Goal: Communication & Community: Answer question/provide support

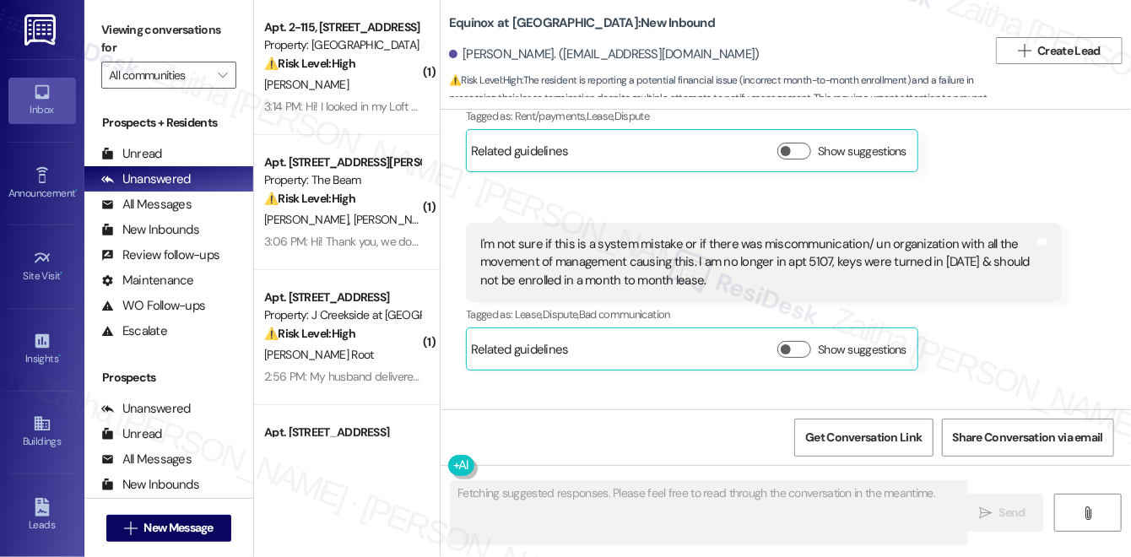
scroll to position [5659, 0]
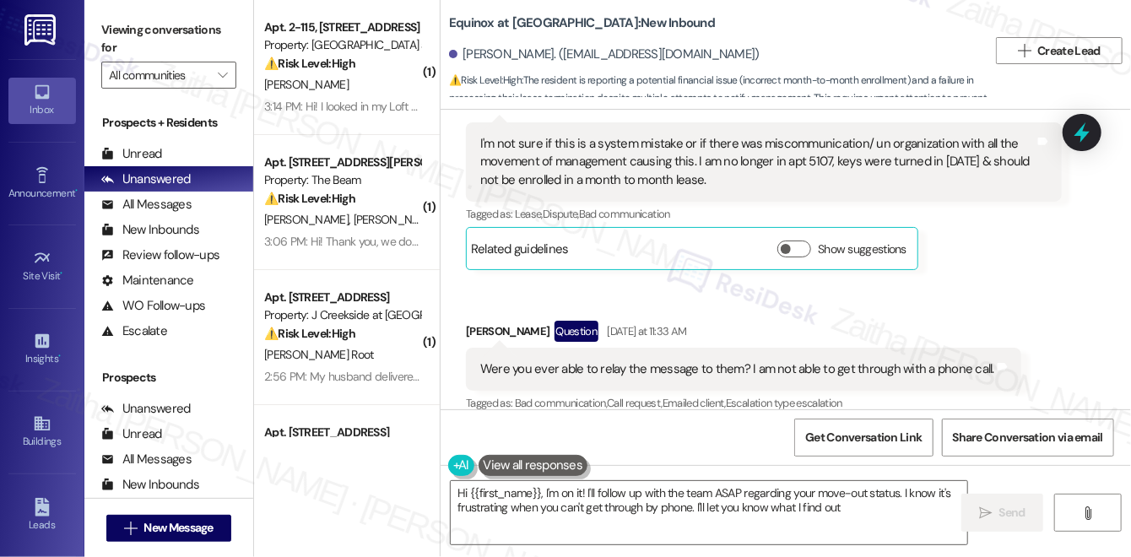
type textarea "Hi {{first_name}}, I'm on it! I'll follow up with the team ASAP regarding your …"
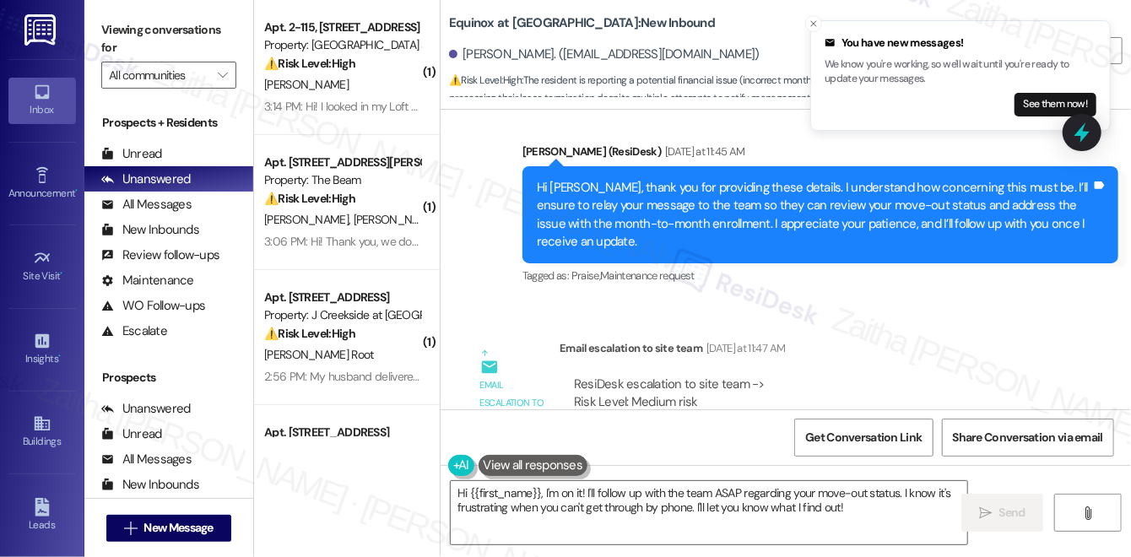
scroll to position [6064, 0]
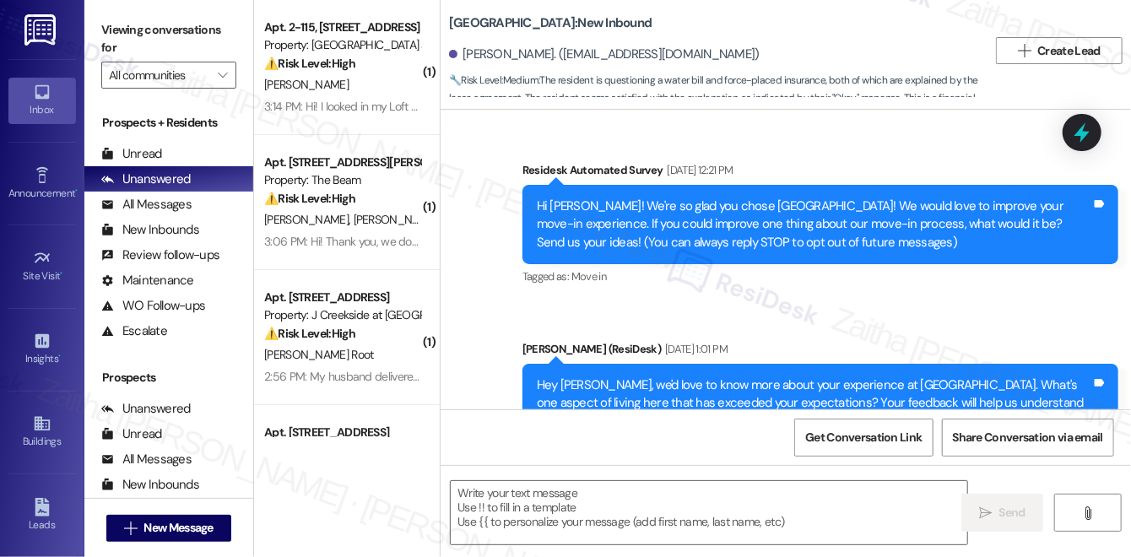
scroll to position [5970, 0]
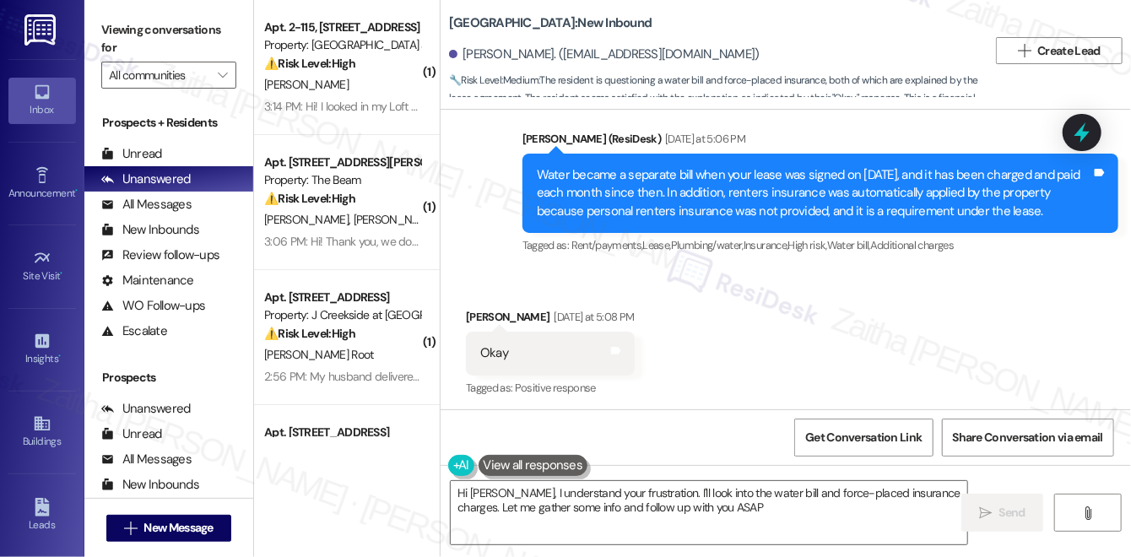
type textarea "Hi Justin, I understand your frustration. I'll look into the water bill and for…"
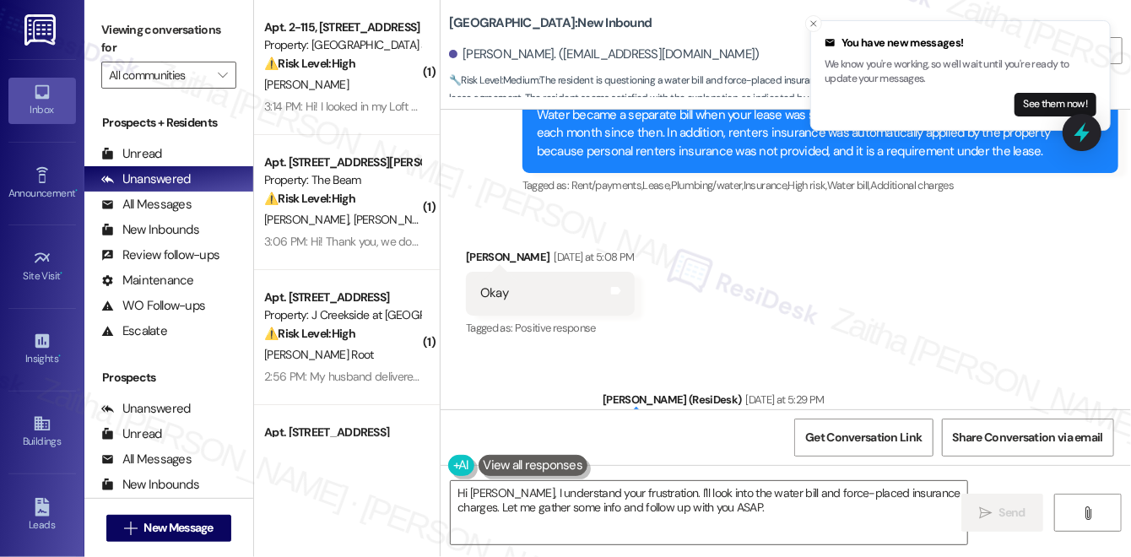
scroll to position [6113, 0]
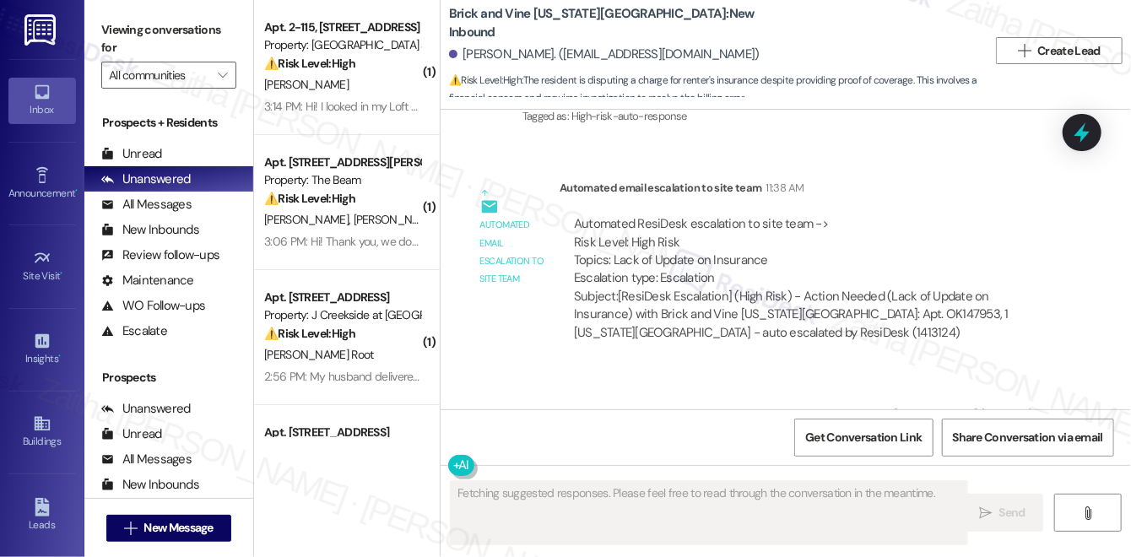
scroll to position [1762, 0]
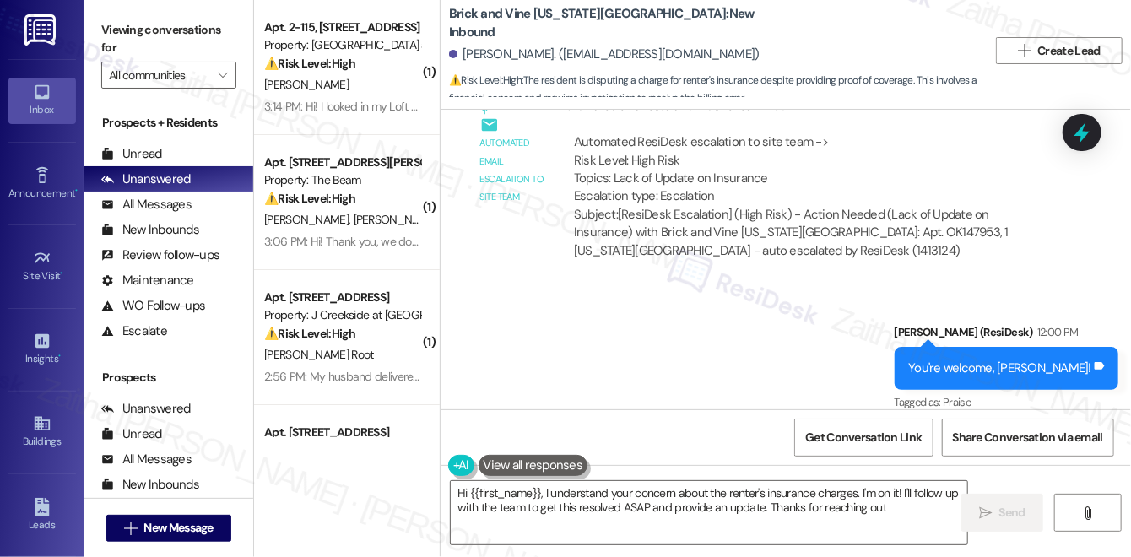
type textarea "Hi {{first_name}}, I understand your concern about the renter's insurance charg…"
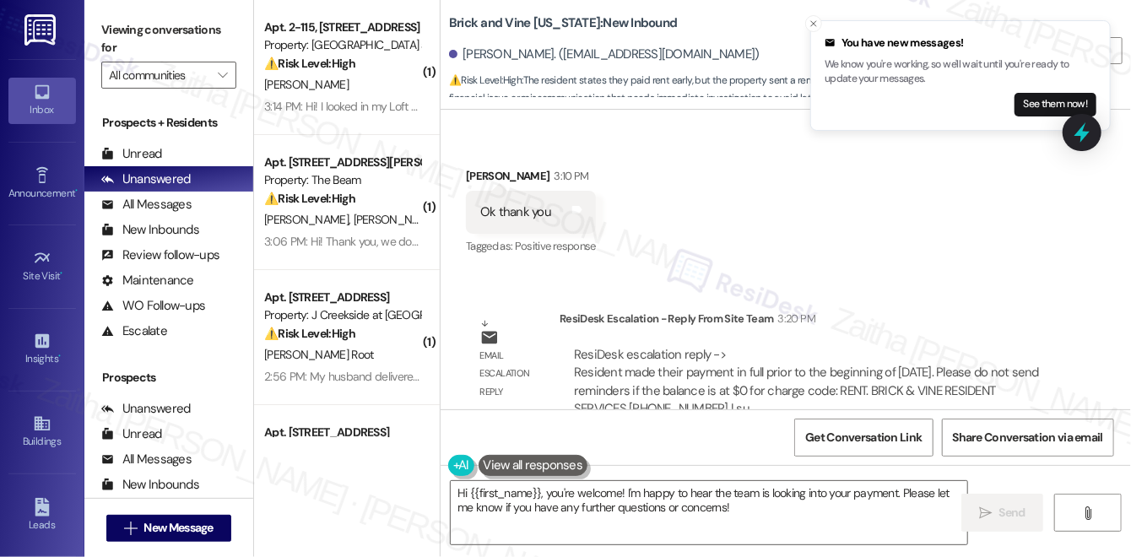
scroll to position [1938, 0]
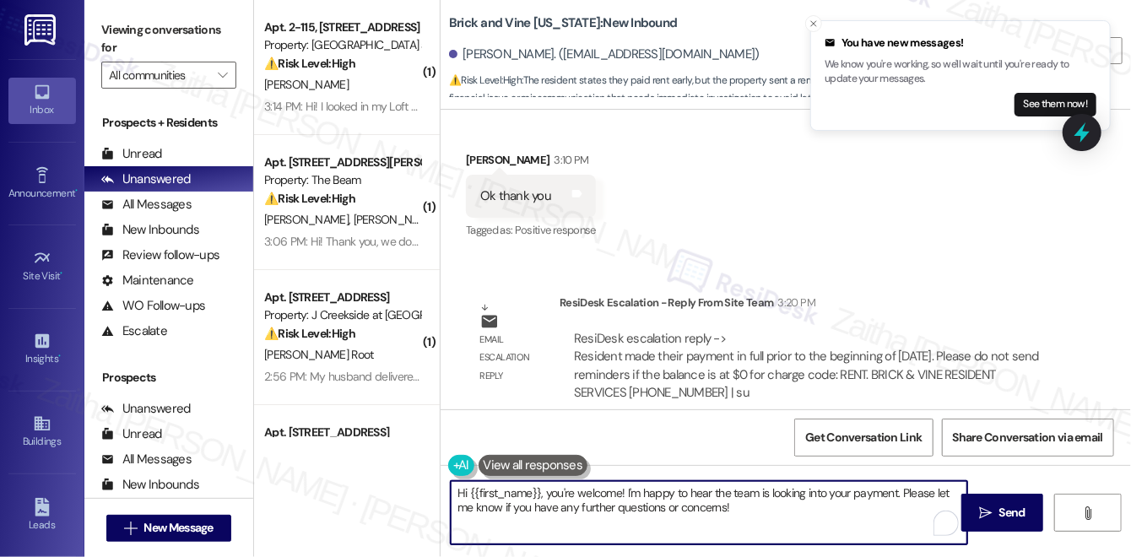
drag, startPoint x: 457, startPoint y: 493, endPoint x: 728, endPoint y: 506, distance: 271.3
click at [728, 506] on textarea "Hi {{first_name}}, you're welcome! I'm happy to hear the team is looking into y…" at bounding box center [709, 512] width 517 height 63
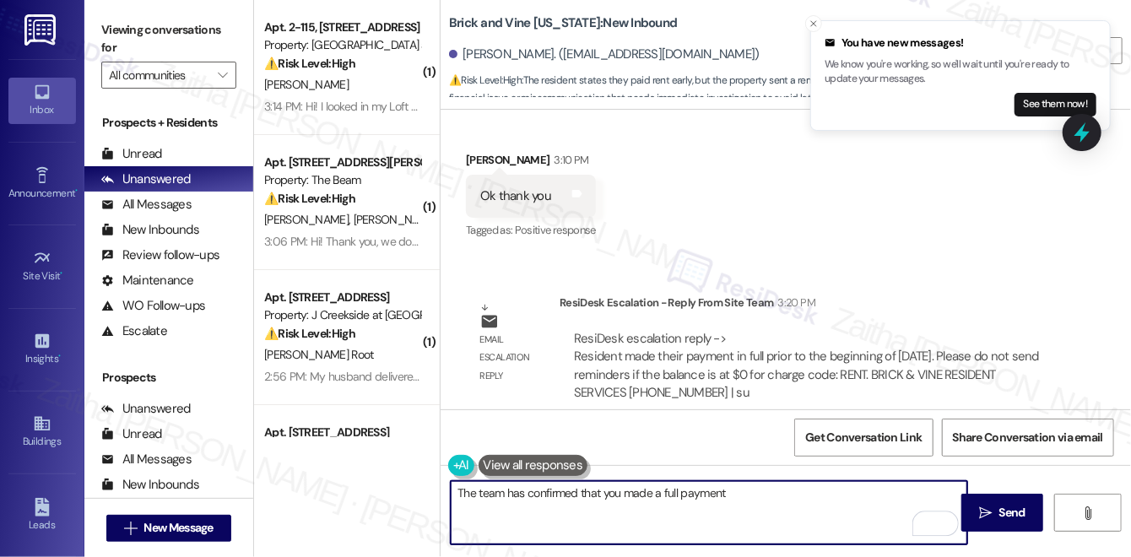
click at [739, 493] on textarea "The team has confirmed that you made a full payment" at bounding box center [709, 512] width 517 height 63
drag, startPoint x: 465, startPoint y: 495, endPoint x: 832, endPoint y: 502, distance: 367.3
click at [916, 506] on textarea "The team has confirmed that you made a full payment at the beginning of septemb…" at bounding box center [709, 512] width 517 height 63
type textarea "T"
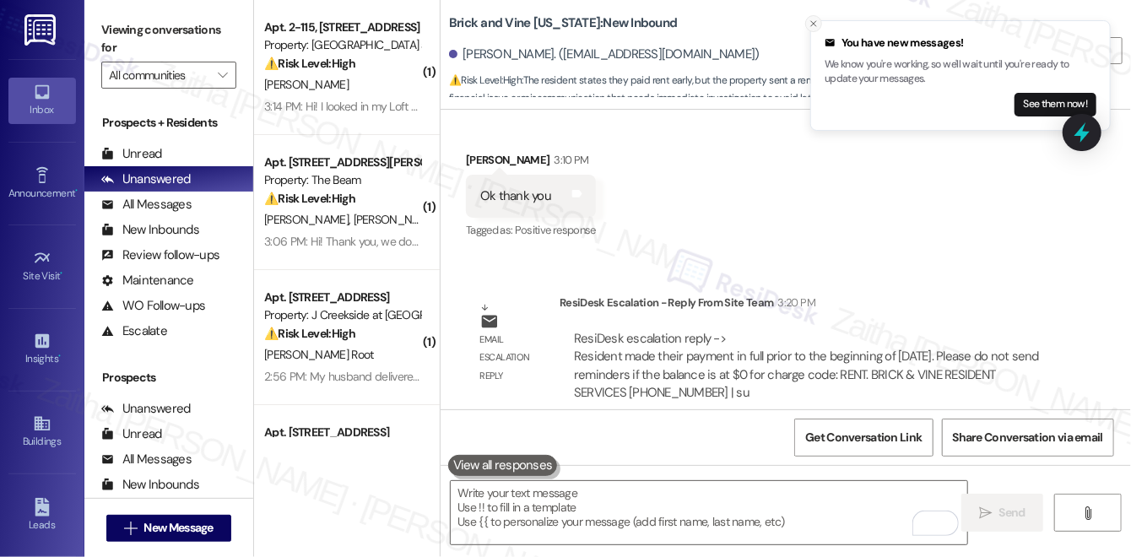
click at [813, 25] on icon "Close toast" at bounding box center [814, 24] width 10 height 10
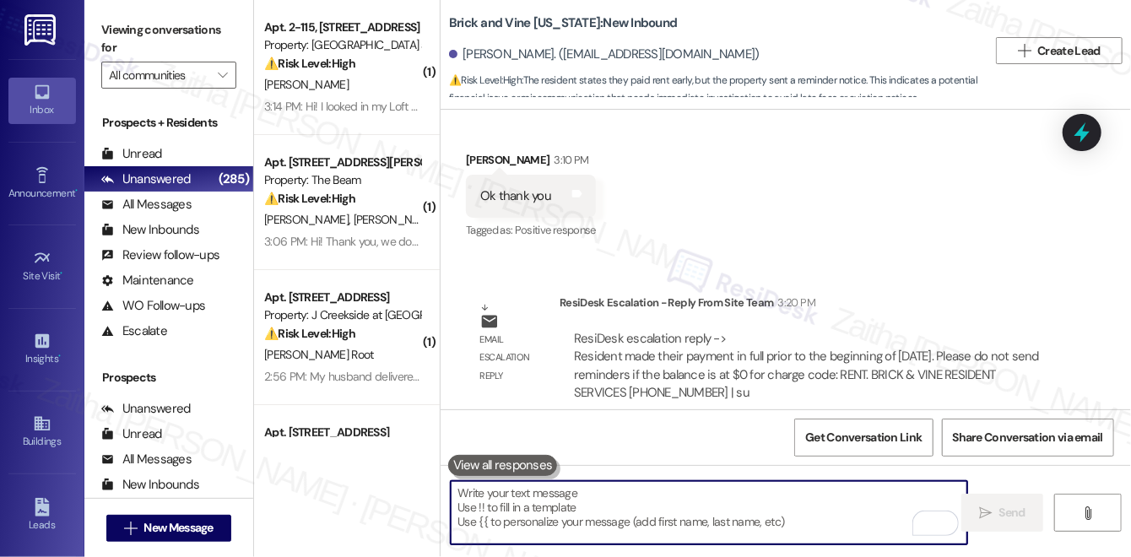
click at [498, 498] on textarea "To enrich screen reader interactions, please activate Accessibility in Grammarl…" at bounding box center [709, 512] width 517 height 63
paste textarea "The team has confirmed that you made your full payment at the beginning of Sept…"
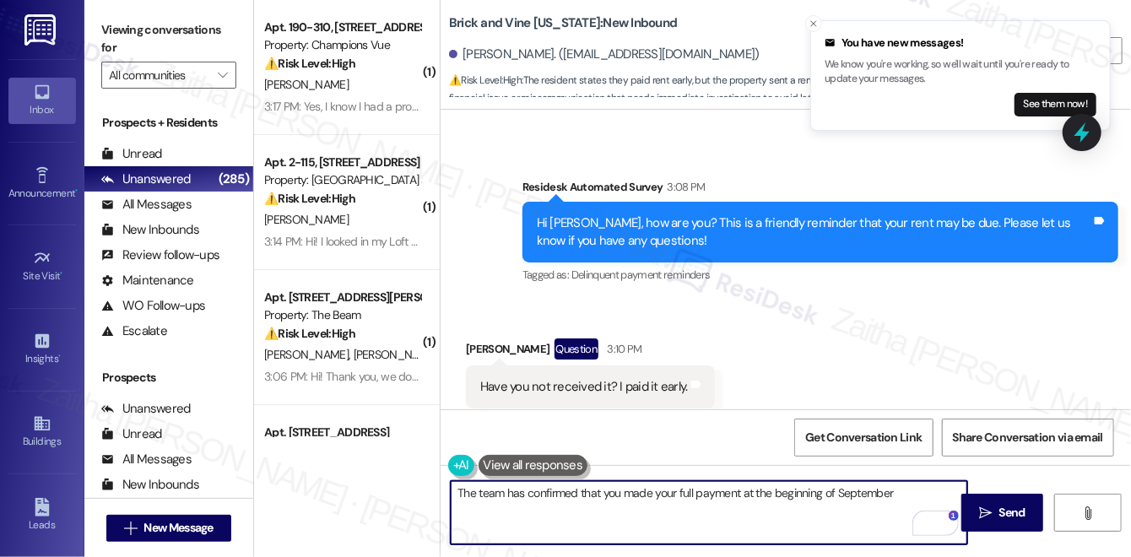
scroll to position [1171, 0]
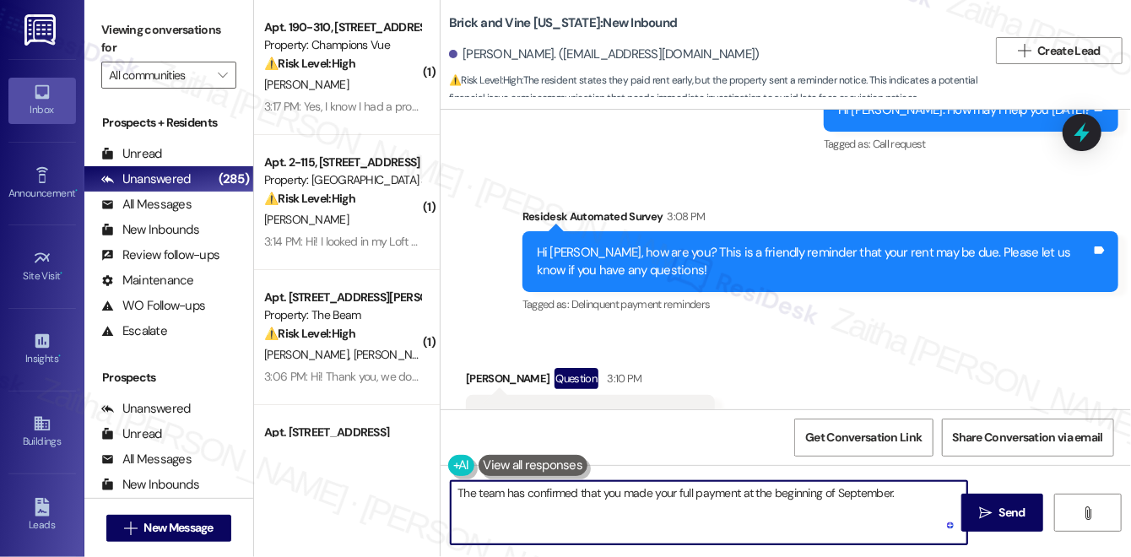
paste textarea "These are automated messages sent to all residents as a courtesy to help preven…"
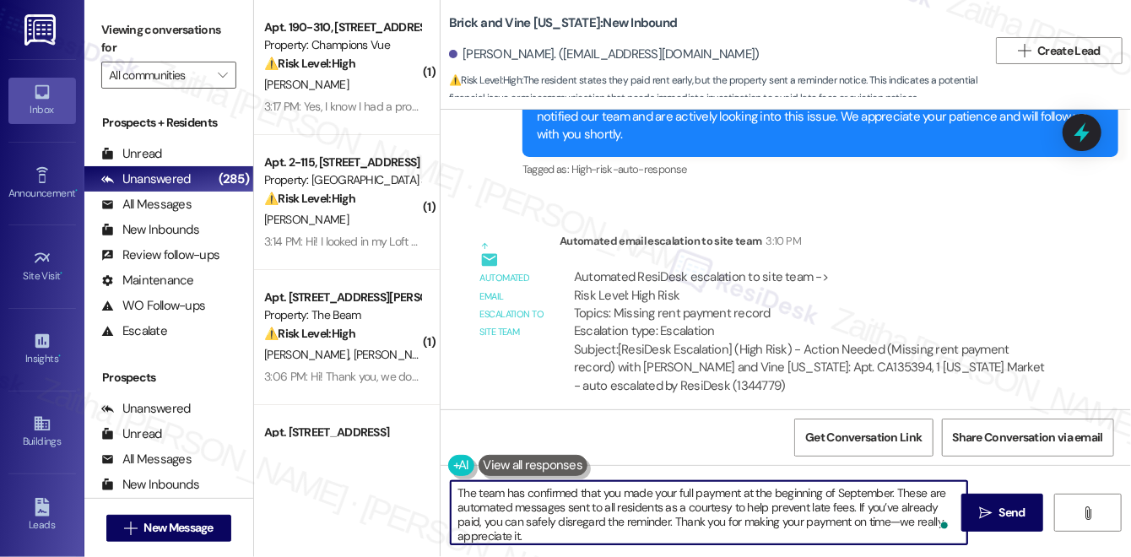
scroll to position [1632, 0]
click at [932, 491] on textarea "The team has confirmed that you made your full payment at the beginning of Sept…" at bounding box center [709, 512] width 517 height 63
click at [562, 509] on textarea "The team has confirmed that you made your full payment at the beginning of Sept…" at bounding box center [709, 512] width 517 height 63
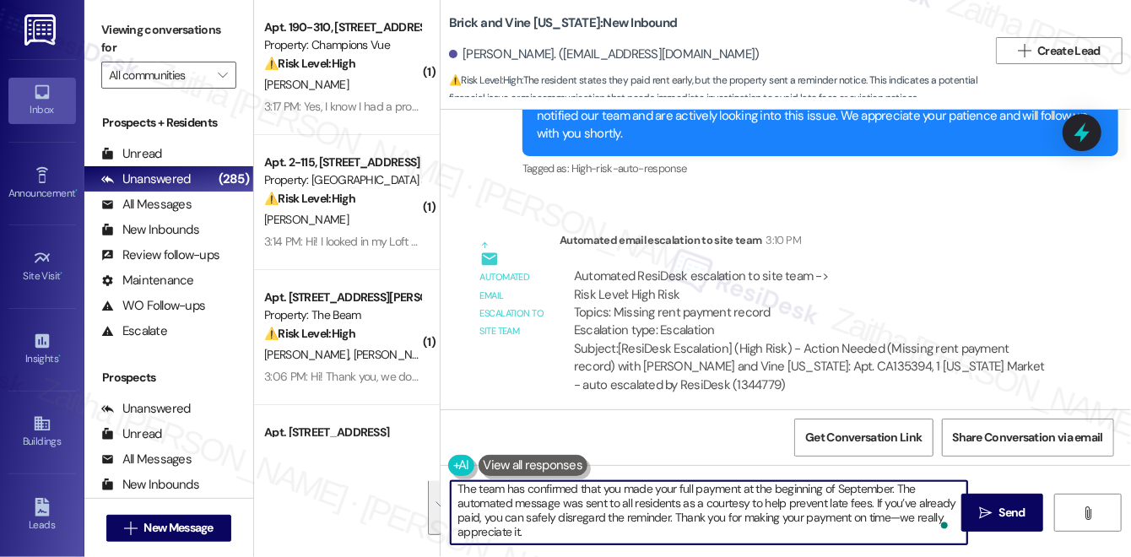
drag, startPoint x: 457, startPoint y: 492, endPoint x: 543, endPoint y: 536, distance: 96.6
click at [543, 536] on textarea "The team has confirmed that you made your full payment at the beginning of Sept…" at bounding box center [709, 512] width 517 height 63
click at [542, 534] on textarea "The team has confirmed that you made your full payment at the beginning of Sept…" at bounding box center [709, 512] width 517 height 63
click at [531, 503] on textarea "The team has confirmed that you made your full payment at the beginning of Sept…" at bounding box center [709, 512] width 517 height 63
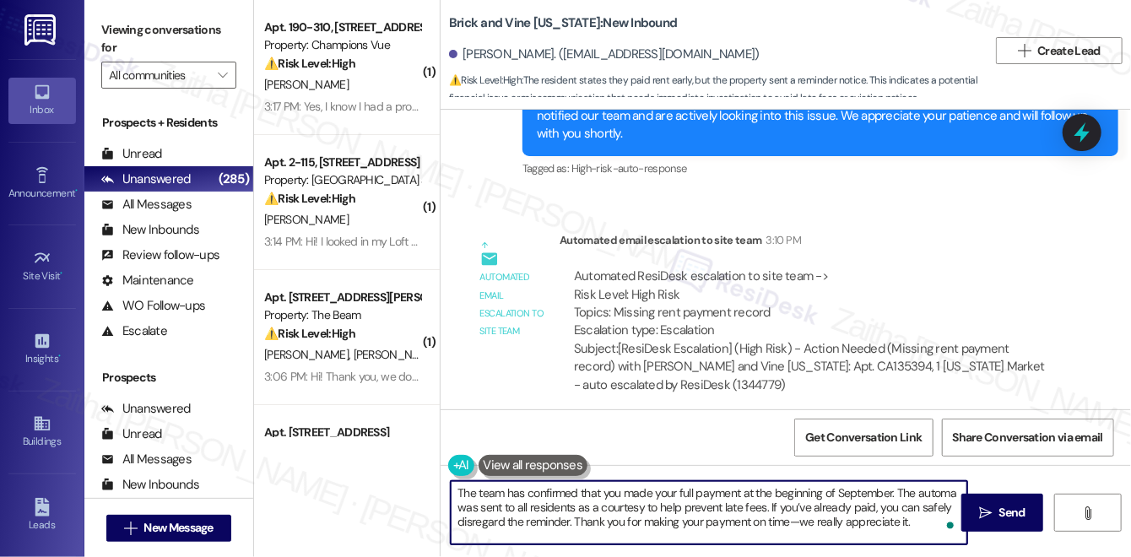
scroll to position [0, 0]
click at [941, 524] on html "Inbox Go to Inbox Announcement • Send A Text Announcement Site Visit • Go to Si…" at bounding box center [565, 278] width 1131 height 557
click at [793, 509] on textarea "The team has confirmed that you made your full payment at the beginning of Sept…" at bounding box center [709, 512] width 517 height 63
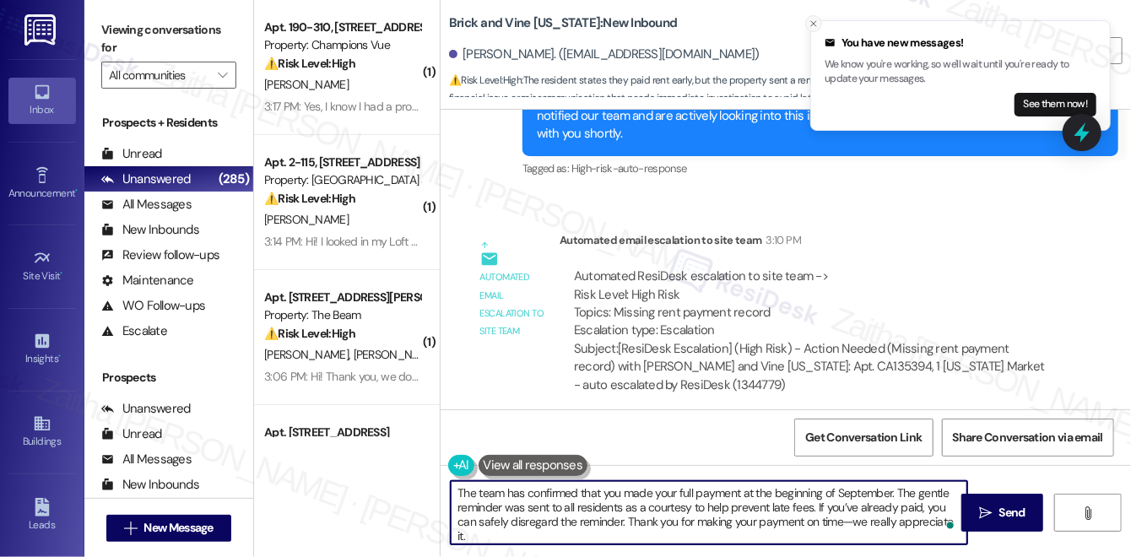
type textarea "The team has confirmed that you made your full payment at the beginning of Sept…"
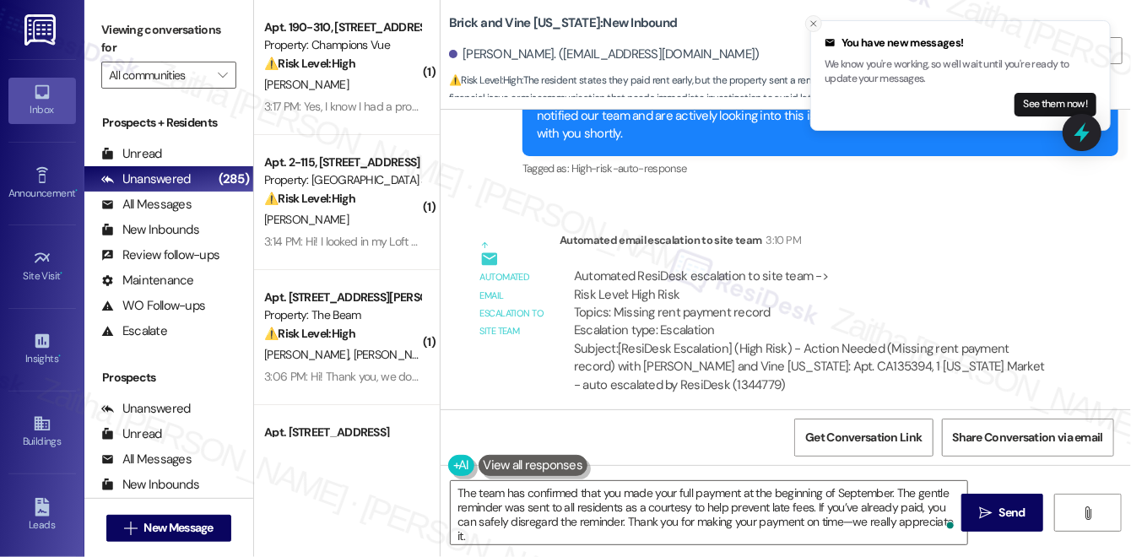
click at [814, 20] on icon "Close toast" at bounding box center [814, 24] width 10 height 10
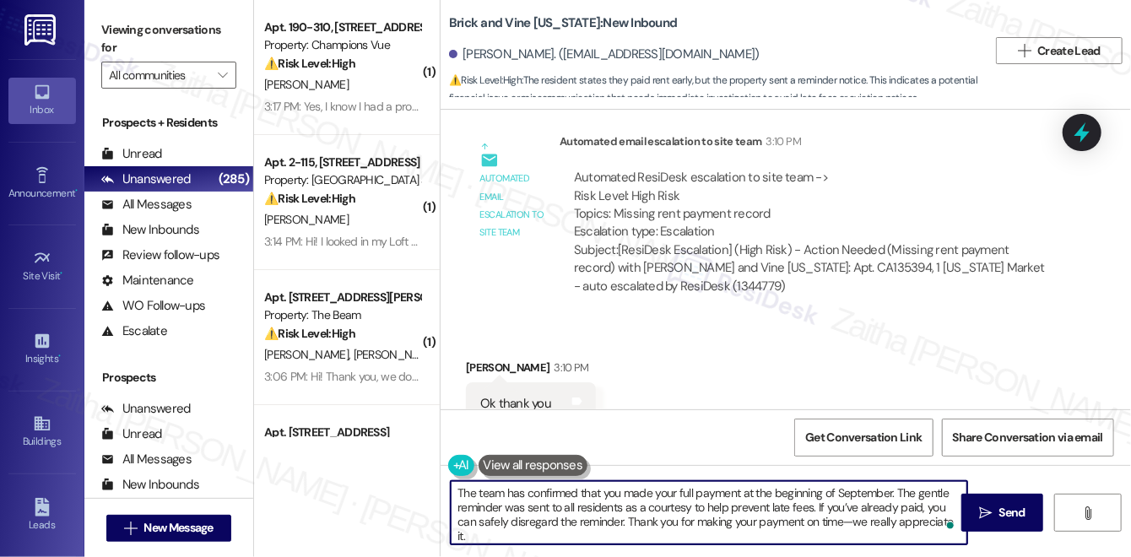
scroll to position [1938, 0]
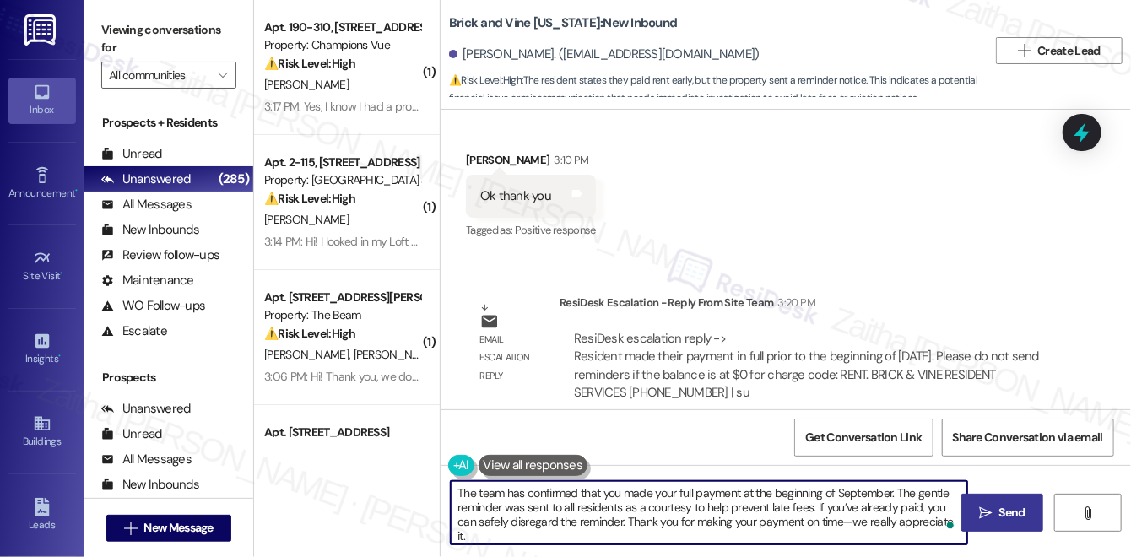
click at [983, 505] on span " Send" at bounding box center [1002, 513] width 53 height 18
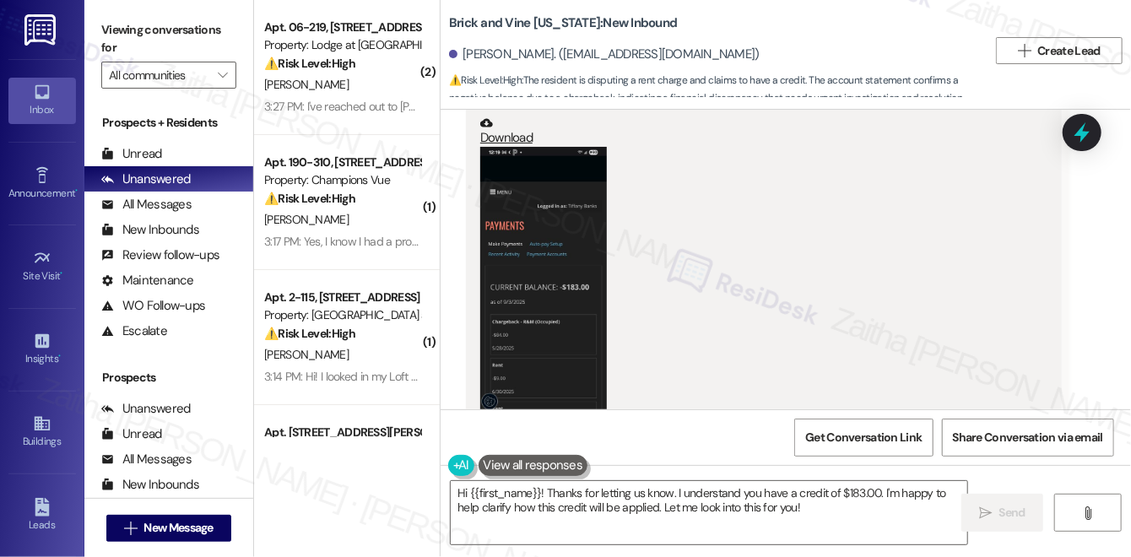
scroll to position [5724, 0]
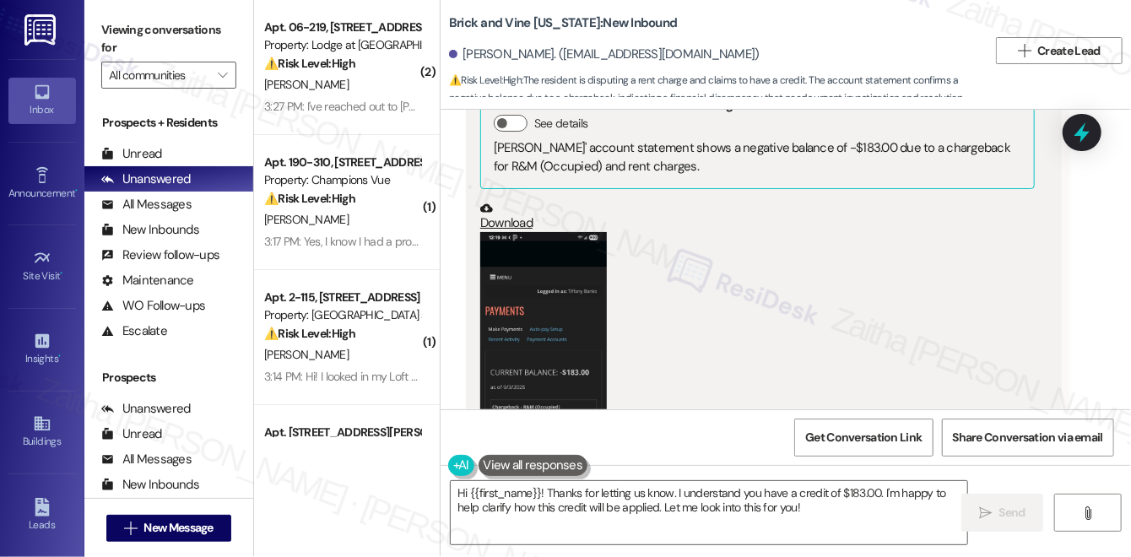
click at [517, 290] on button "Zoom image" at bounding box center [543, 372] width 127 height 281
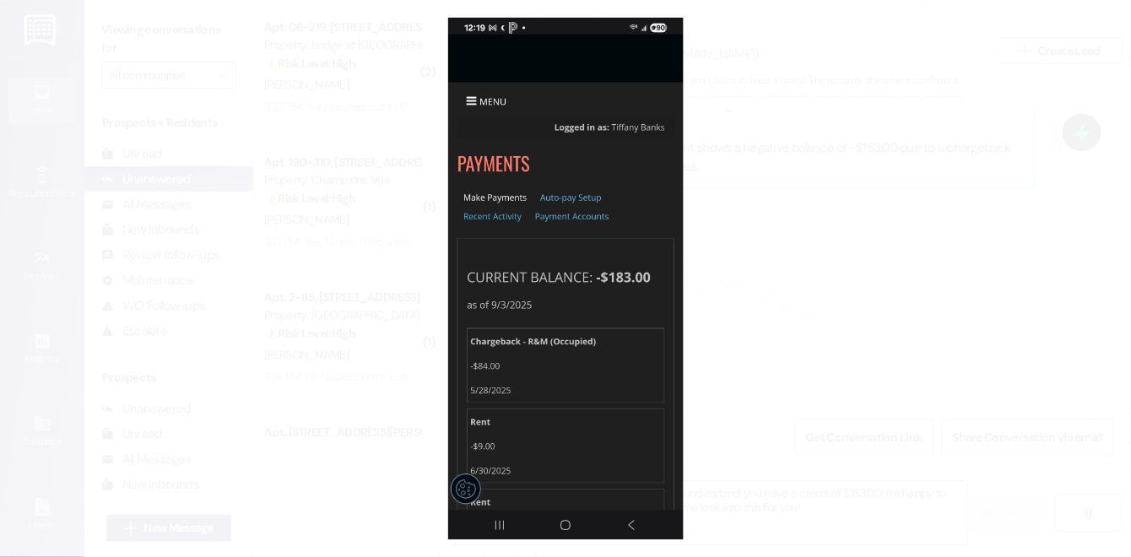
click at [873, 259] on button "Unzoom image" at bounding box center [565, 278] width 1131 height 557
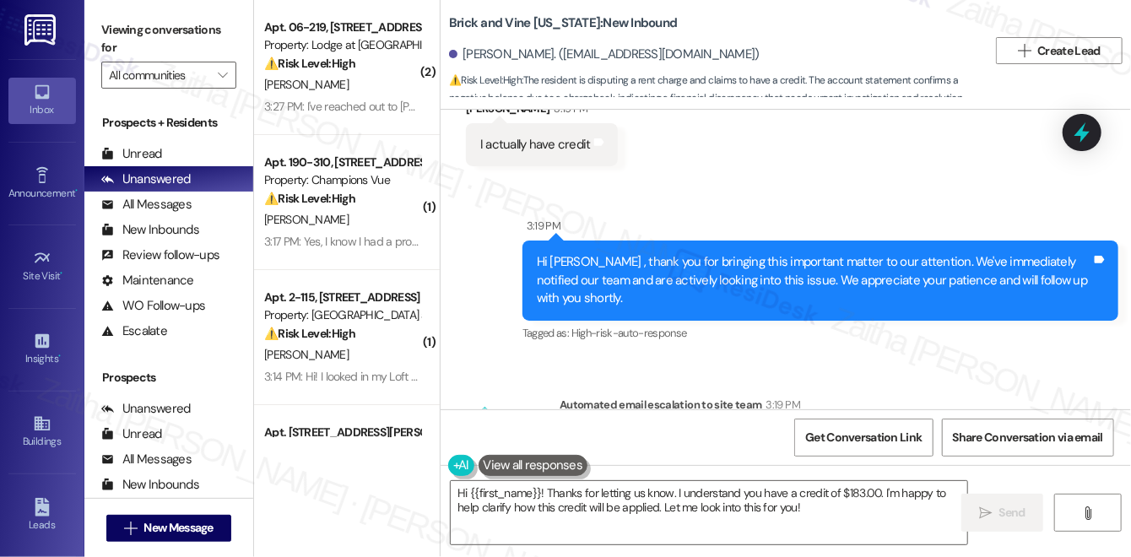
scroll to position [5186, 0]
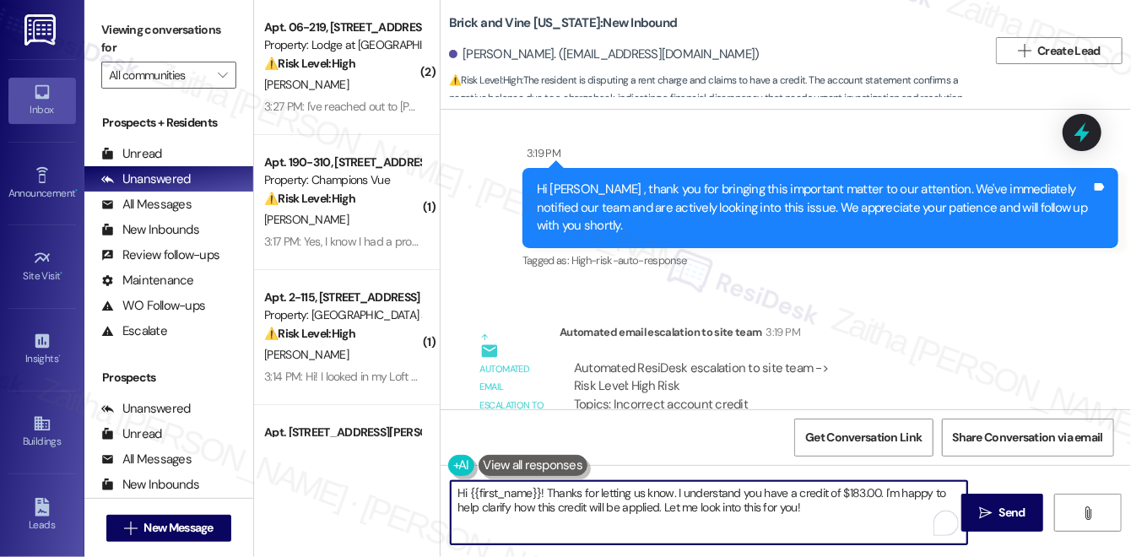
drag, startPoint x: 452, startPoint y: 493, endPoint x: 802, endPoint y: 505, distance: 349.6
click at [802, 505] on textarea "Hi {{first_name}}! Thanks for letting us know. I understand you have a credit o…" at bounding box center [709, 512] width 517 height 63
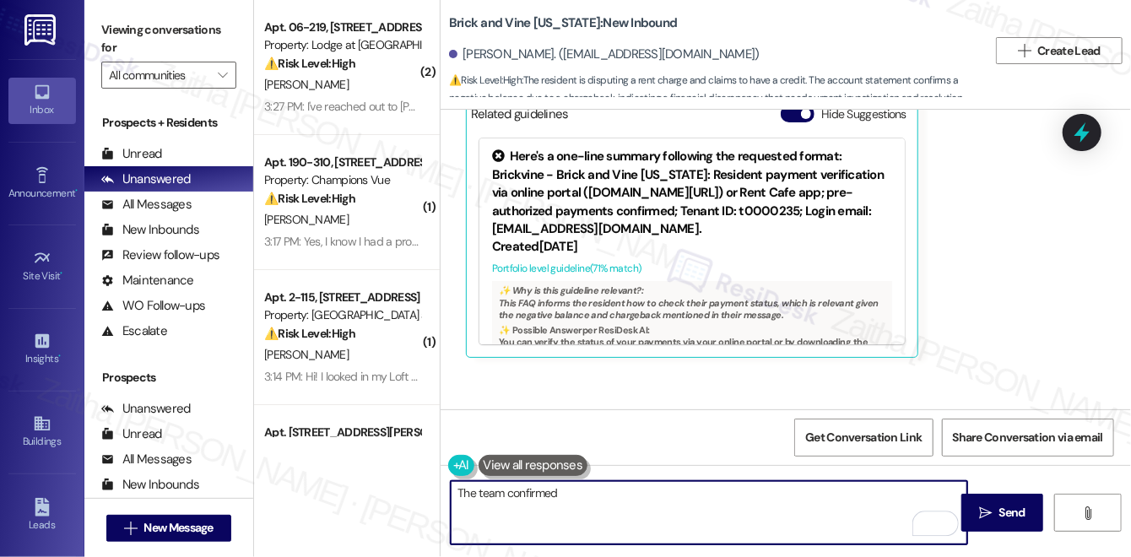
scroll to position [6261, 0]
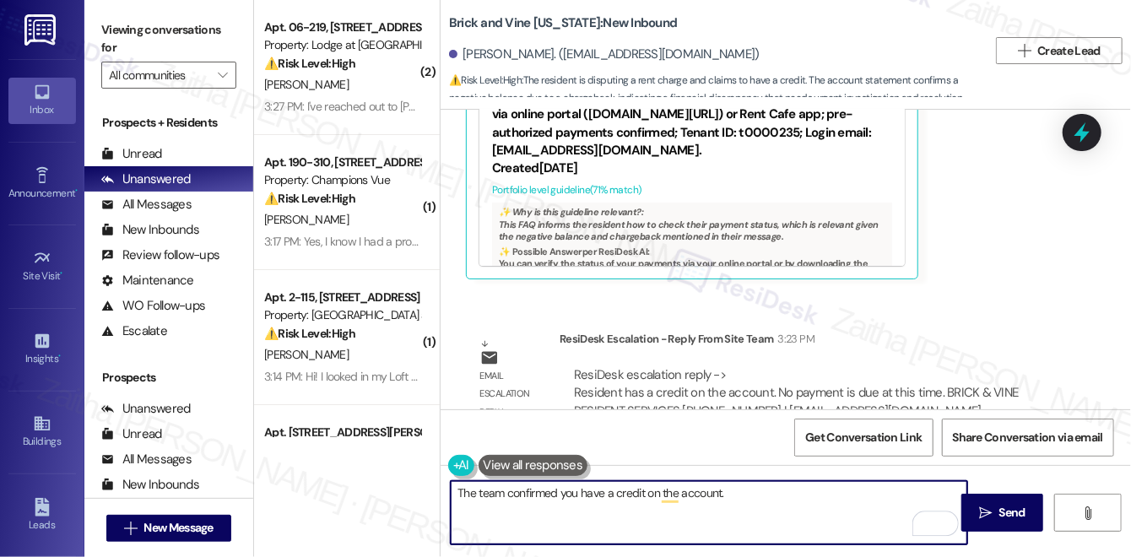
click at [460, 493] on textarea "The team confirmed you have a credit on the account." at bounding box center [709, 512] width 517 height 63
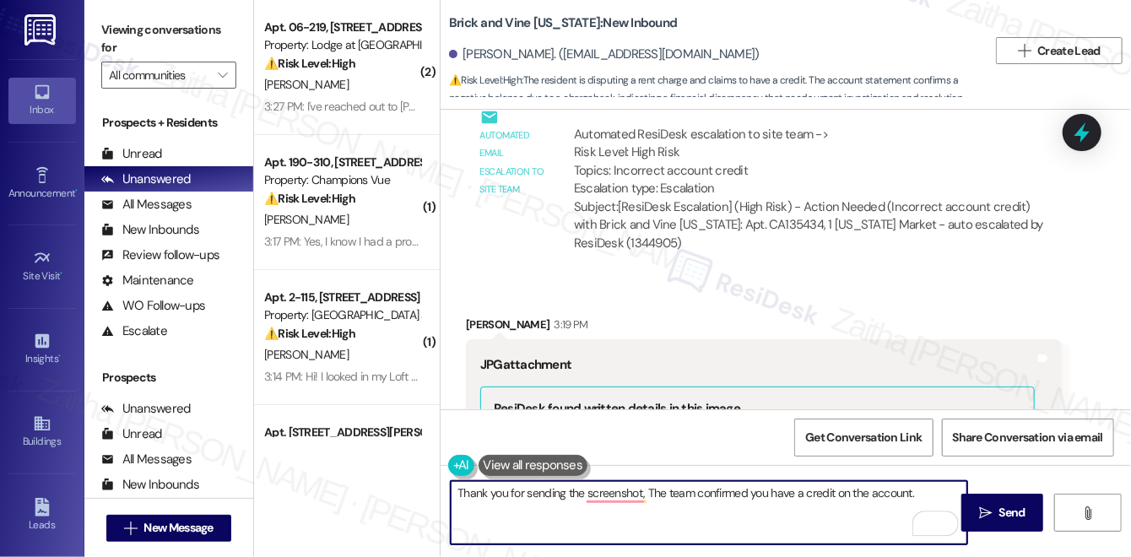
scroll to position [5416, 0]
click at [485, 319] on div "Tiffany Banks 3:19 PM" at bounding box center [764, 331] width 596 height 24
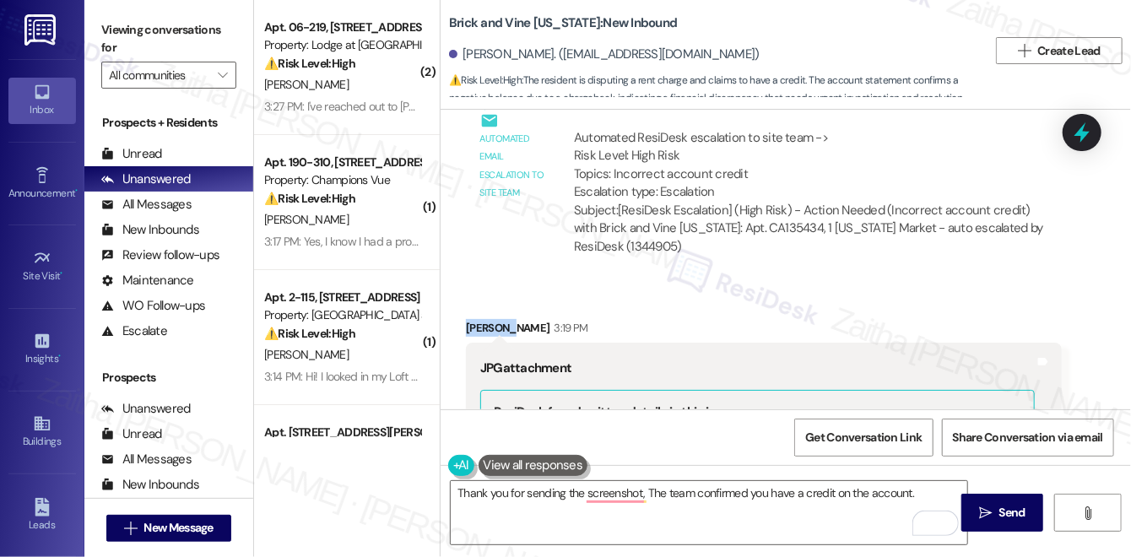
click at [485, 319] on div "Tiffany Banks 3:19 PM" at bounding box center [764, 331] width 596 height 24
copy div "Tiffany"
click at [648, 491] on textarea "Thank you for sending the screenshot, The team confirmed you have a credit on t…" at bounding box center [709, 512] width 517 height 63
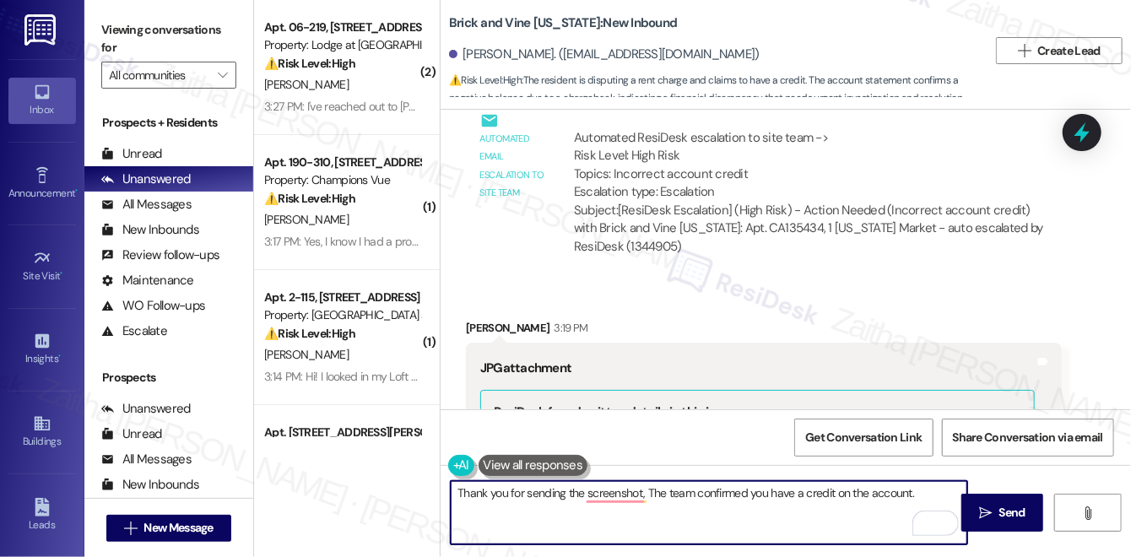
paste textarea "iffany T"
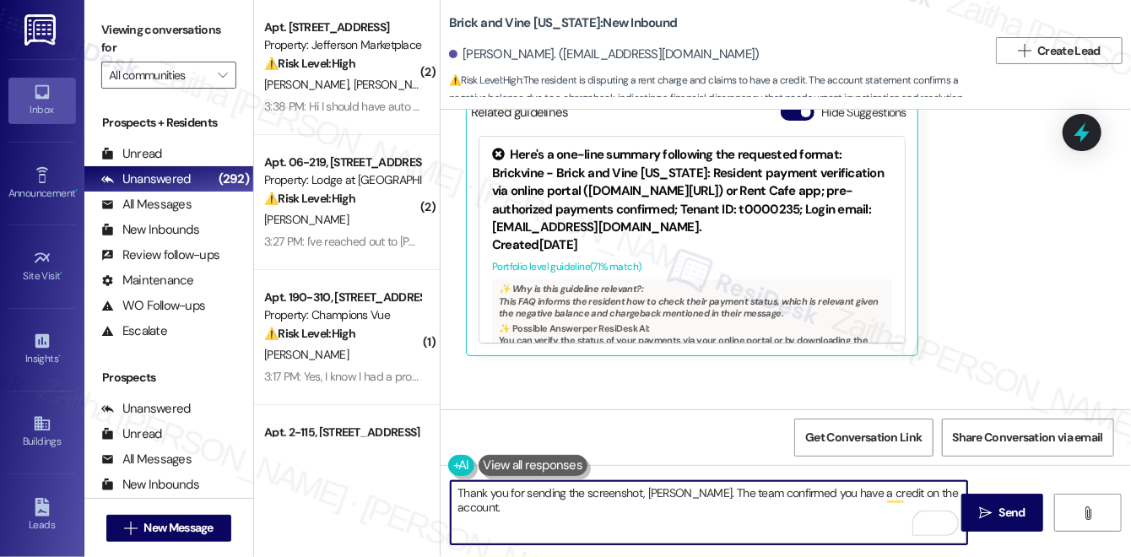
scroll to position [6261, 0]
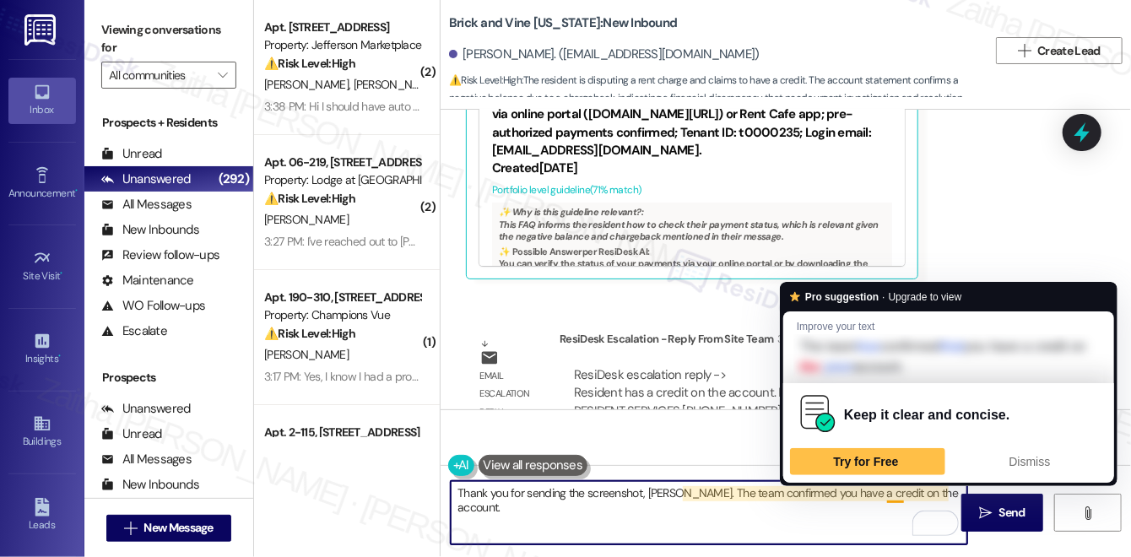
click at [889, 490] on textarea "Thank you for sending the screenshot, Tiffany. The team confirmed you have a cr…" at bounding box center [709, 512] width 517 height 63
click at [891, 489] on textarea "Thank you for sending the screenshot, Tiffany. The team confirmed you have a cr…" at bounding box center [709, 512] width 517 height 63
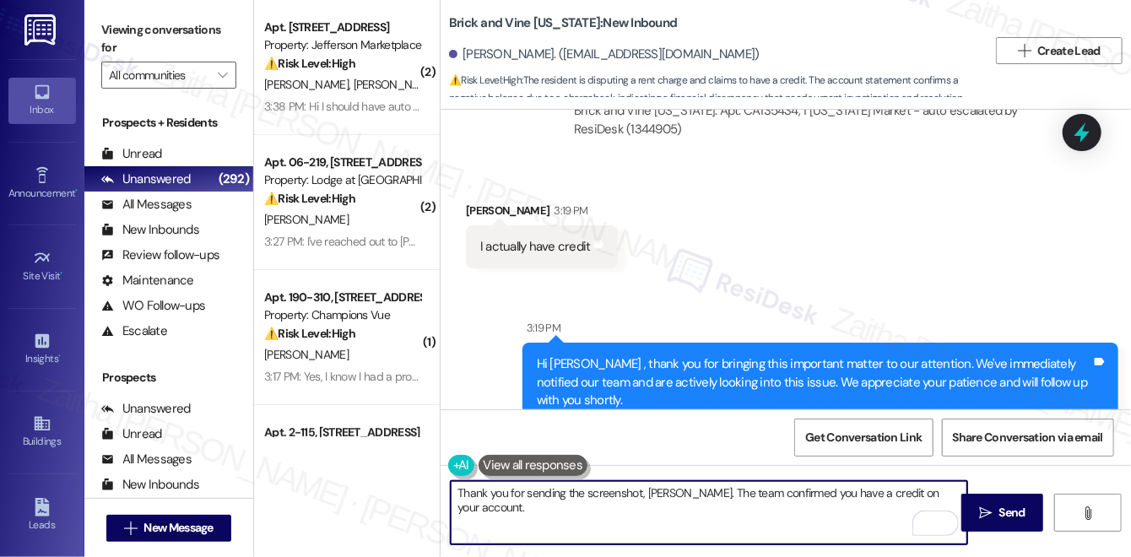
scroll to position [4880, 0]
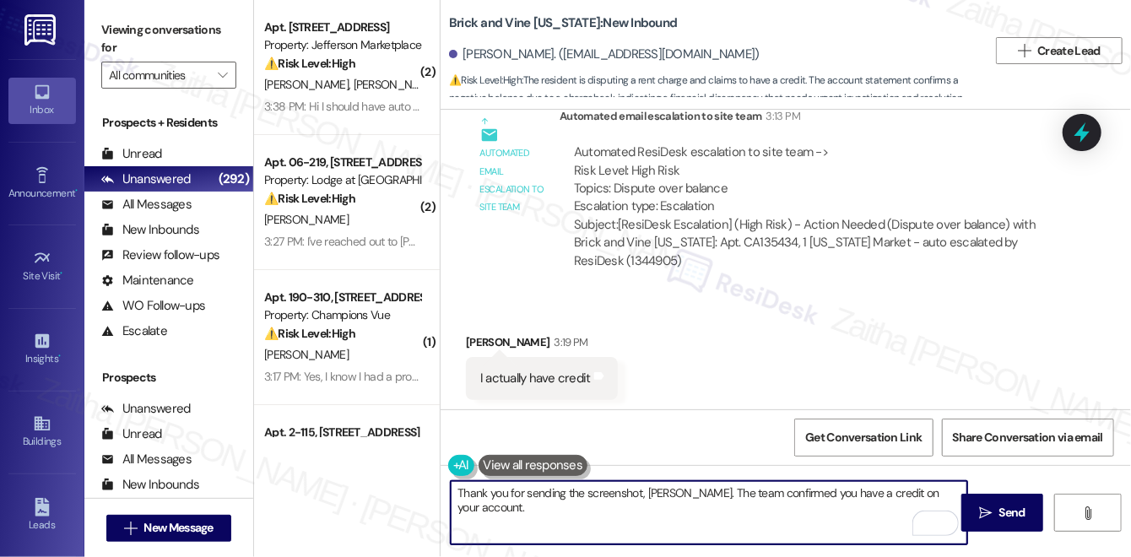
click at [954, 492] on textarea "Thank you for sending the screenshot, Tiffany. The team confirmed you have a cr…" at bounding box center [709, 512] width 517 height 63
paste textarea "The gentle reminder was sent to all residents as a courtesy to help prevent lat…"
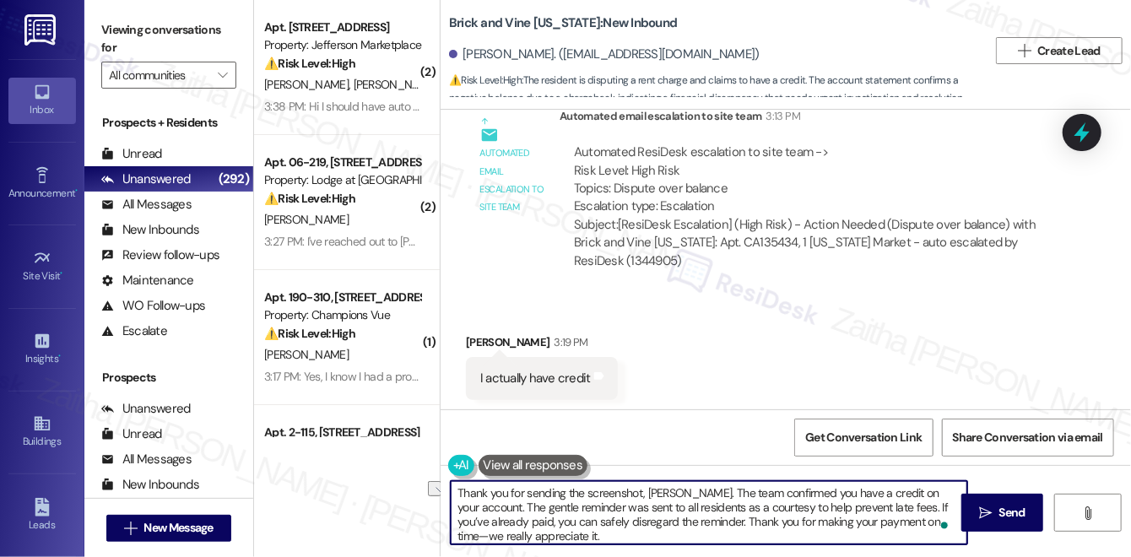
drag, startPoint x: 743, startPoint y: 506, endPoint x: 675, endPoint y: 506, distance: 67.5
click at [675, 506] on textarea "Thank you for sending the screenshot, Tiffany. The team confirmed you have a cr…" at bounding box center [709, 512] width 517 height 63
drag, startPoint x: 673, startPoint y: 518, endPoint x: 941, endPoint y: 518, distance: 268.4
click at [941, 518] on div "Thank you for sending the screenshot, Tiffany. The team confirmed you have a cr…" at bounding box center [709, 512] width 518 height 65
click at [784, 522] on textarea "Thank you for sending the screenshot, Tiffany. The team confirmed you have a cr…" at bounding box center [709, 512] width 517 height 63
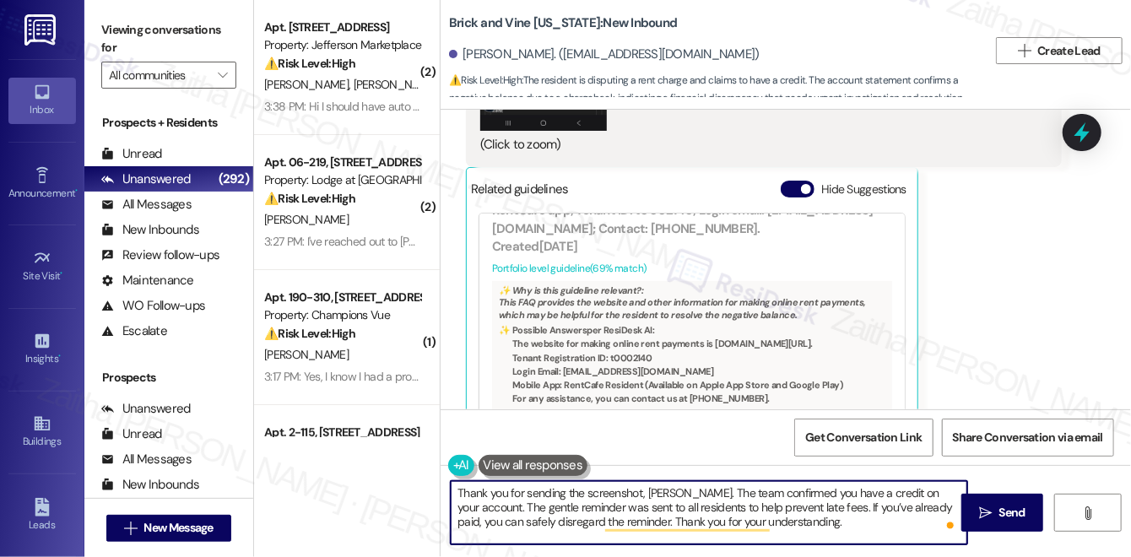
scroll to position [447, 0]
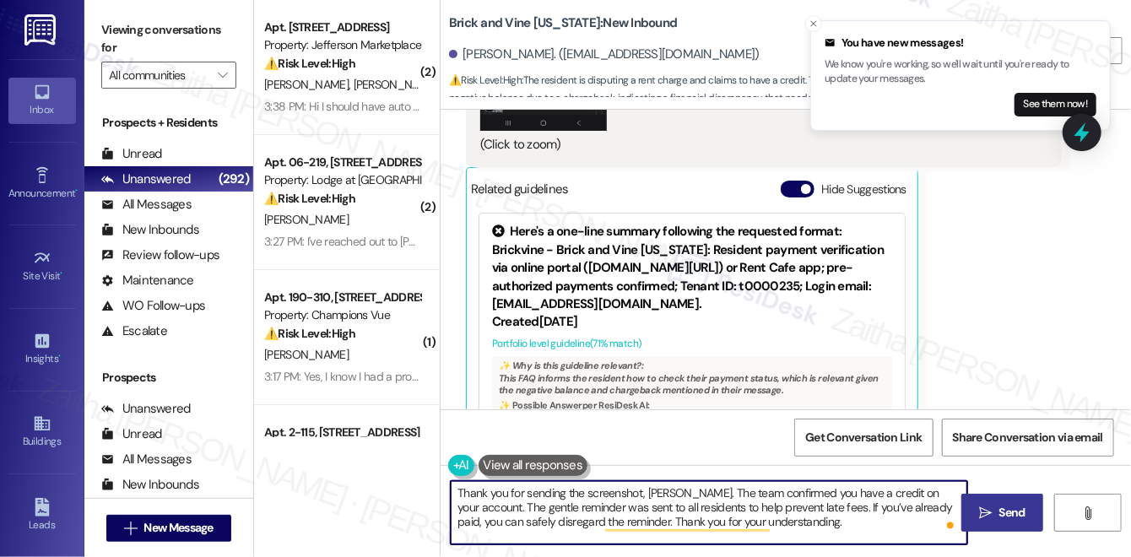
type textarea "Thank you for sending the screenshot, Tiffany. The team confirmed you have a cr…"
click at [1025, 512] on span "Send" at bounding box center [1012, 513] width 26 height 18
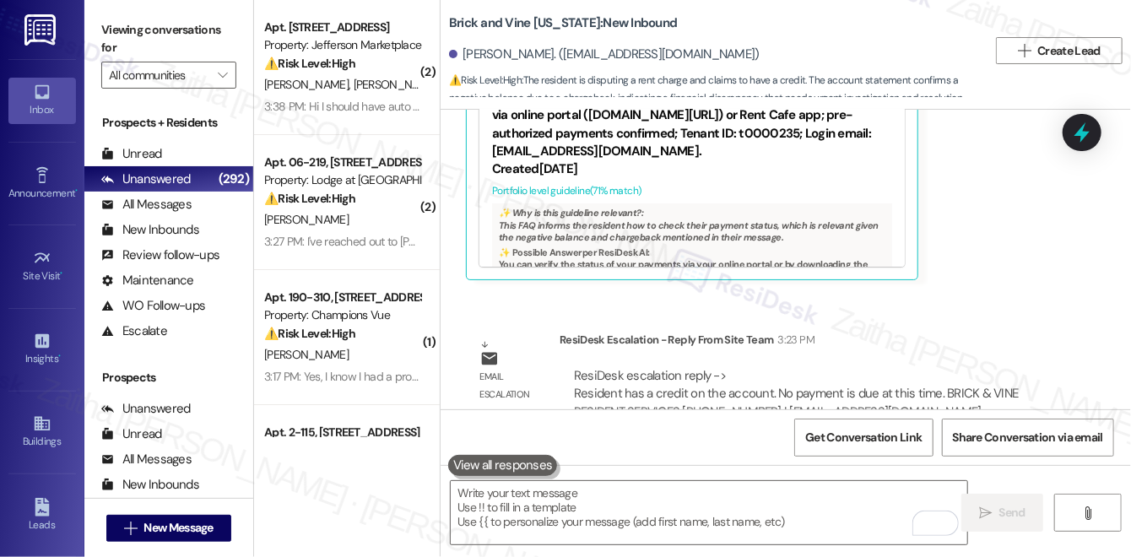
scroll to position [6261, 0]
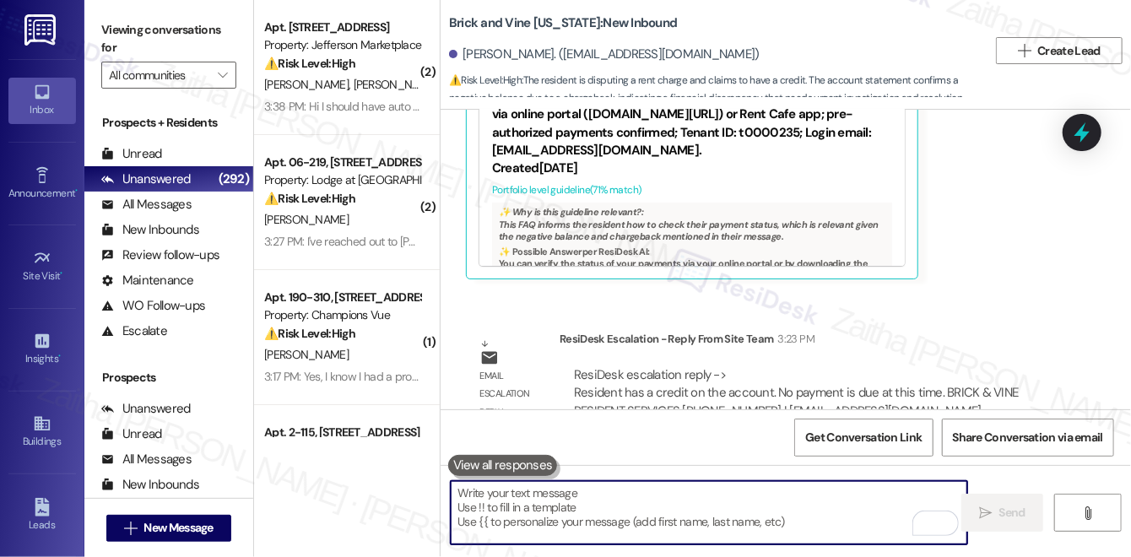
click at [619, 506] on textarea "To enrich screen reader interactions, please activate Accessibility in Grammarl…" at bounding box center [709, 512] width 517 height 63
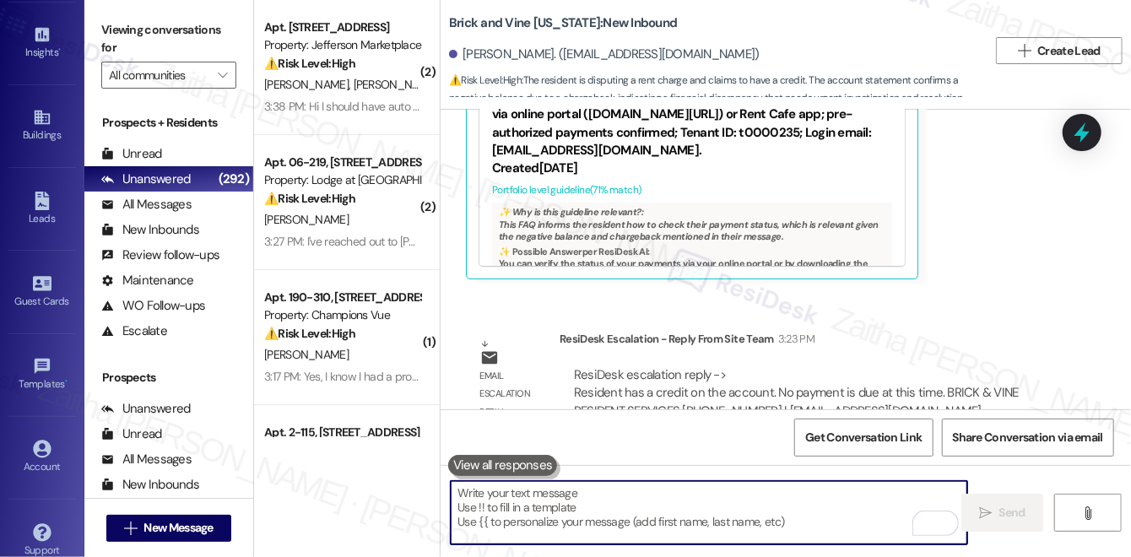
scroll to position [324, 0]
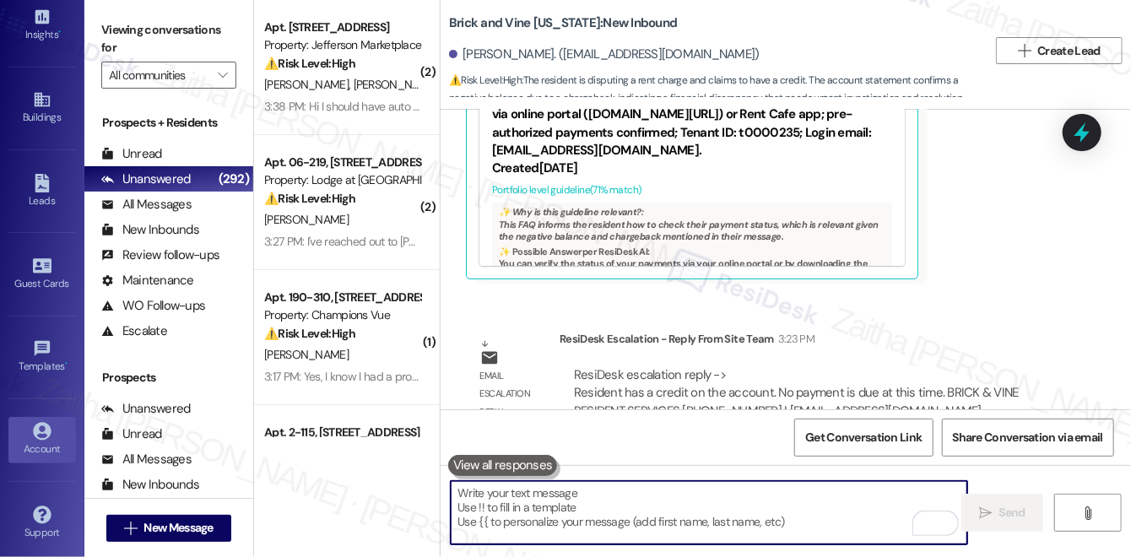
click at [49, 441] on div "Account" at bounding box center [42, 449] width 84 height 17
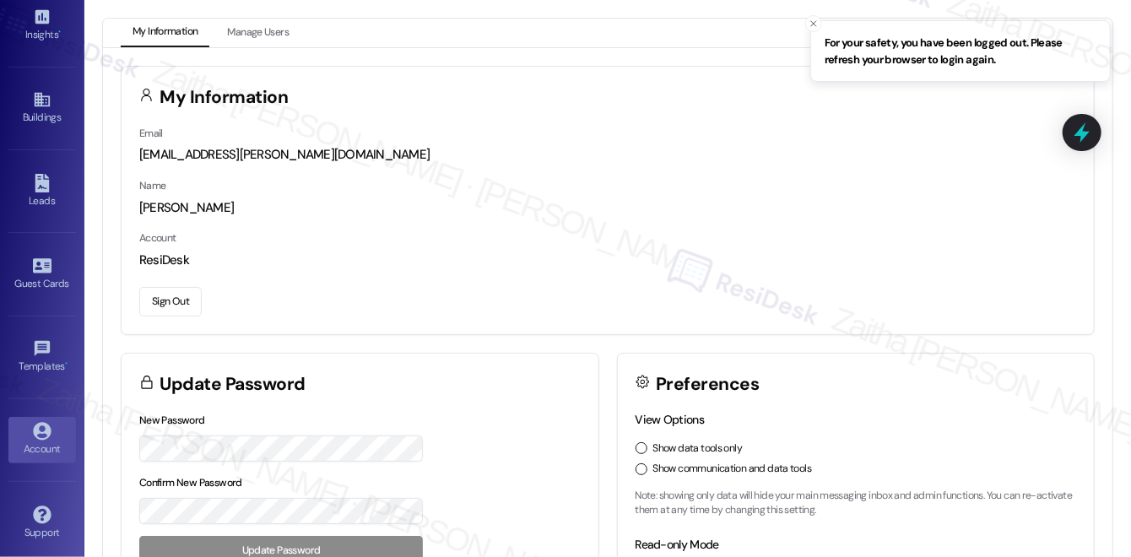
click at [172, 301] on button "Sign Out" at bounding box center [170, 302] width 62 height 30
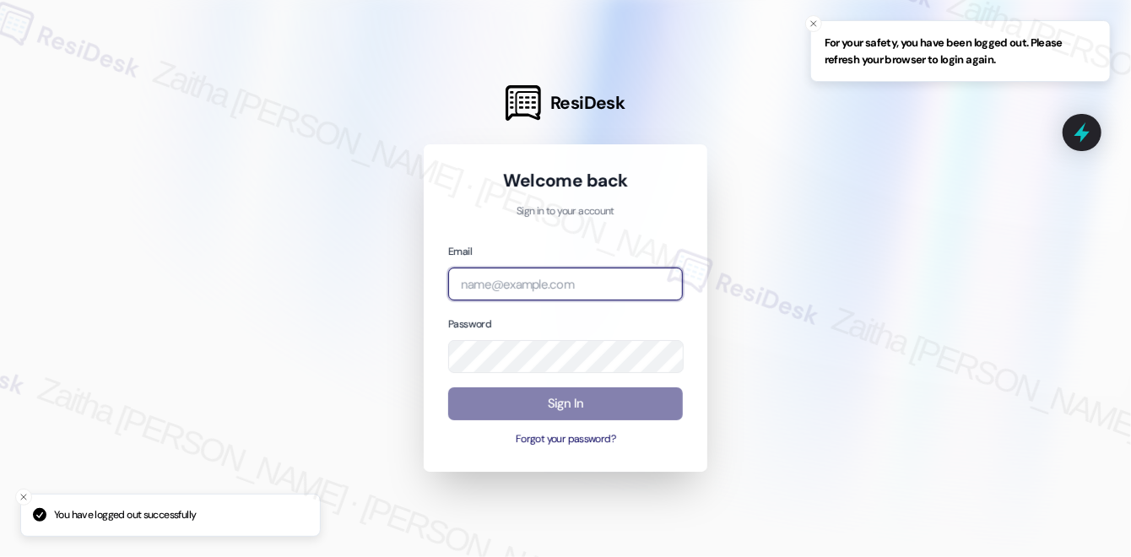
click at [584, 279] on input "email" at bounding box center [565, 284] width 235 height 33
type input "automated-surveys-grant_main-zaitha.mae.garcia@grant_main.com"
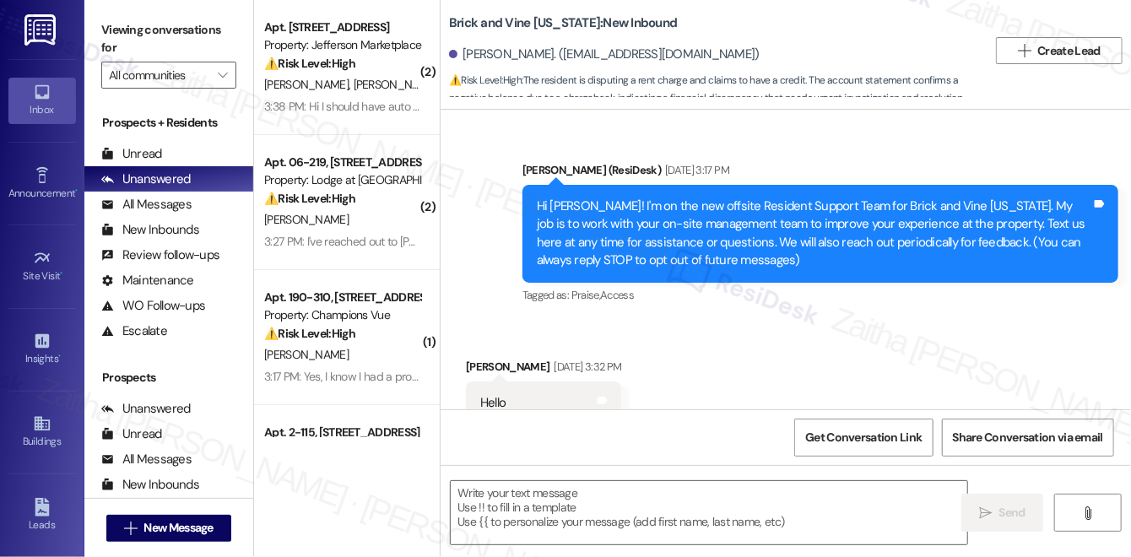
scroll to position [6439, 0]
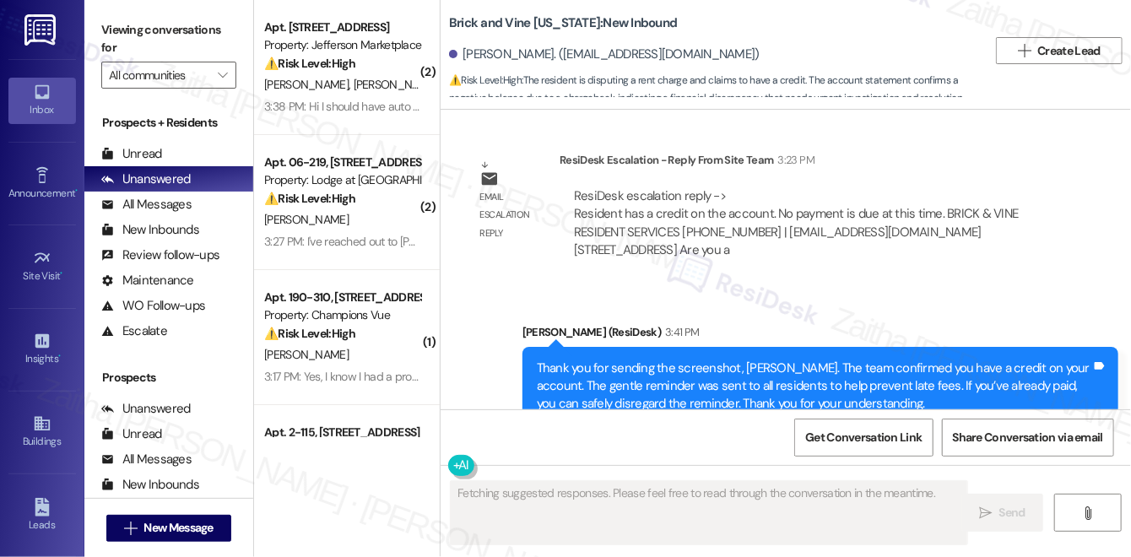
type textarea "Fetching suggested responses. Please feel free to read through the conversation…"
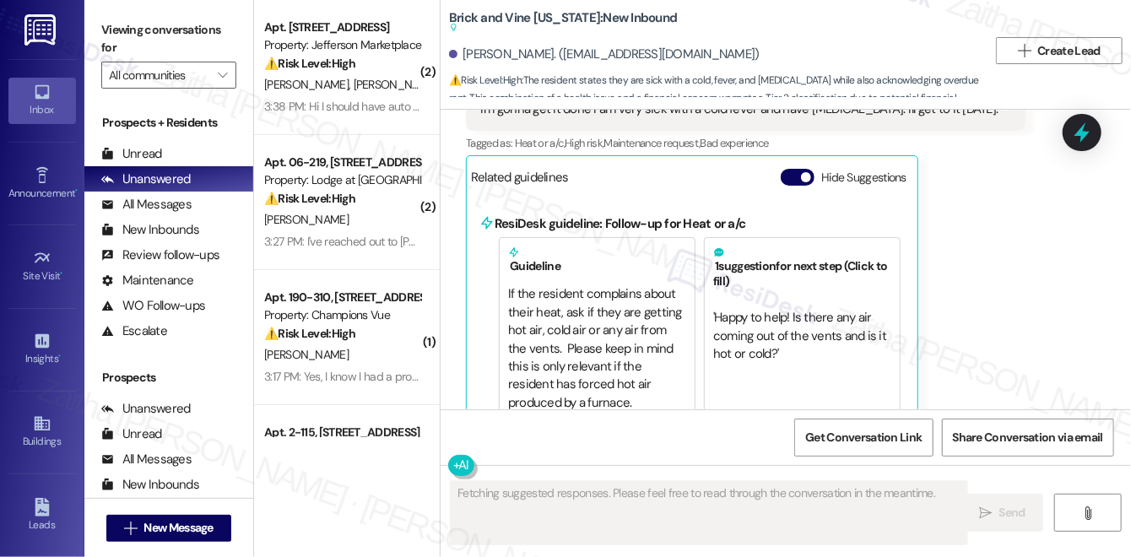
scroll to position [1517, 0]
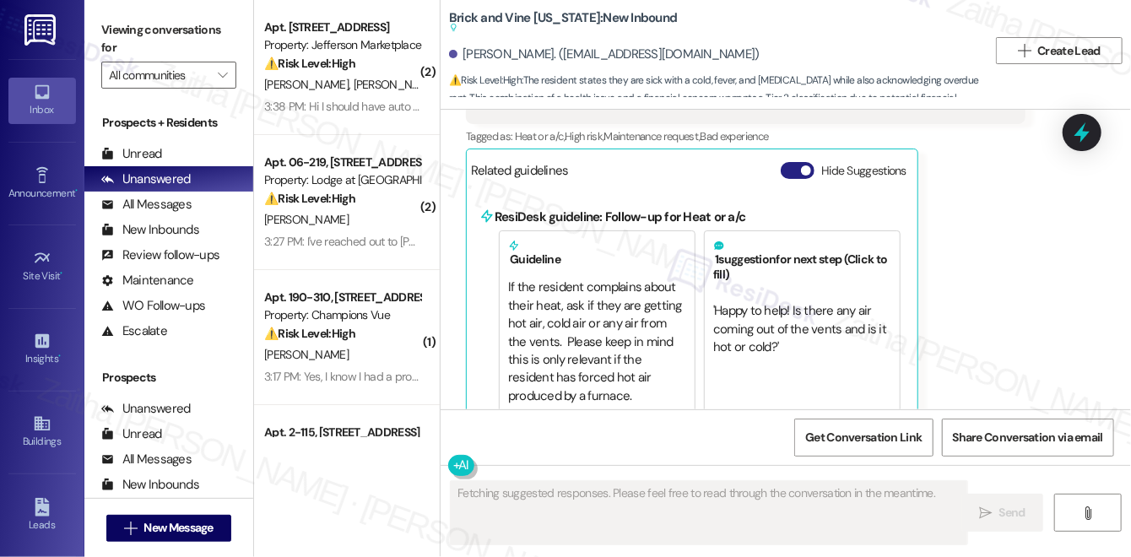
click at [788, 162] on button "Hide Suggestions" at bounding box center [798, 170] width 34 height 17
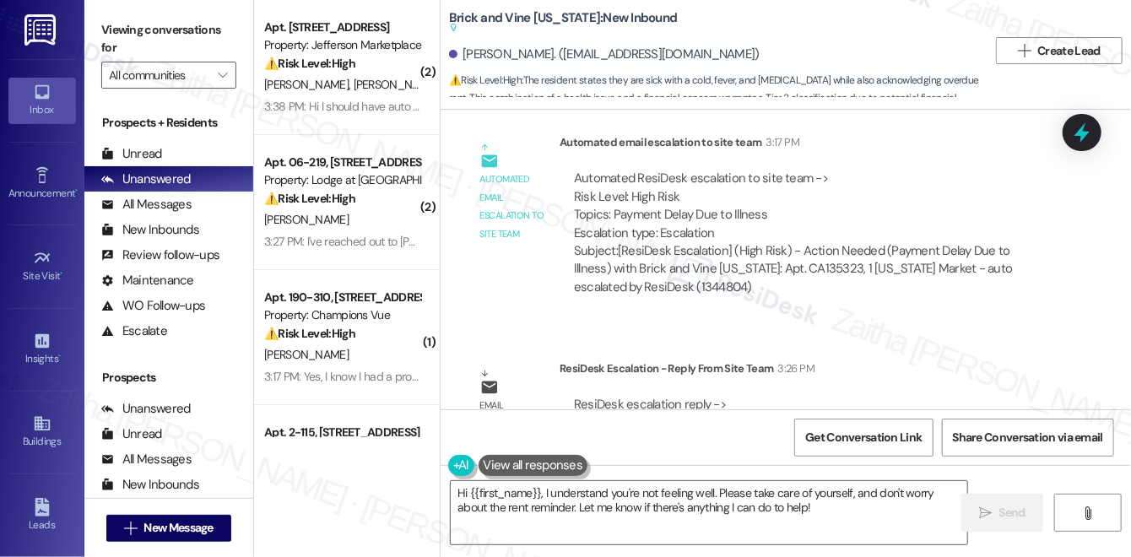
scroll to position [1870, 0]
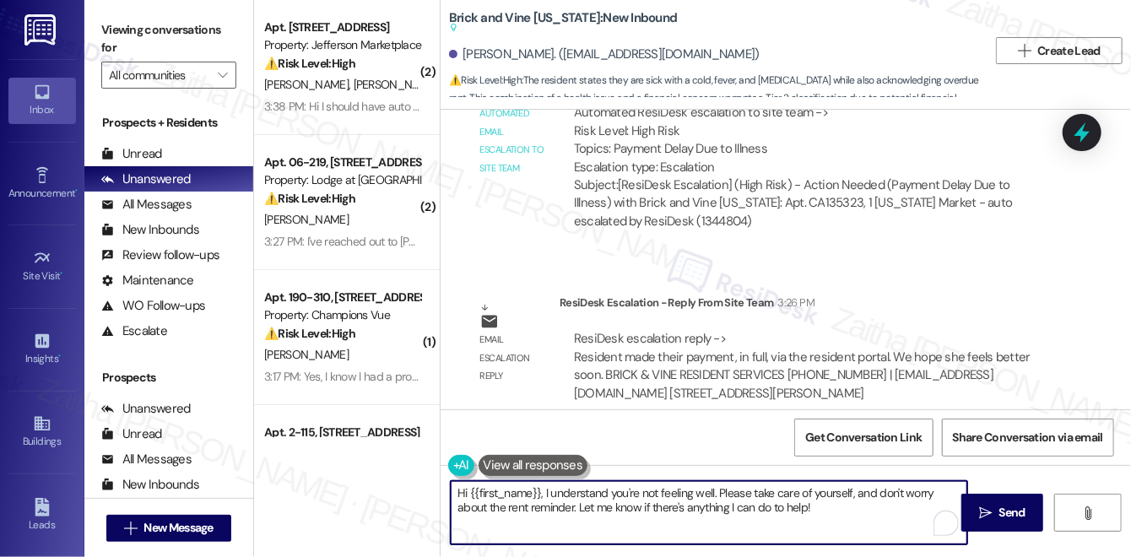
drag, startPoint x: 458, startPoint y: 492, endPoint x: 842, endPoint y: 522, distance: 384.4
click at [842, 522] on textarea "Hi {{first_name}}, I understand you're not feeling well. Please take care of yo…" at bounding box center [709, 512] width 517 height 63
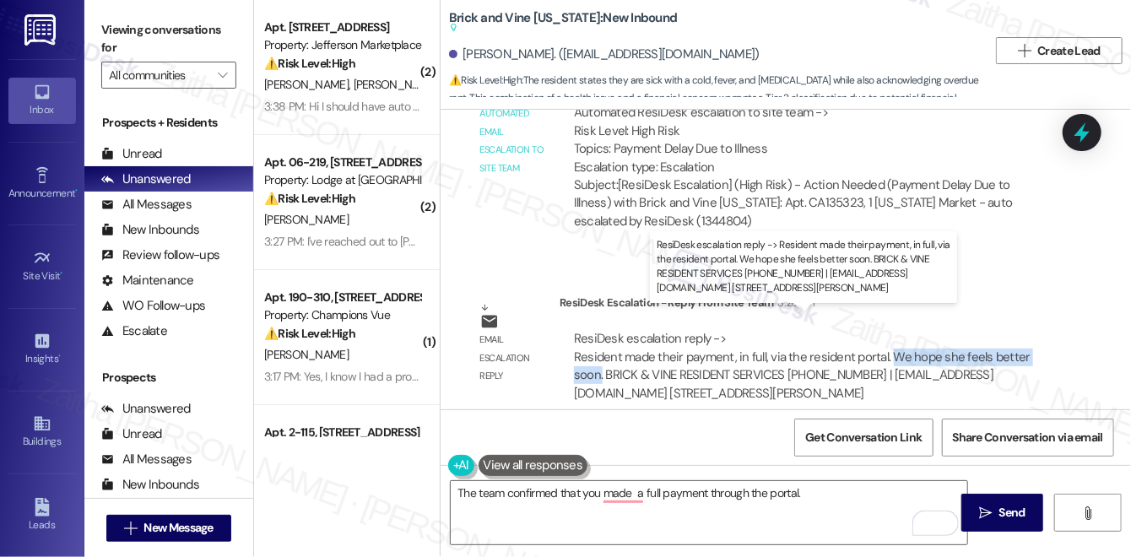
drag, startPoint x: 887, startPoint y: 338, endPoint x: 601, endPoint y: 354, distance: 286.5
click at [601, 354] on div "ResiDesk escalation reply -> Resident made their payment, in full, via the resi…" at bounding box center [802, 365] width 457 height 71
copy div "We hope she feels better soon."
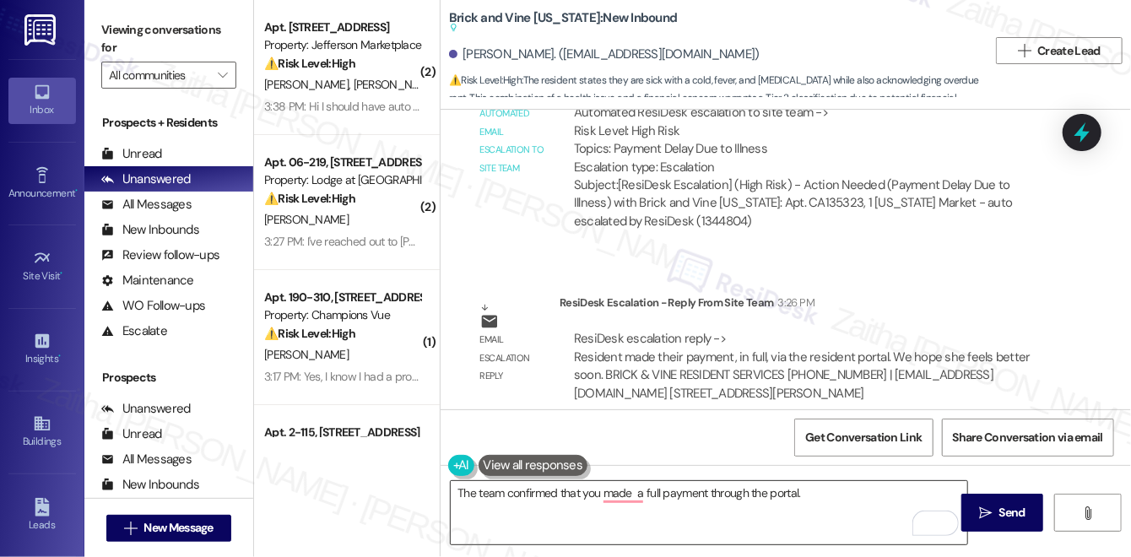
click at [844, 494] on textarea "The team confirmed that you made a full payment through the portal." at bounding box center [709, 512] width 517 height 63
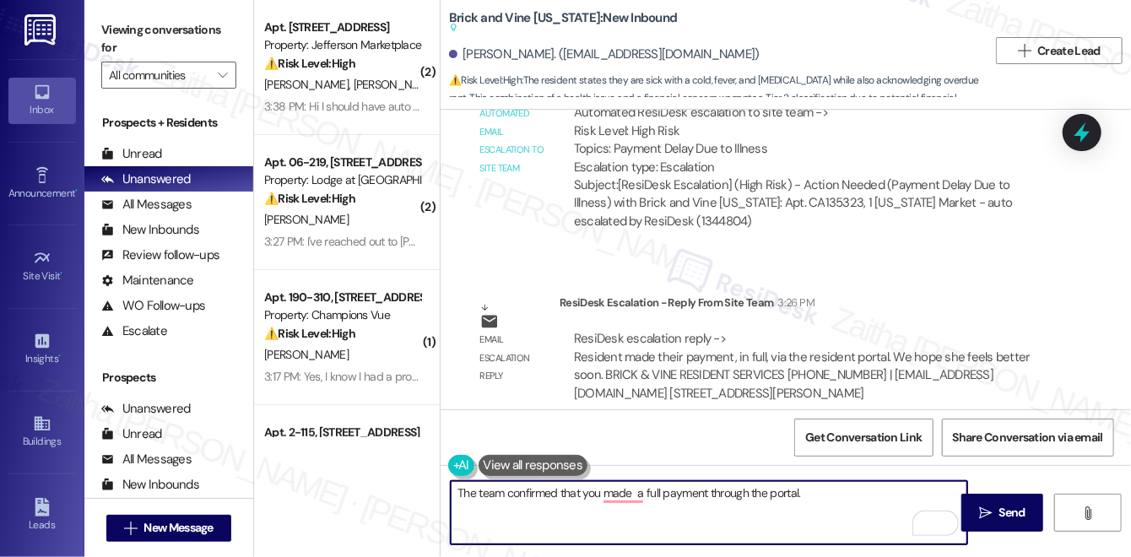
paste textarea "We hope she feels better soon."
type textarea "The team confirmed that you made a full payment through the portal. We hope she…"
drag, startPoint x: 454, startPoint y: 492, endPoint x: 964, endPoint y: 512, distance: 510.2
click at [964, 512] on div "The team confirmed that you made a full payment through the portal. We hope she…" at bounding box center [786, 528] width 690 height 127
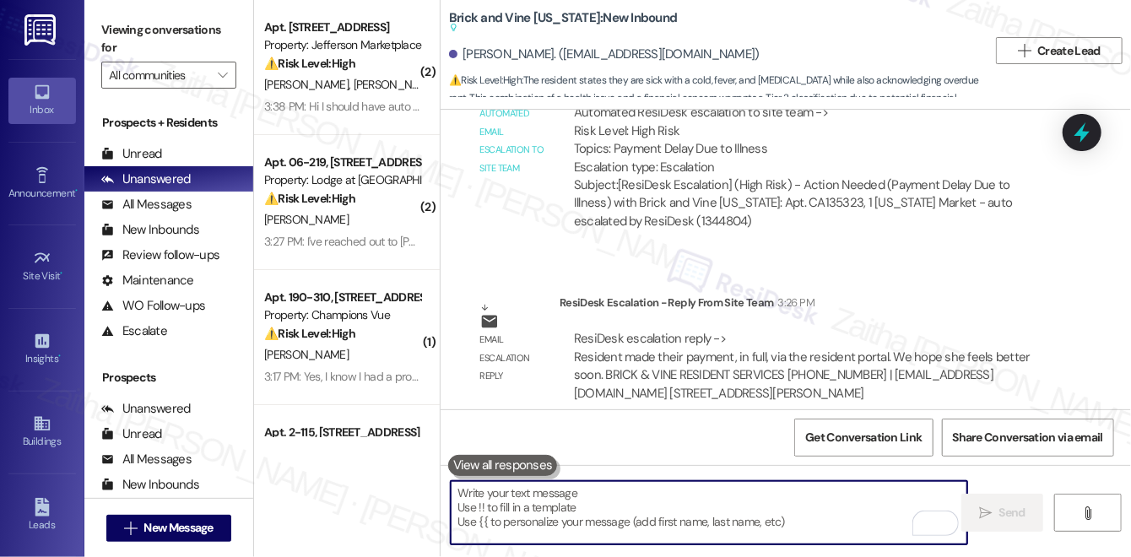
click at [551, 501] on textarea "To enrich screen reader interactions, please activate Accessibility in Grammarl…" at bounding box center [709, 512] width 517 height 63
paste textarea "The team has confirmed that your full payment was made through the portal. We h…"
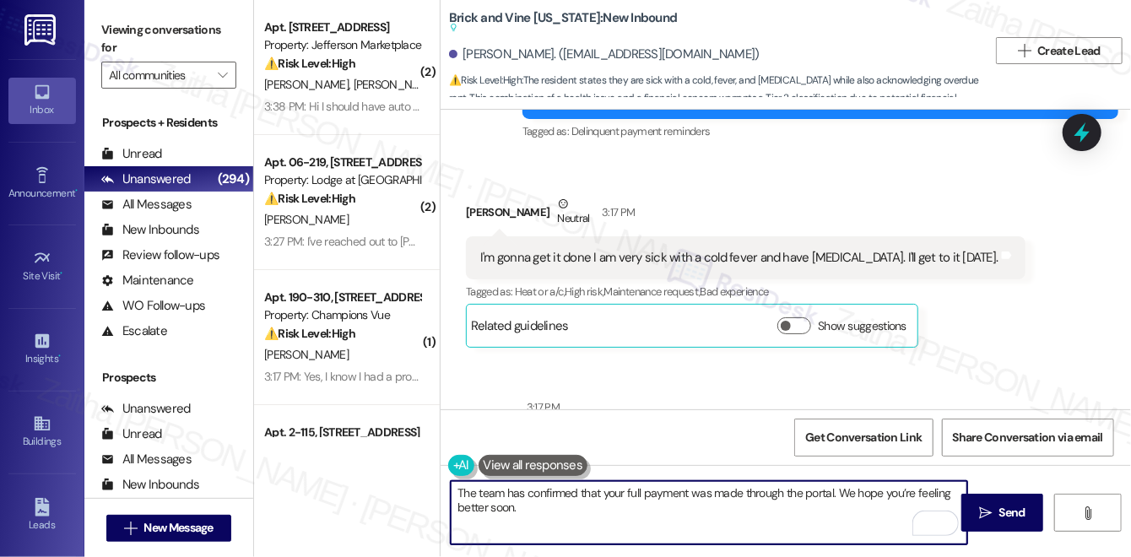
scroll to position [1334, 0]
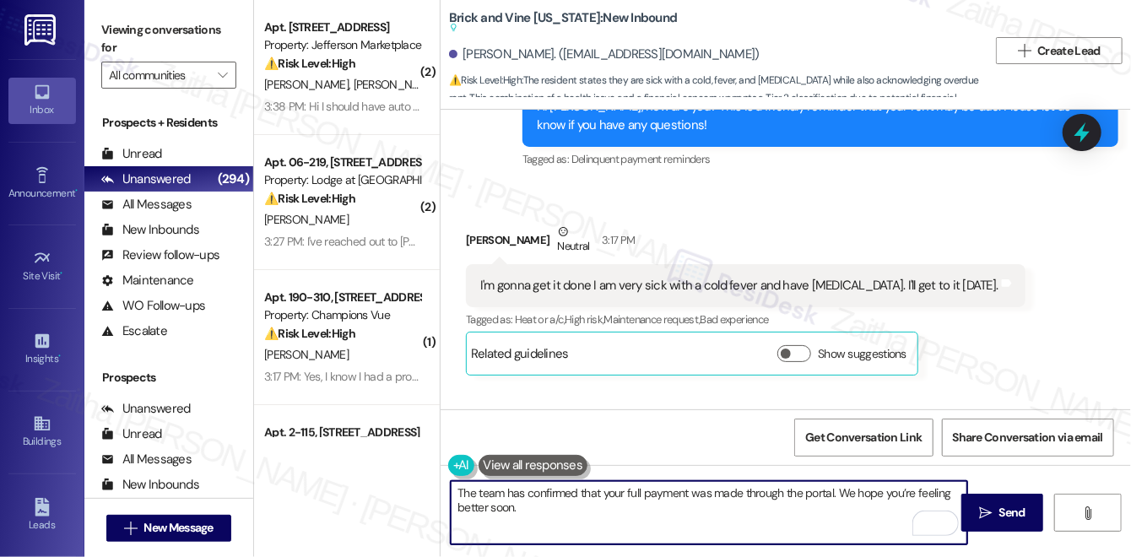
click at [480, 225] on div "Maria Estrada Neutral 3:17 PM" at bounding box center [746, 243] width 560 height 41
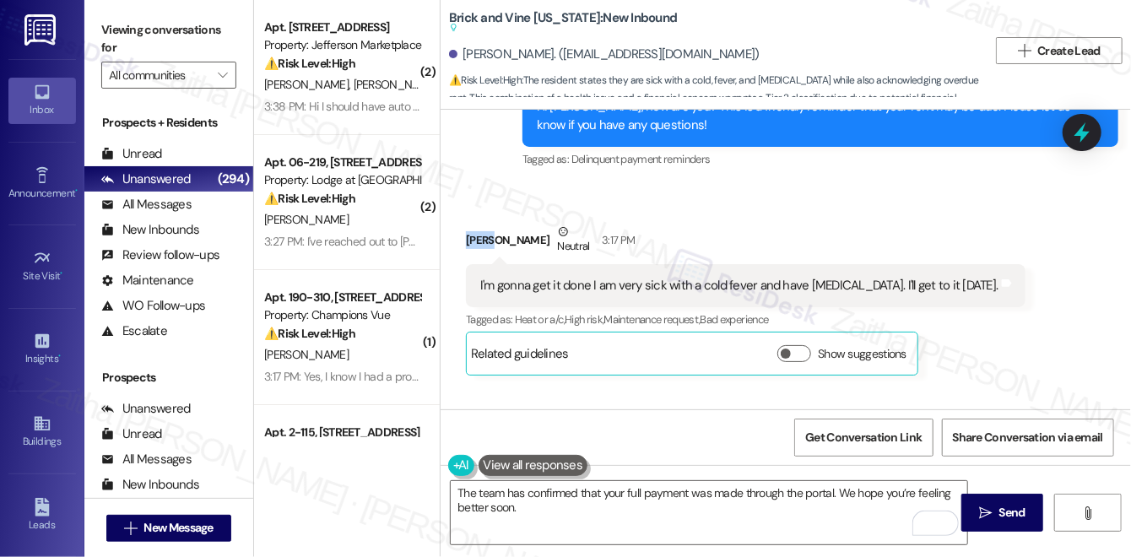
click at [480, 225] on div "Maria Estrada Neutral 3:17 PM" at bounding box center [746, 243] width 560 height 41
copy div "Maria"
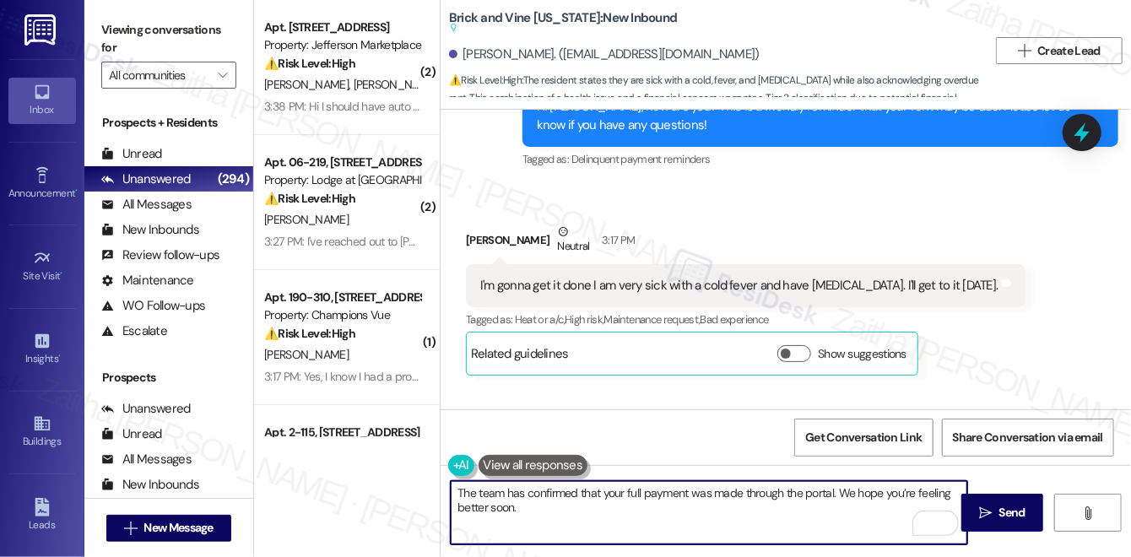
click at [515, 507] on textarea "The team has confirmed that your full payment was made through the portal. We h…" at bounding box center [709, 512] width 517 height 63
paste textarea "Maria"
click at [585, 506] on textarea "The team has confirmed that your full payment was made through the portal. We h…" at bounding box center [709, 512] width 517 height 63
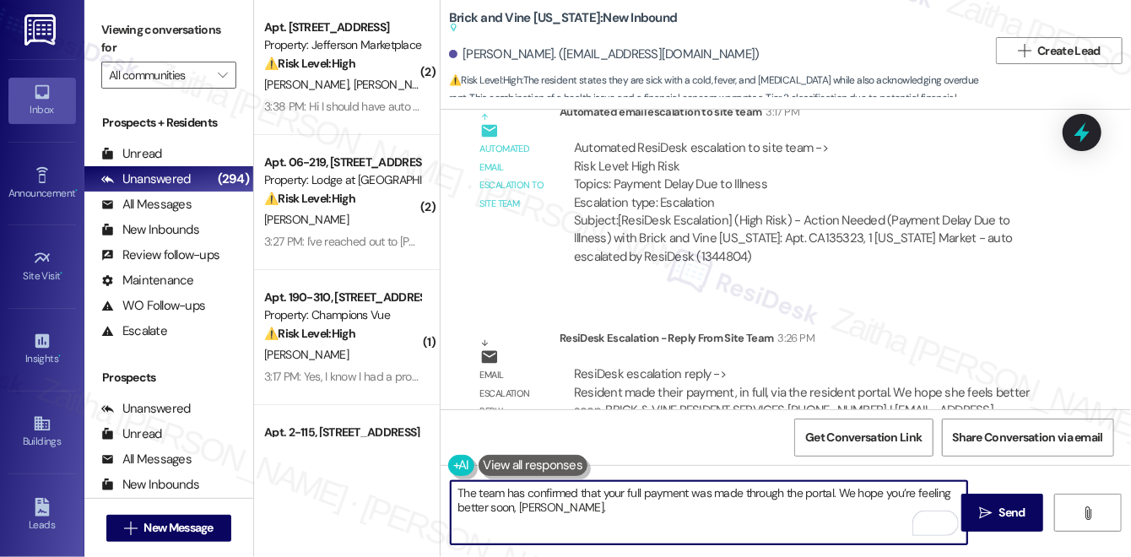
scroll to position [1870, 0]
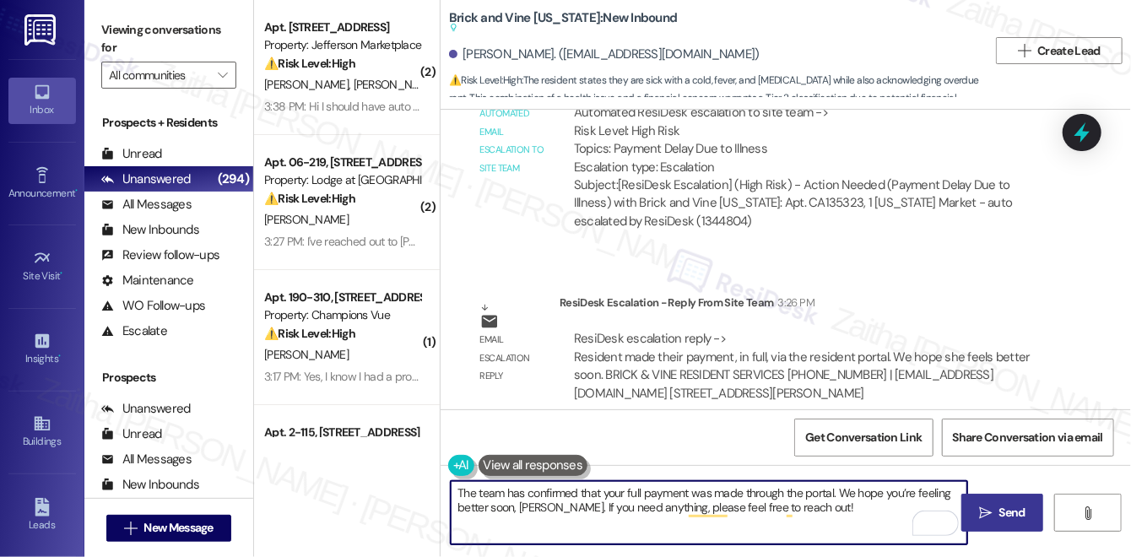
type textarea "The team has confirmed that your full payment was made through the portal. We h…"
click at [989, 506] on icon "" at bounding box center [985, 513] width 13 height 14
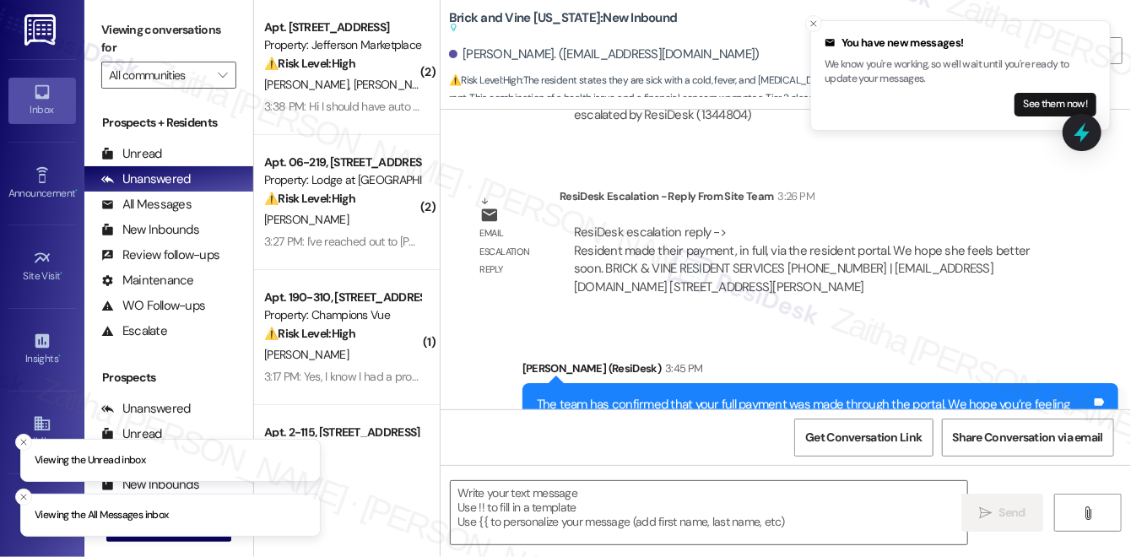
scroll to position [2255, 0]
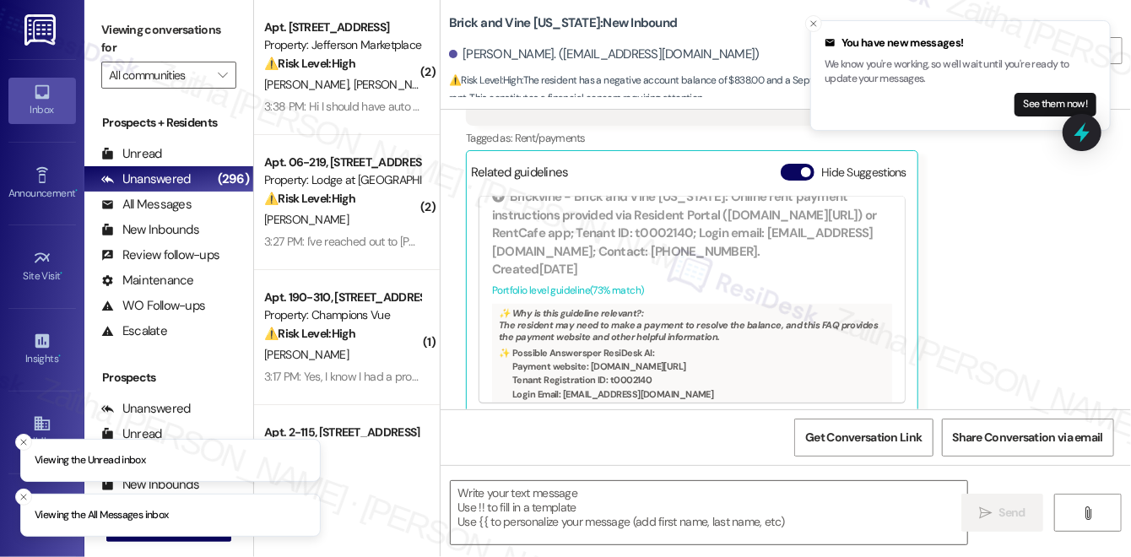
scroll to position [423, 0]
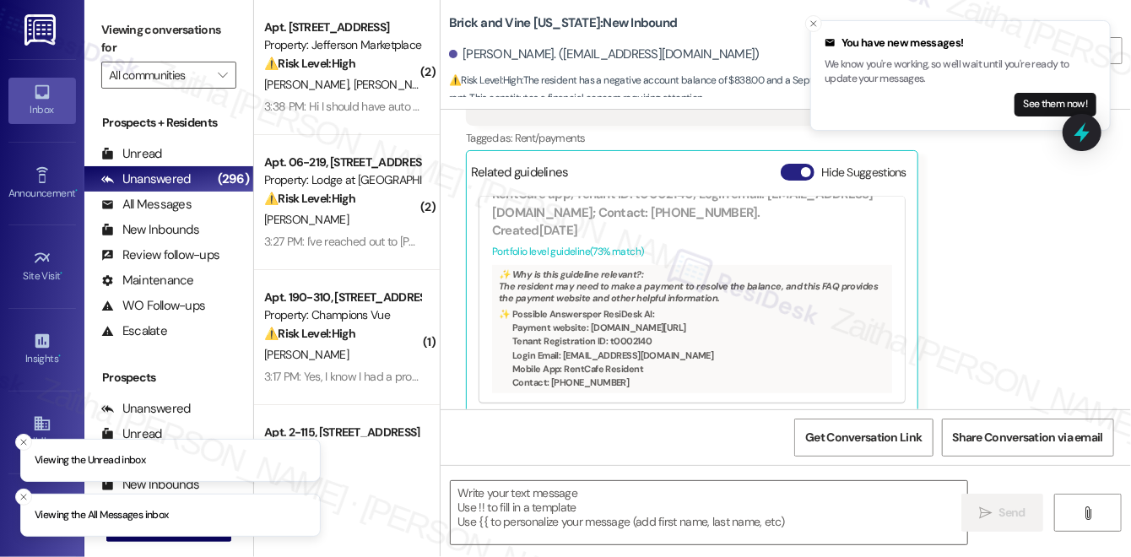
click at [785, 164] on button "Hide Suggestions" at bounding box center [798, 172] width 34 height 17
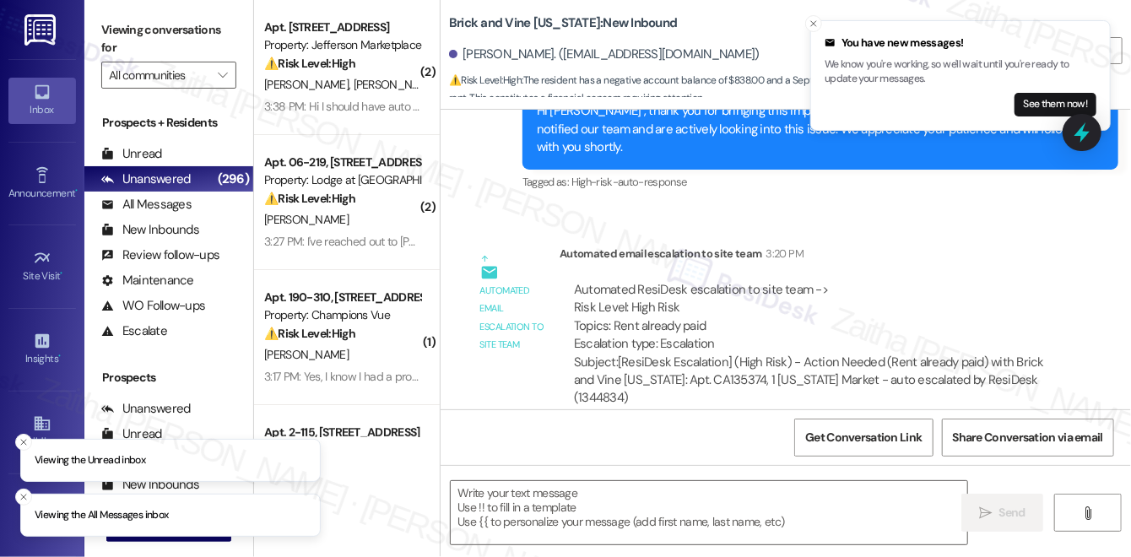
scroll to position [1835, 0]
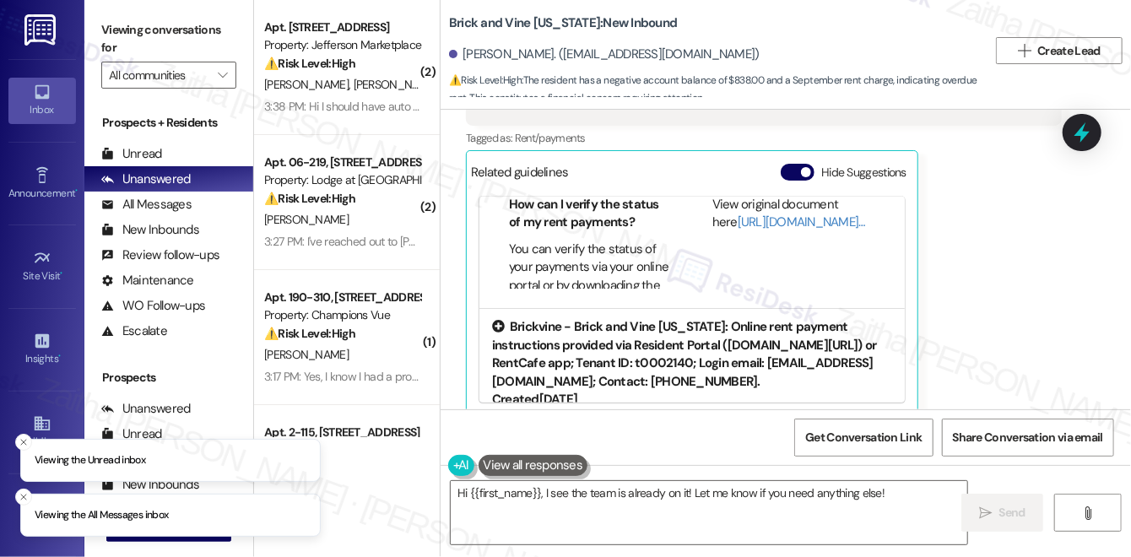
scroll to position [423, 0]
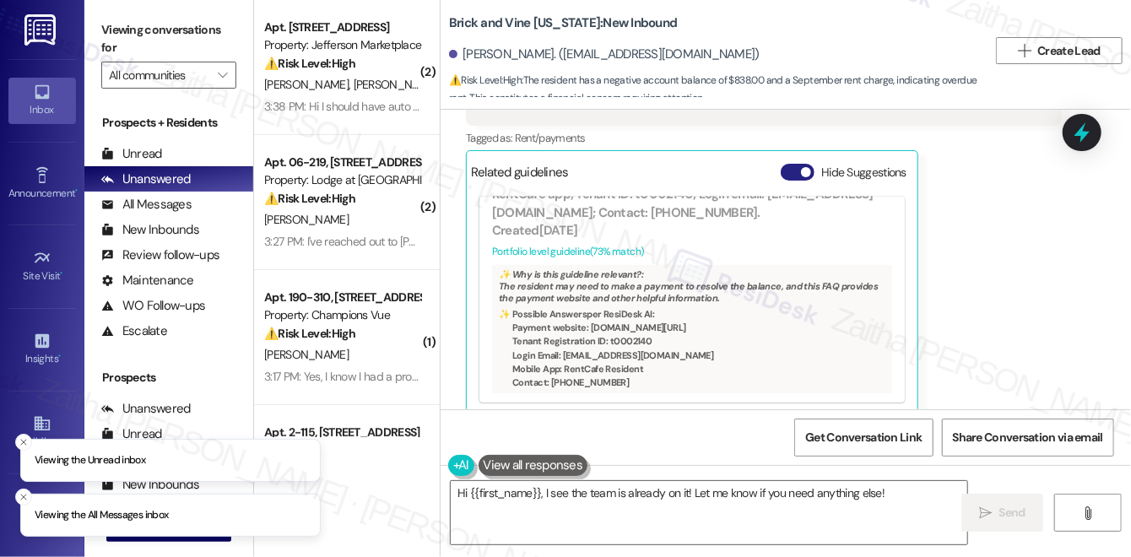
click at [796, 164] on button "Hide Suggestions" at bounding box center [798, 172] width 34 height 17
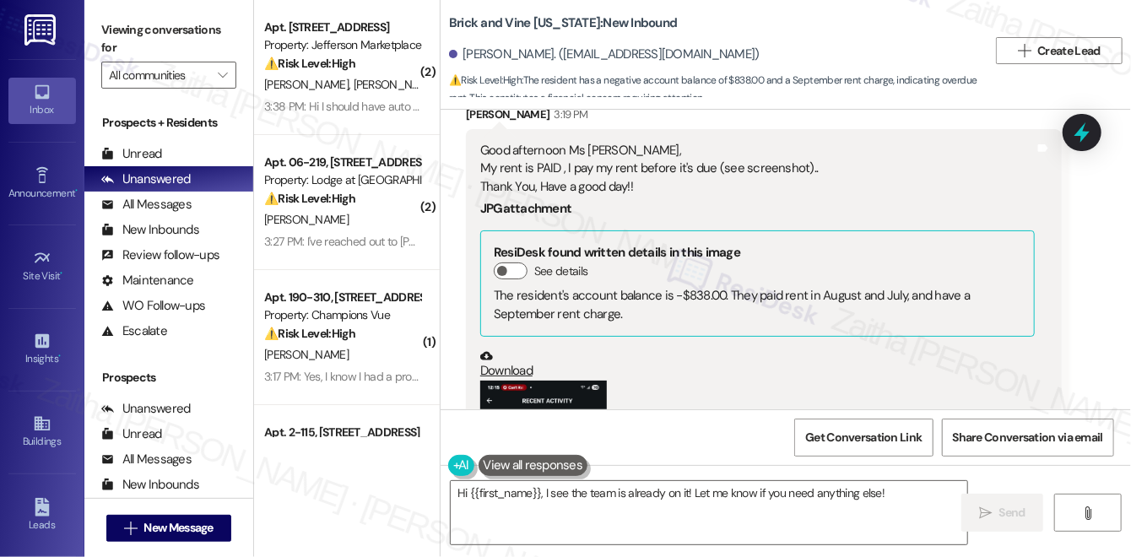
scroll to position [1145, 0]
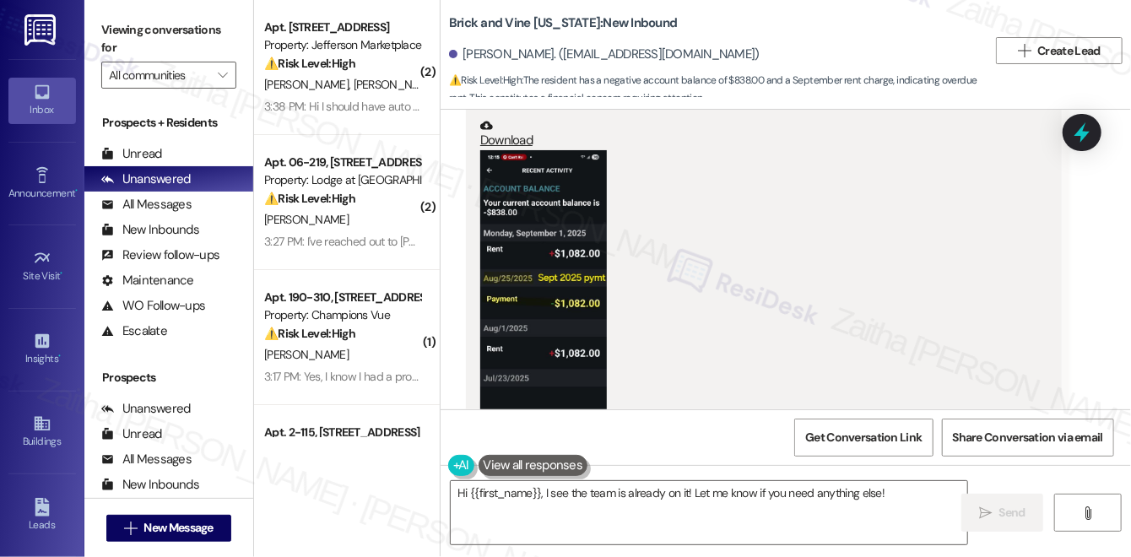
click at [518, 279] on button "Zoom image" at bounding box center [543, 287] width 127 height 274
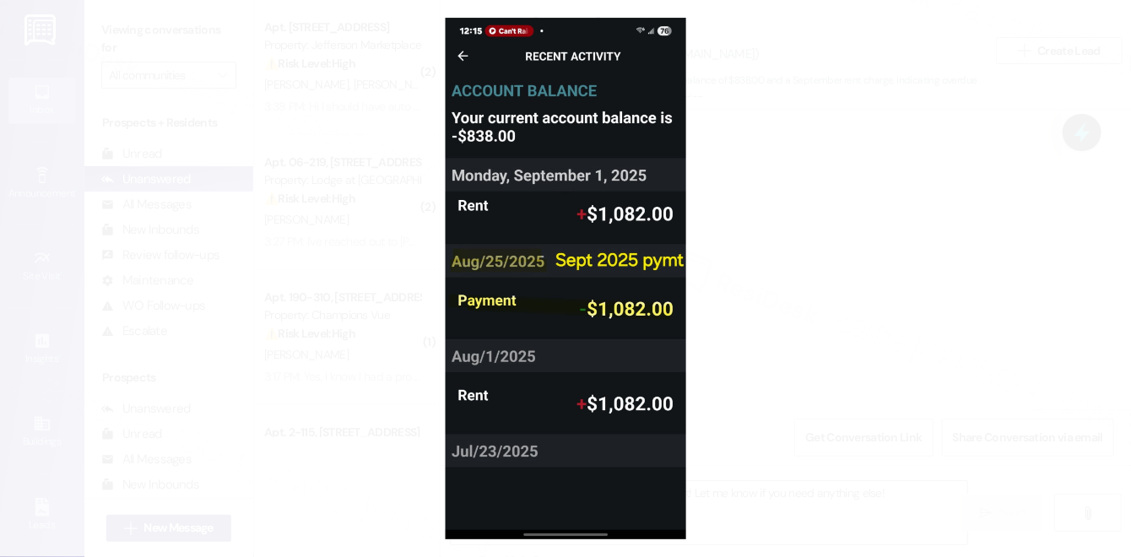
click at [858, 309] on button "Unzoom image" at bounding box center [565, 278] width 1131 height 557
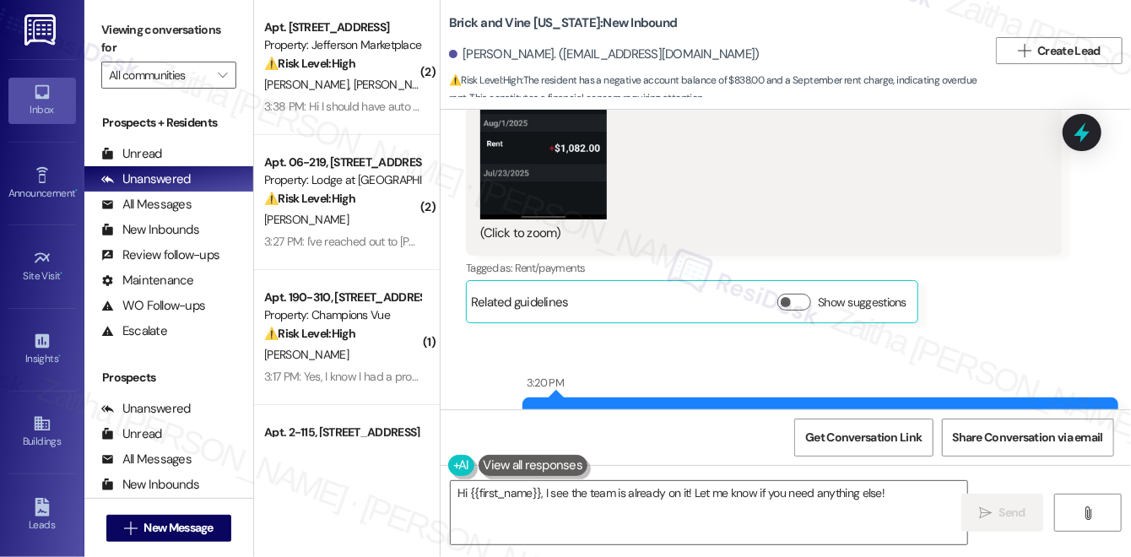
scroll to position [1375, 0]
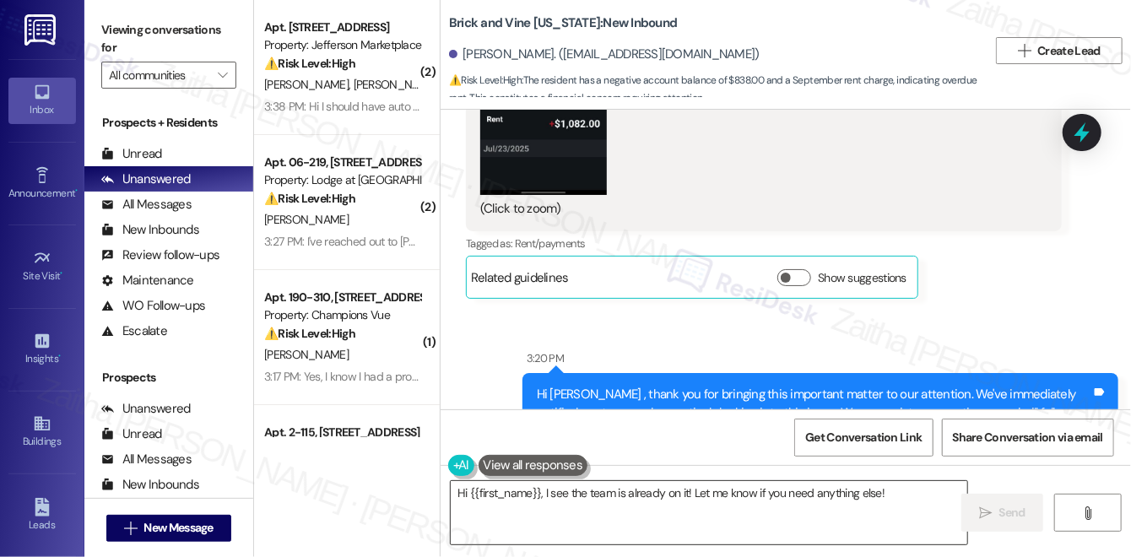
click at [463, 495] on textarea "Hi {{first_name}}, I see the team is already on it! Let me know if you need any…" at bounding box center [709, 512] width 517 height 63
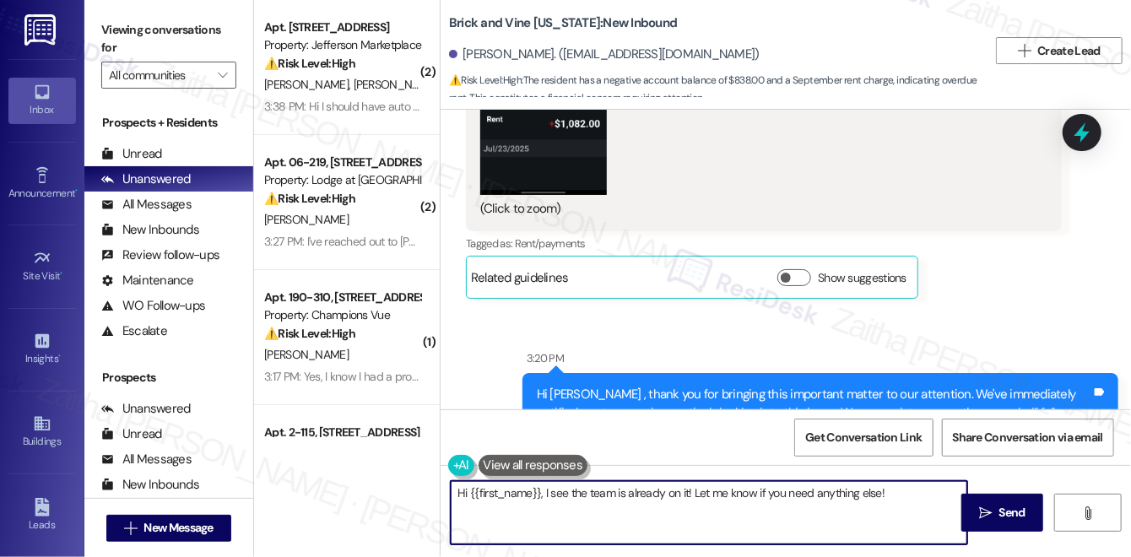
click at [463, 495] on textarea "Hi {{first_name}}, I see the team is already on it! Let me know if you need any…" at bounding box center [709, 512] width 517 height 63
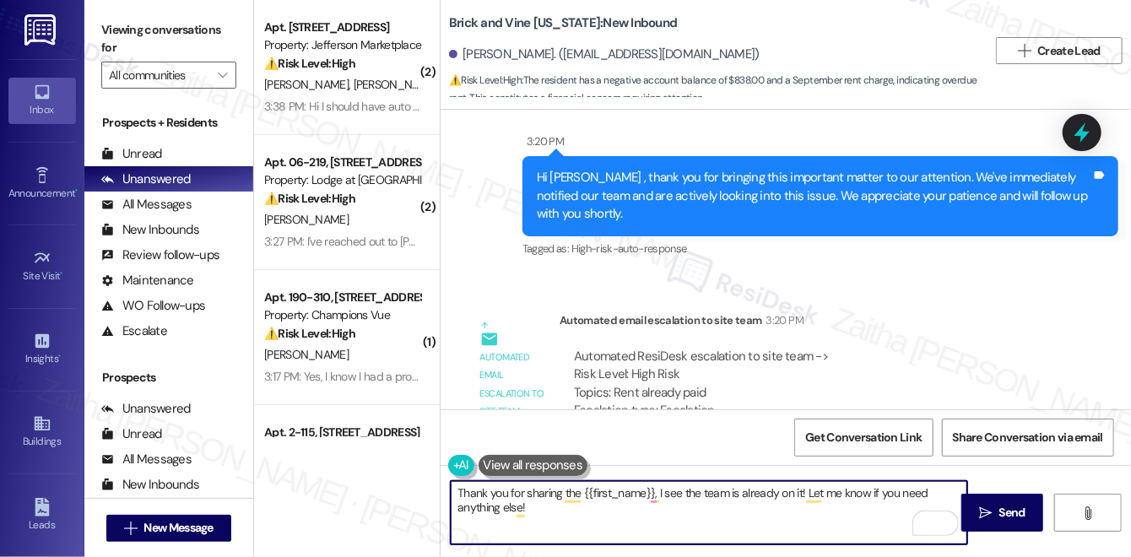
scroll to position [1759, 0]
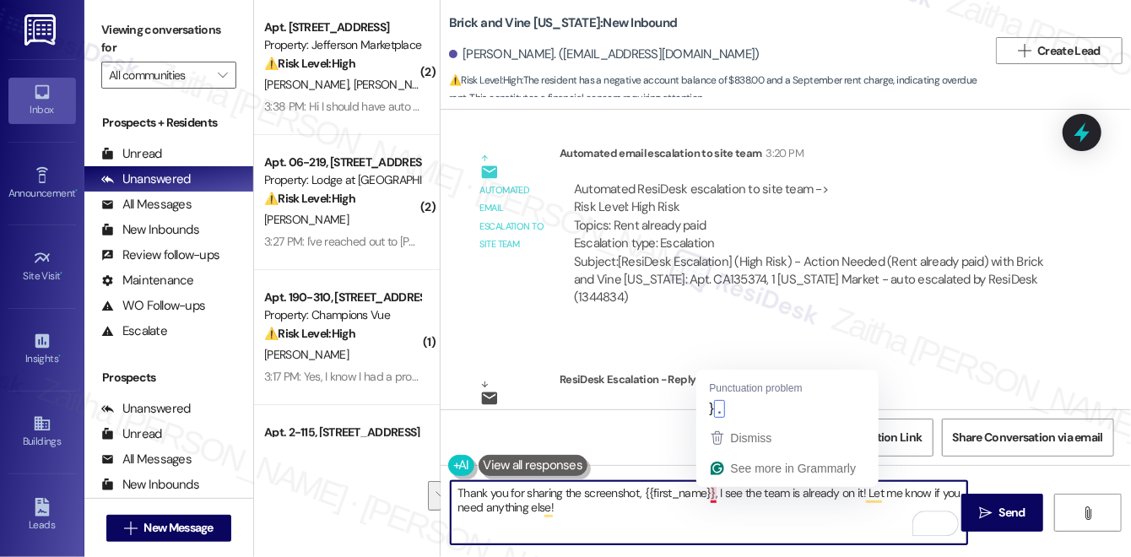
drag, startPoint x: 715, startPoint y: 491, endPoint x: 746, endPoint y: 518, distance: 41.3
click at [746, 518] on textarea "Thank you for sharing the screenshot, {{first_name}}, I see the team is already…" at bounding box center [709, 512] width 517 height 63
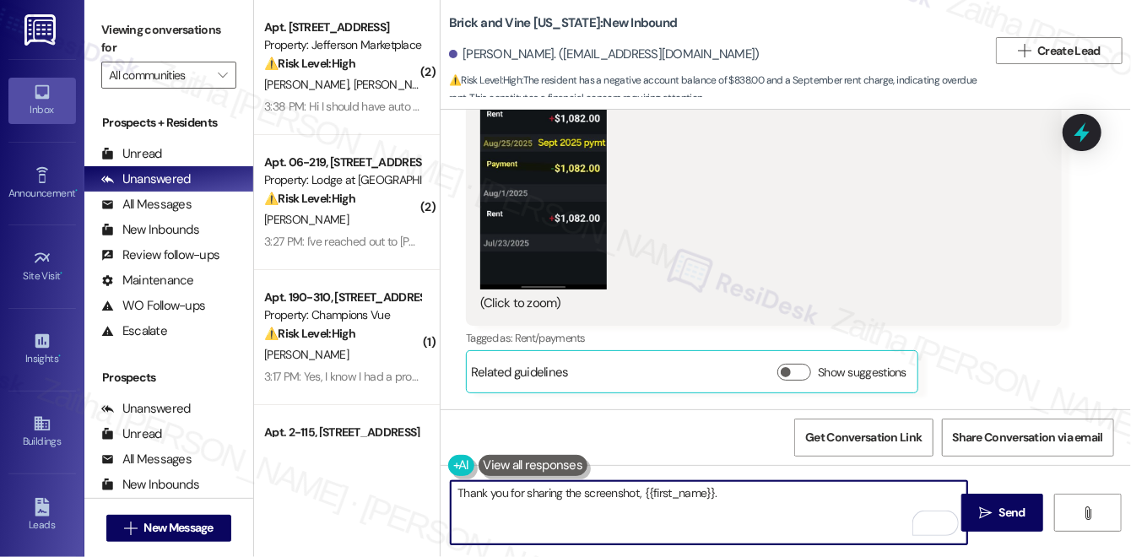
scroll to position [1145, 0]
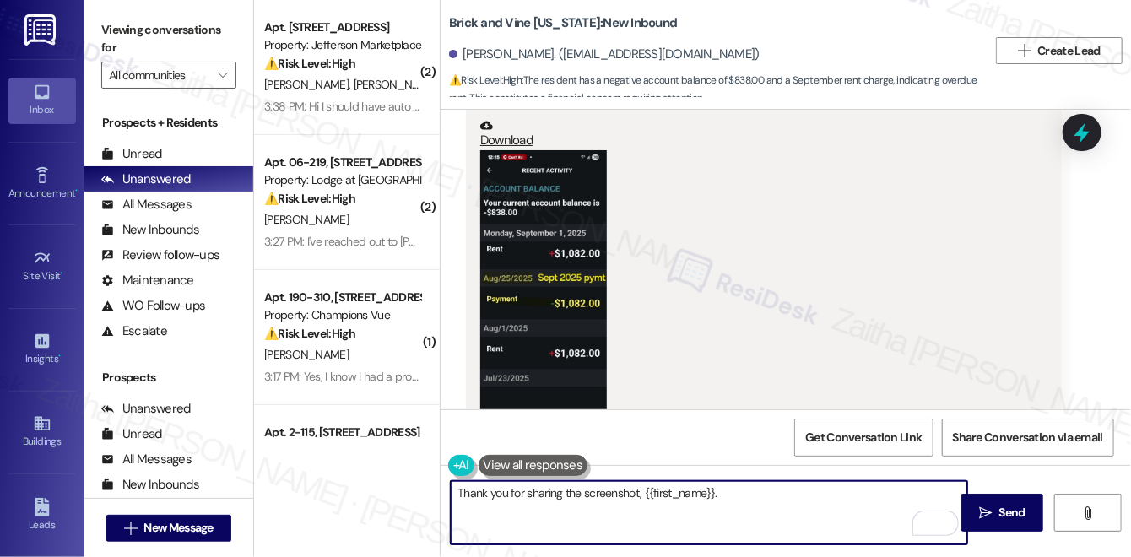
click at [579, 290] on button "Zoom image" at bounding box center [543, 287] width 127 height 274
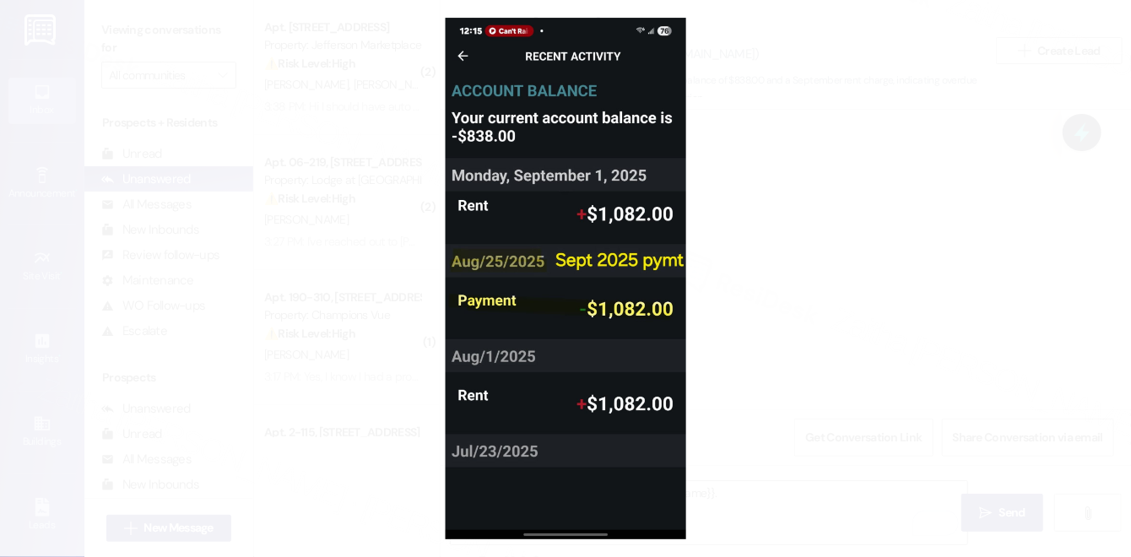
click at [967, 189] on button "Unzoom image" at bounding box center [565, 278] width 1131 height 557
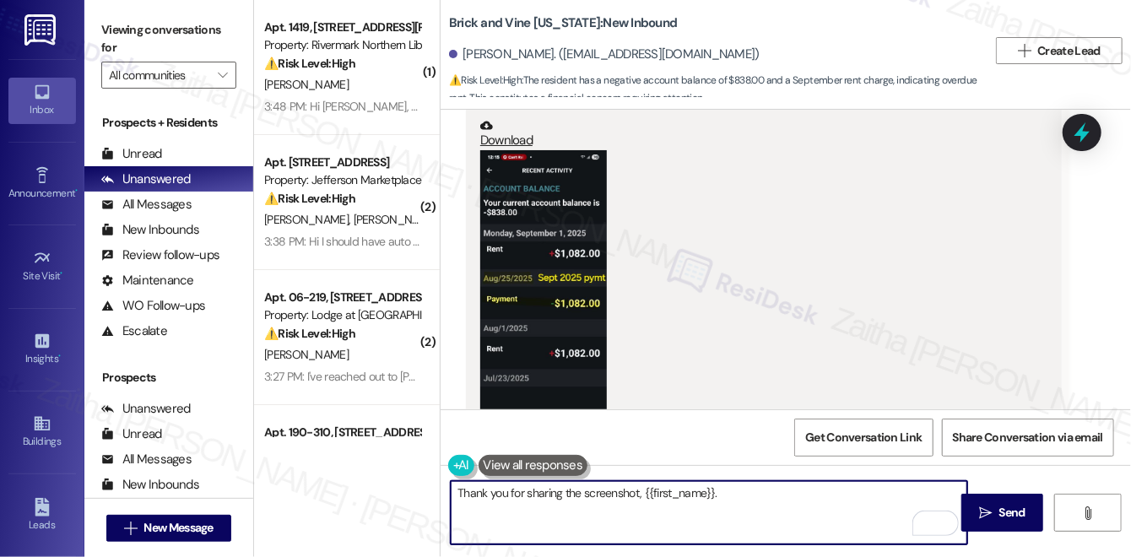
click at [734, 495] on textarea "Thank you for sharing the screenshot, {{first_name}}." at bounding box center [709, 512] width 517 height 63
paste textarea "Also, the team has confirmed your account shows a negative number, that means y…"
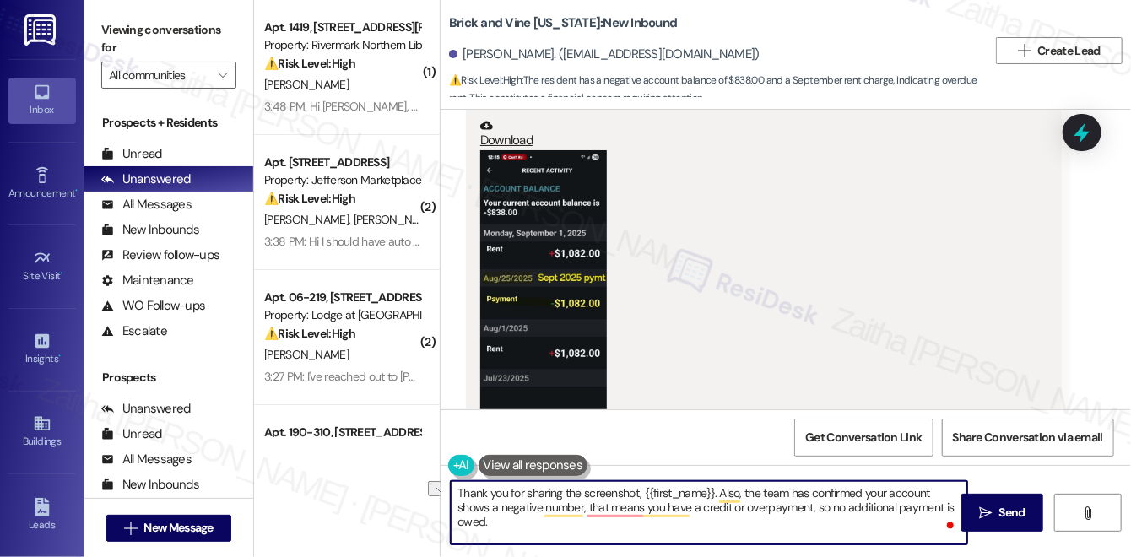
drag, startPoint x: 747, startPoint y: 489, endPoint x: 718, endPoint y: 483, distance: 29.3
click at [718, 483] on textarea "Thank you for sharing the screenshot, {{first_name}}. Also, the team has confir…" at bounding box center [709, 512] width 517 height 63
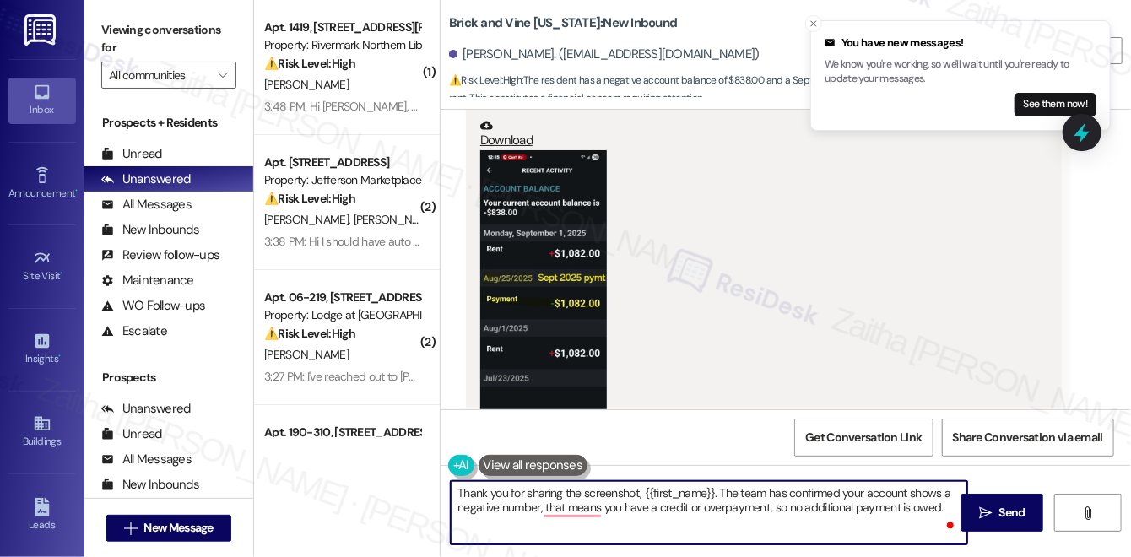
click at [787, 489] on textarea "Thank you for sharing the screenshot, {{first_name}}. The team has confirmed yo…" at bounding box center [709, 512] width 517 height 63
click at [506, 522] on textarea "Thank you for sharing the screenshot, {{first_name}}. The team has also confirm…" at bounding box center [709, 512] width 517 height 63
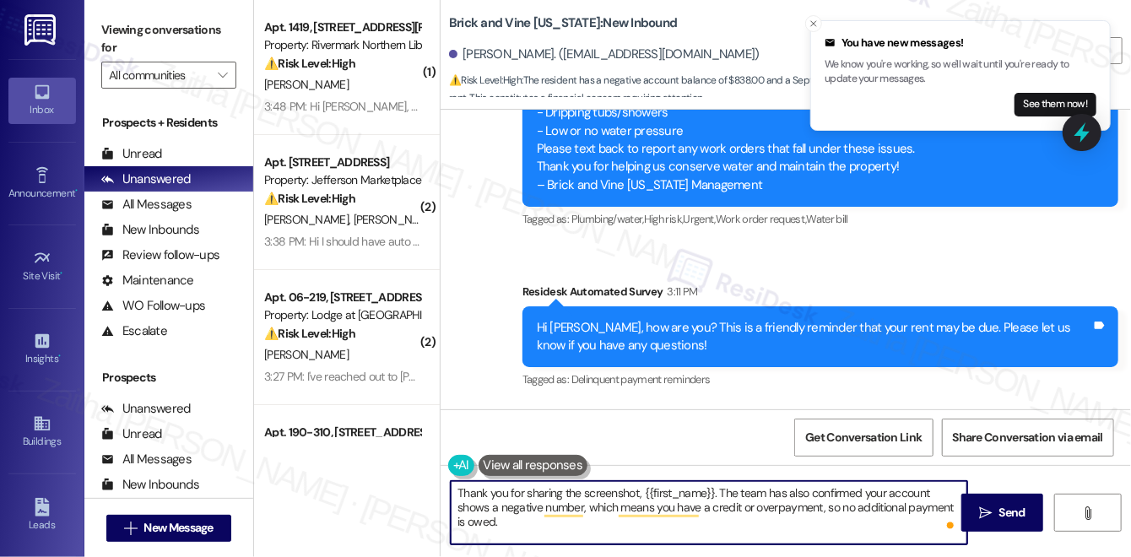
scroll to position [608, 0]
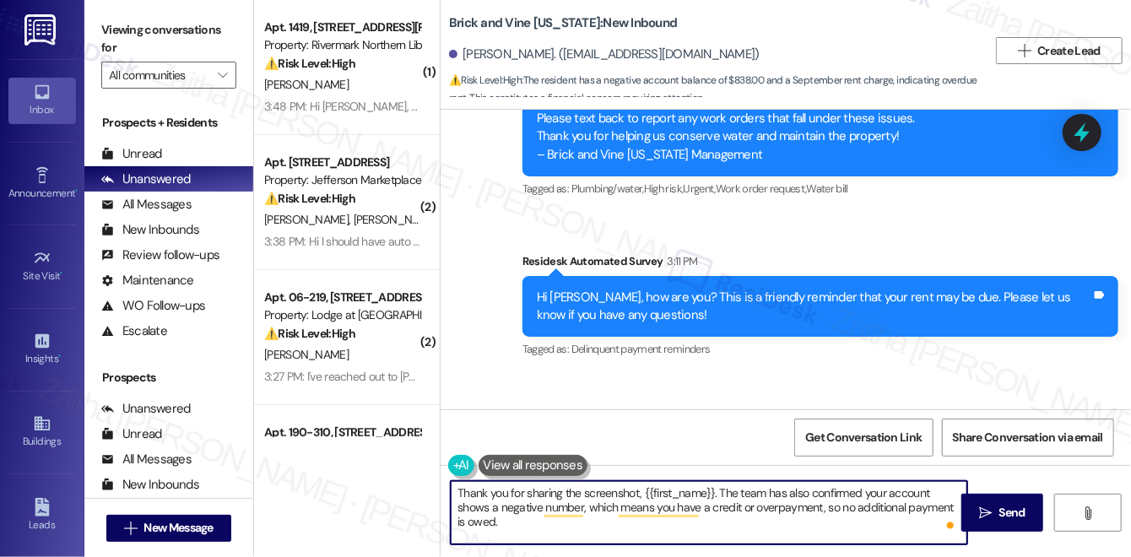
paste textarea "This reminder goes to all residents to help prevent late fees. If you’ve alread…"
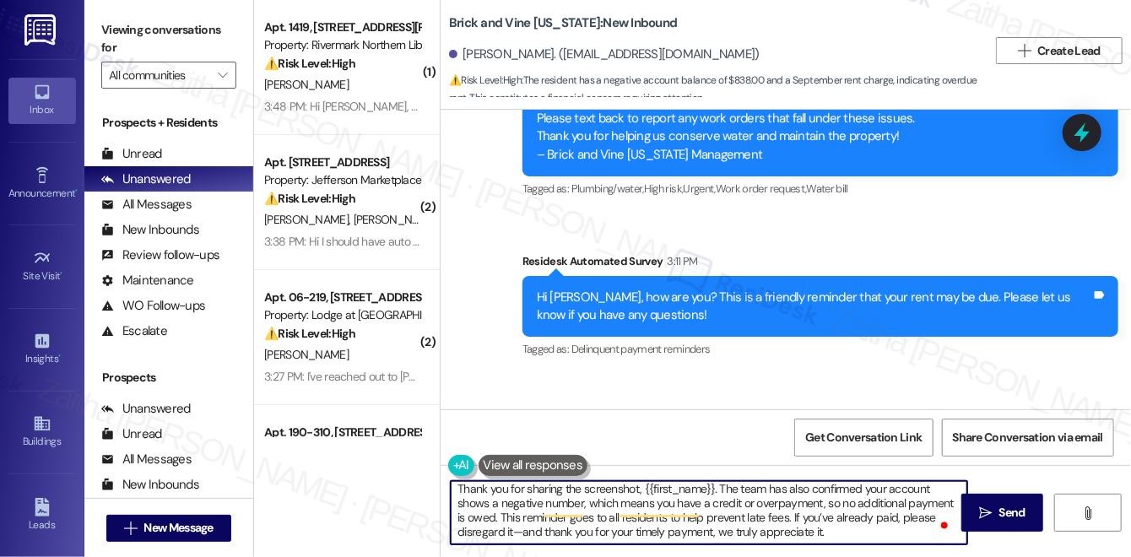
scroll to position [4, 0]
drag, startPoint x: 501, startPoint y: 522, endPoint x: 848, endPoint y: 533, distance: 347.1
click at [846, 536] on textarea "Thank you for sharing the screenshot, {{first_name}}. The team has also confirm…" at bounding box center [709, 512] width 517 height 63
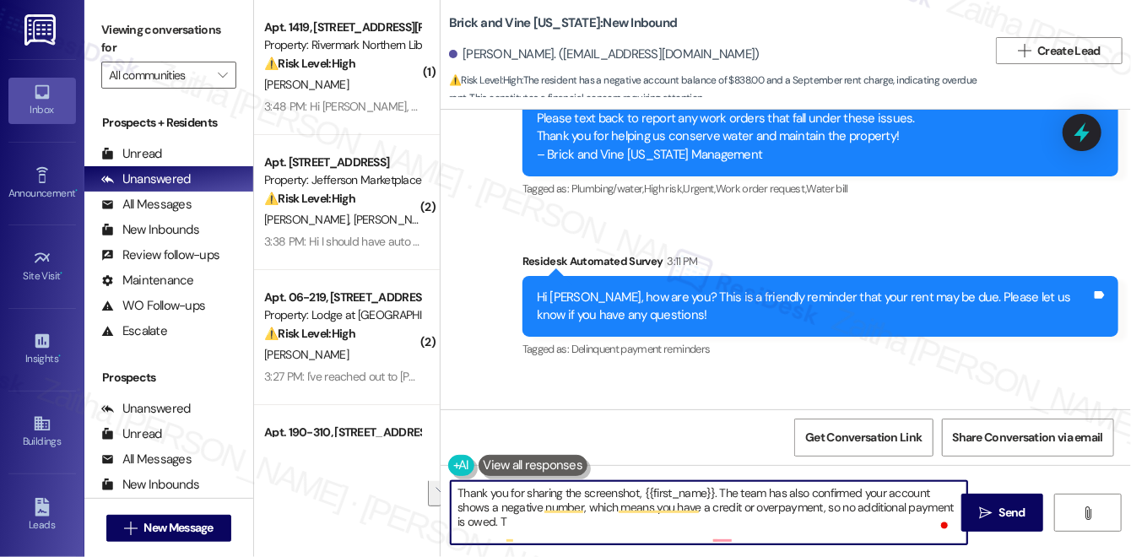
scroll to position [0, 0]
paste textarea "Please know the reminder goes to all residents—if you’ve already paid, you can …"
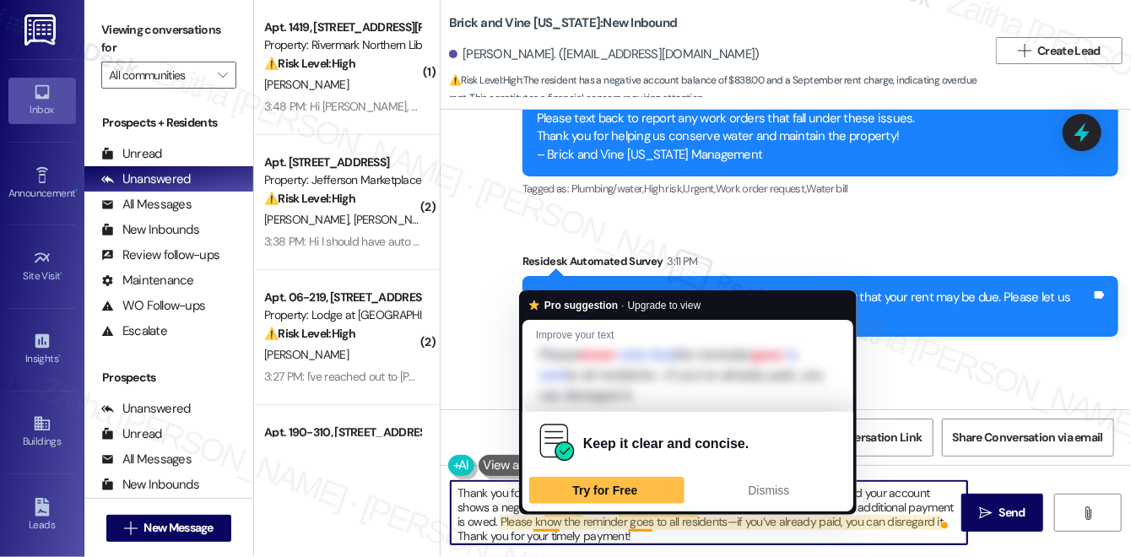
click at [544, 521] on textarea "Thank you for sharing the screenshot, {{first_name}}. The team has also confirm…" at bounding box center [709, 512] width 517 height 63
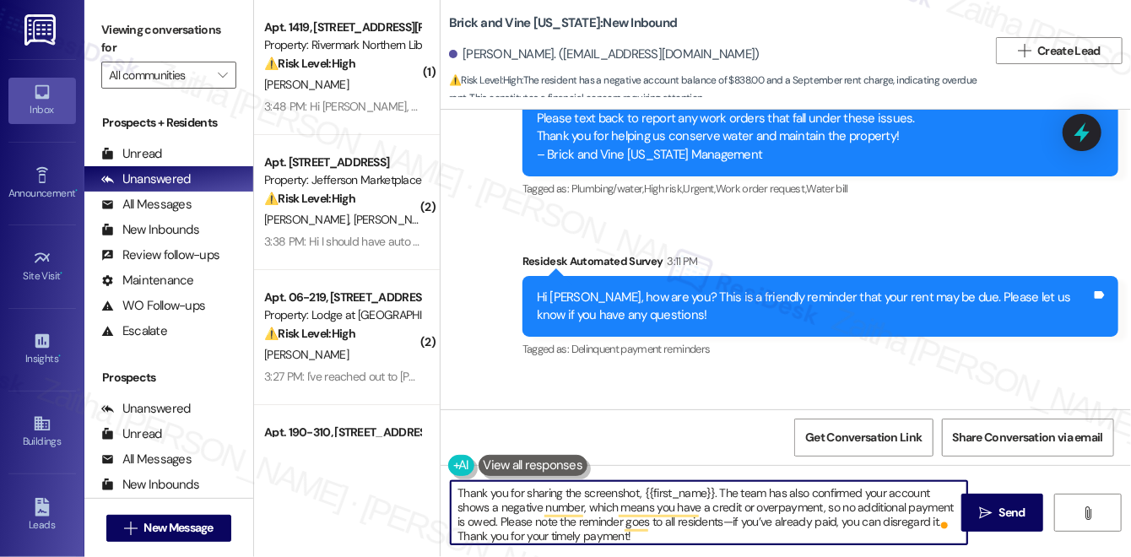
click at [575, 520] on textarea "Thank you for sharing the screenshot, {{first_name}}. The team has also confirm…" at bounding box center [709, 512] width 517 height 63
click at [594, 522] on textarea "Thank you for sharing the screenshot, {{first_name}}. The team has also confirm…" at bounding box center [709, 512] width 517 height 63
type textarea "Thank you for sharing the screenshot, {{first_name}}. The team has also confirm…"
click at [987, 501] on button " Send" at bounding box center [1002, 513] width 82 height 38
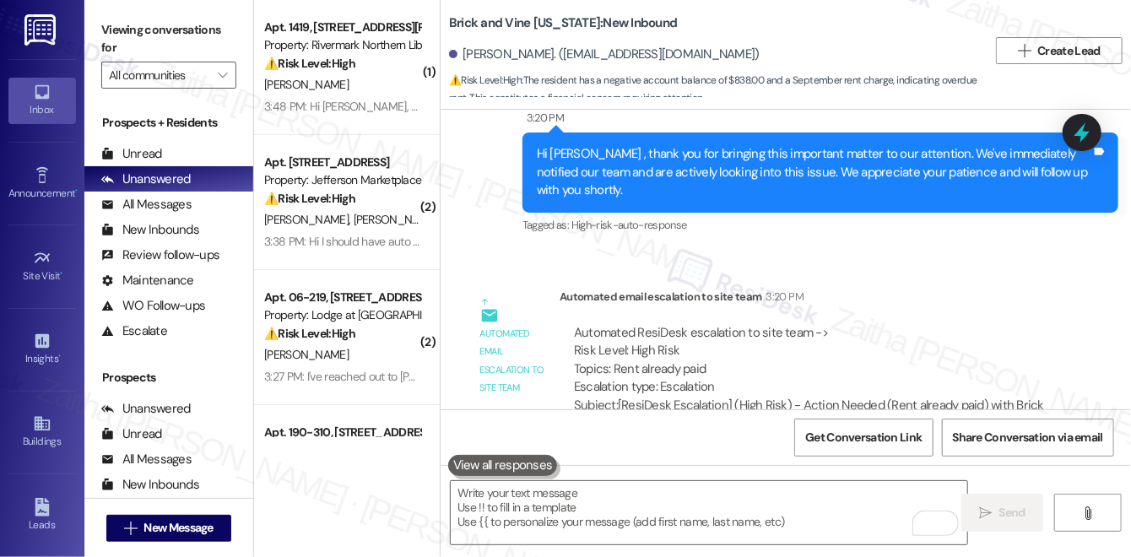
scroll to position [1835, 0]
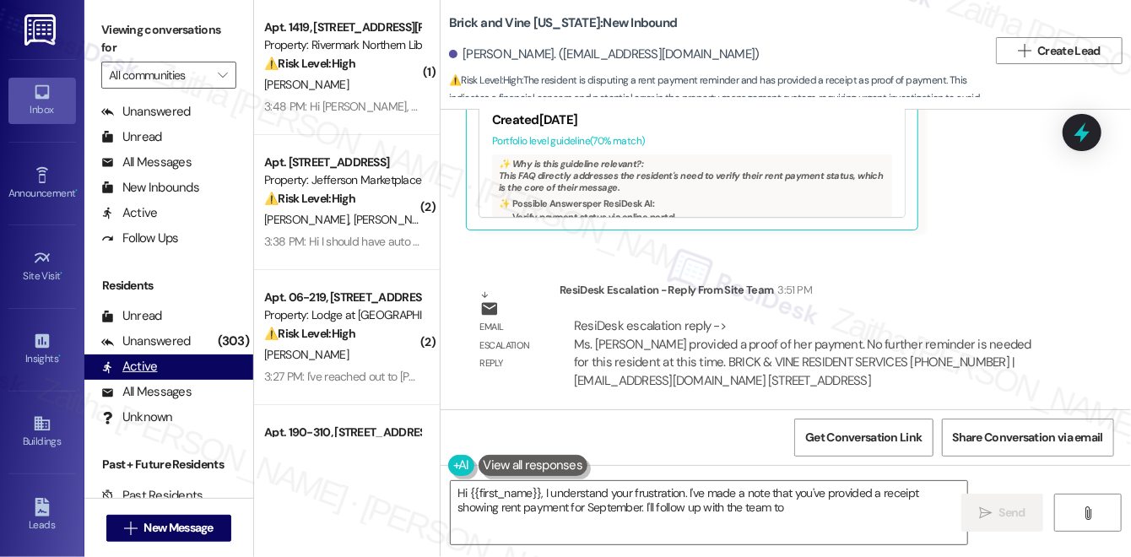
scroll to position [305, 0]
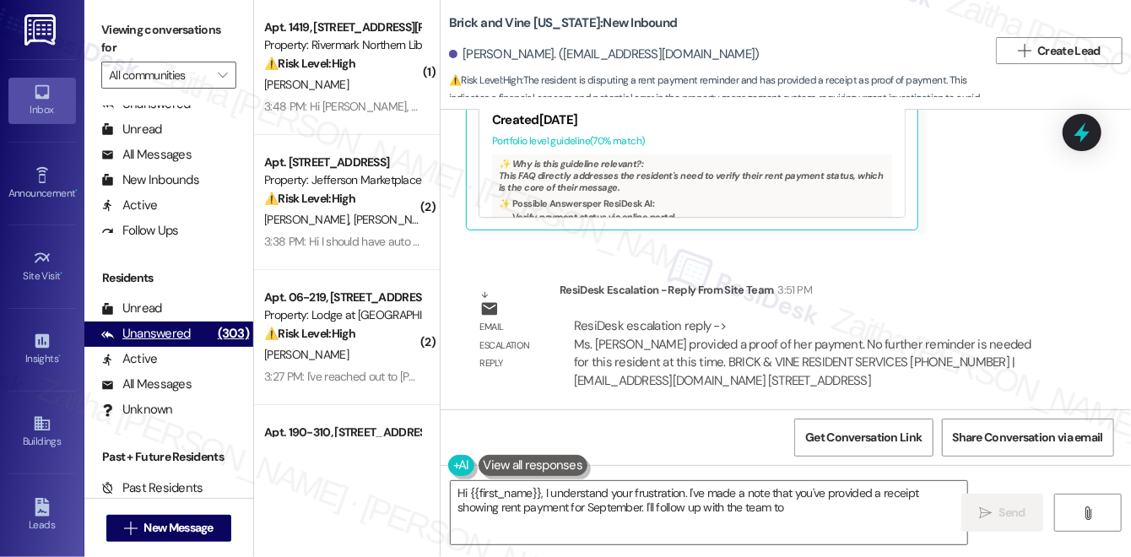
click at [176, 332] on div "Unanswered" at bounding box center [145, 334] width 89 height 18
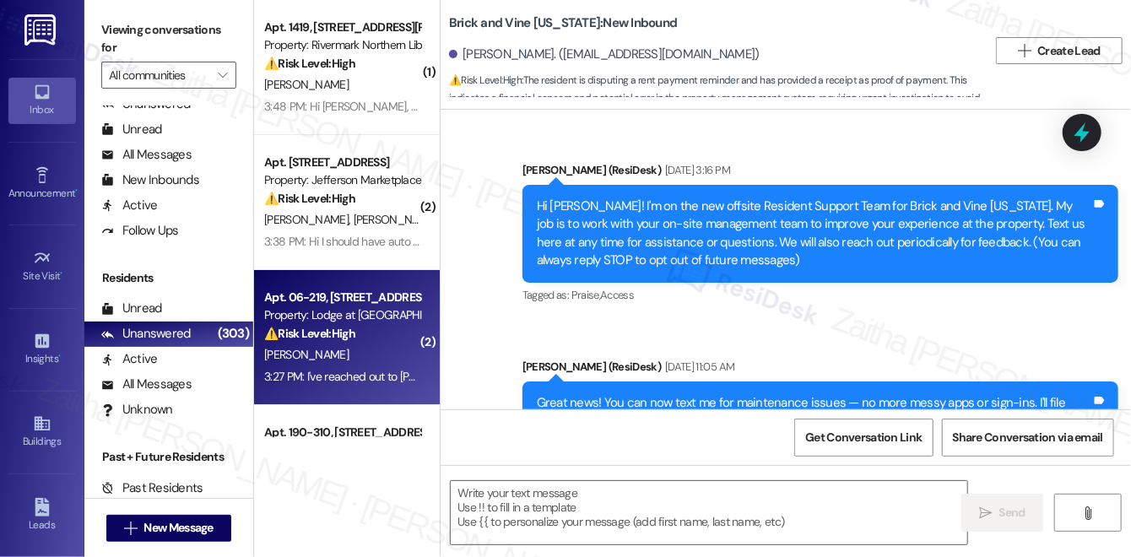
scroll to position [5573, 0]
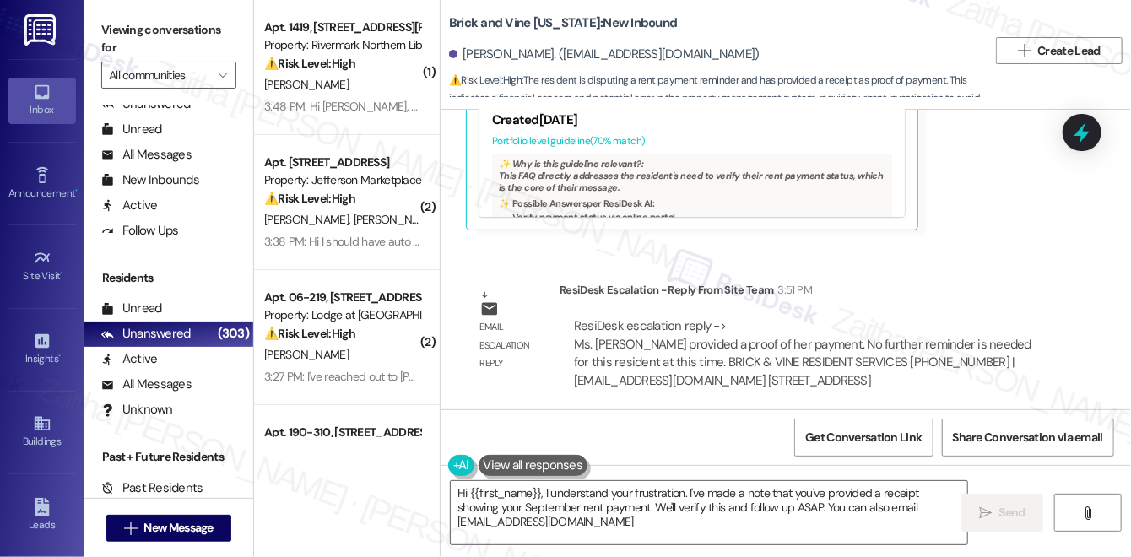
type textarea "Hi {{first_name}}, I understand your frustration. I've made a note that you've …"
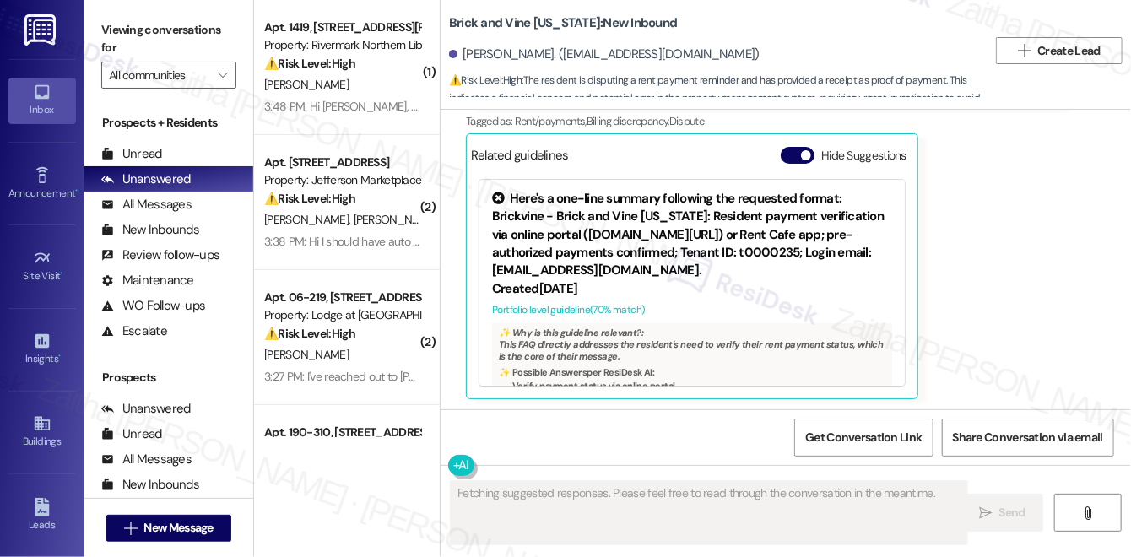
scroll to position [5400, 0]
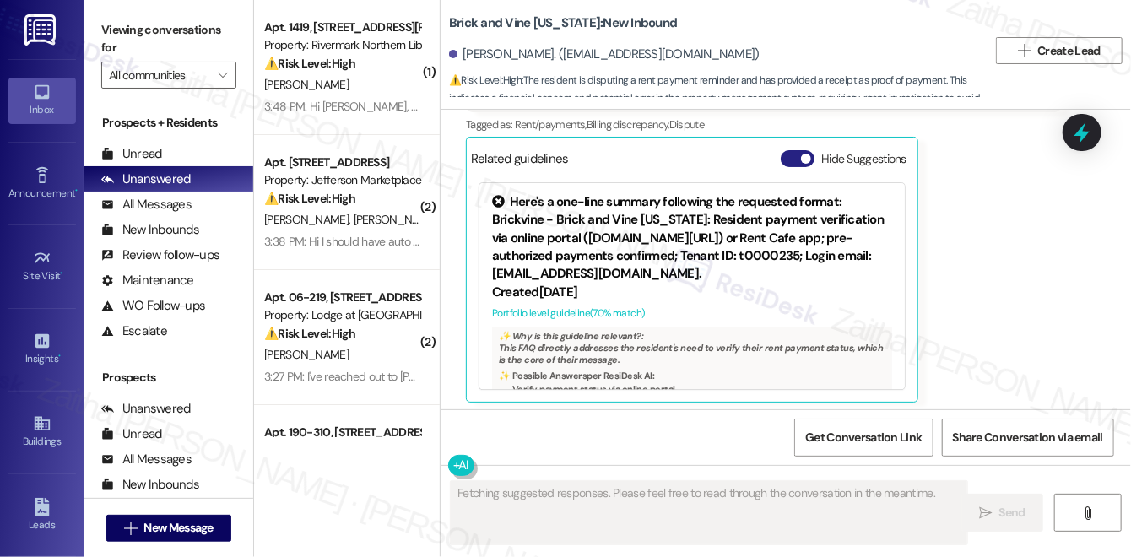
click at [797, 150] on button "Hide Suggestions" at bounding box center [798, 158] width 34 height 17
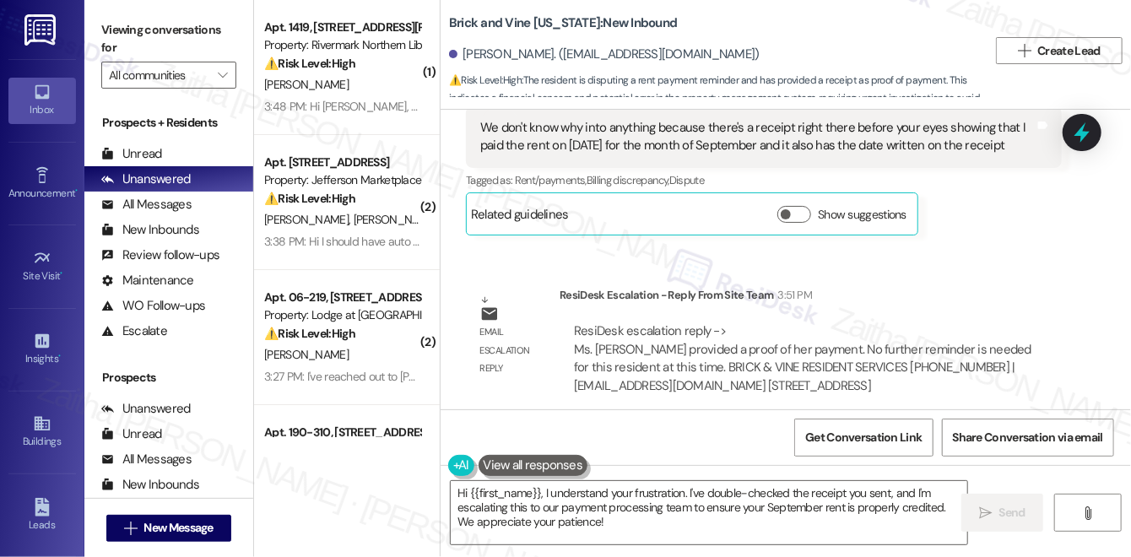
scroll to position [5350, 0]
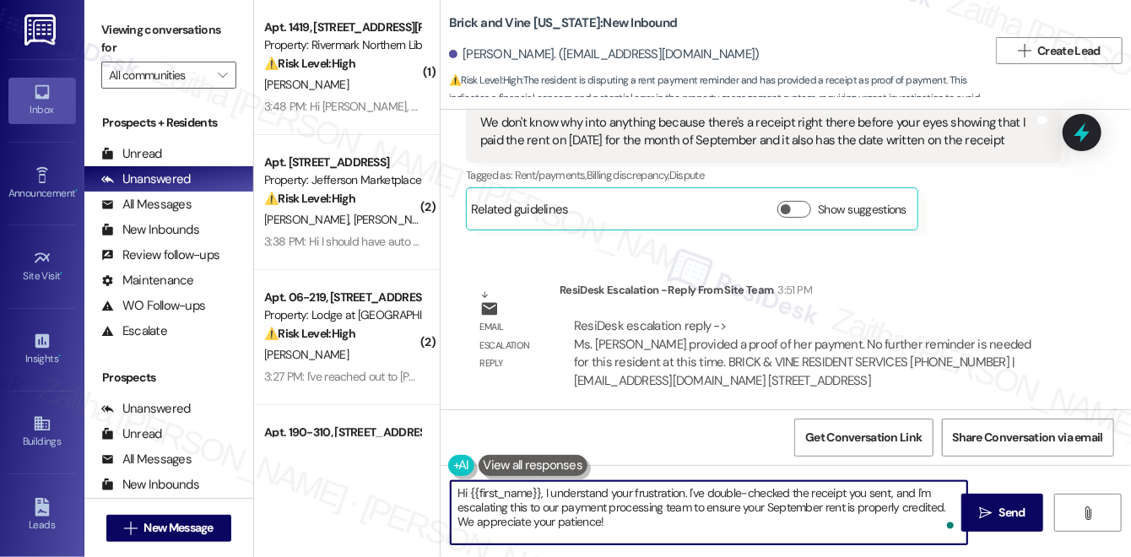
drag, startPoint x: 454, startPoint y: 495, endPoint x: 605, endPoint y: 524, distance: 154.0
click at [605, 524] on textarea "Hi {{first_name}}, I understand your frustration. I've double-checked the recei…" at bounding box center [709, 512] width 517 height 63
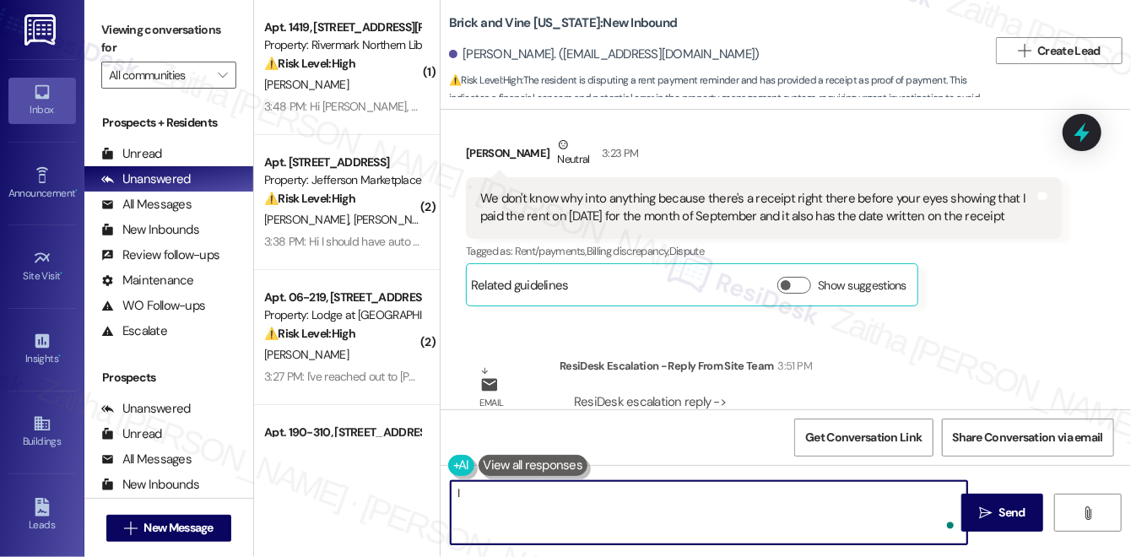
type textarea "I"
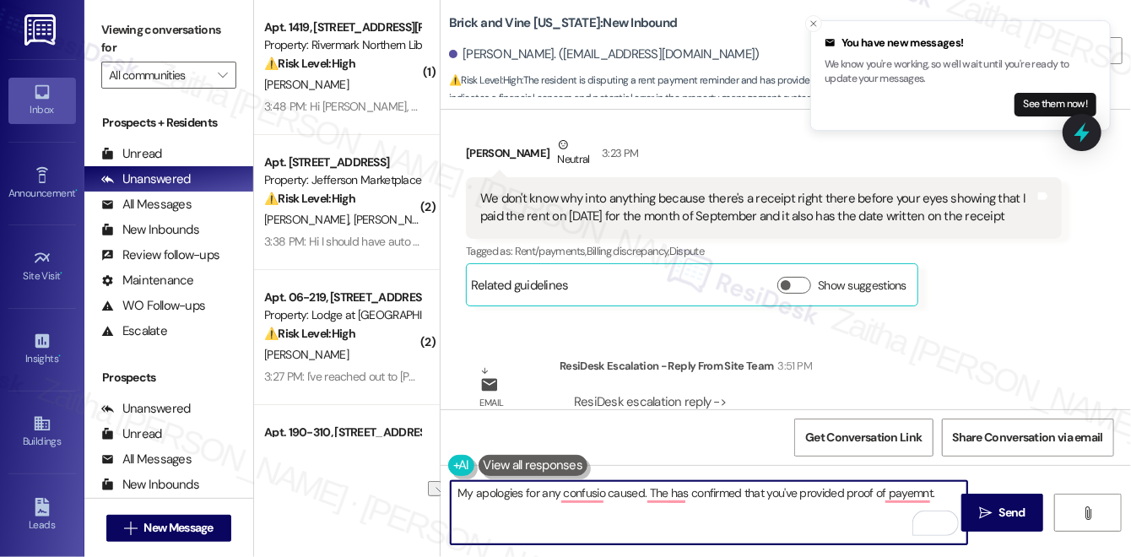
drag, startPoint x: 458, startPoint y: 495, endPoint x: 929, endPoint y: 509, distance: 471.2
click at [929, 509] on textarea "My apologies for any confusio caused. The has confirmed that you've provided pr…" at bounding box center [709, 512] width 517 height 63
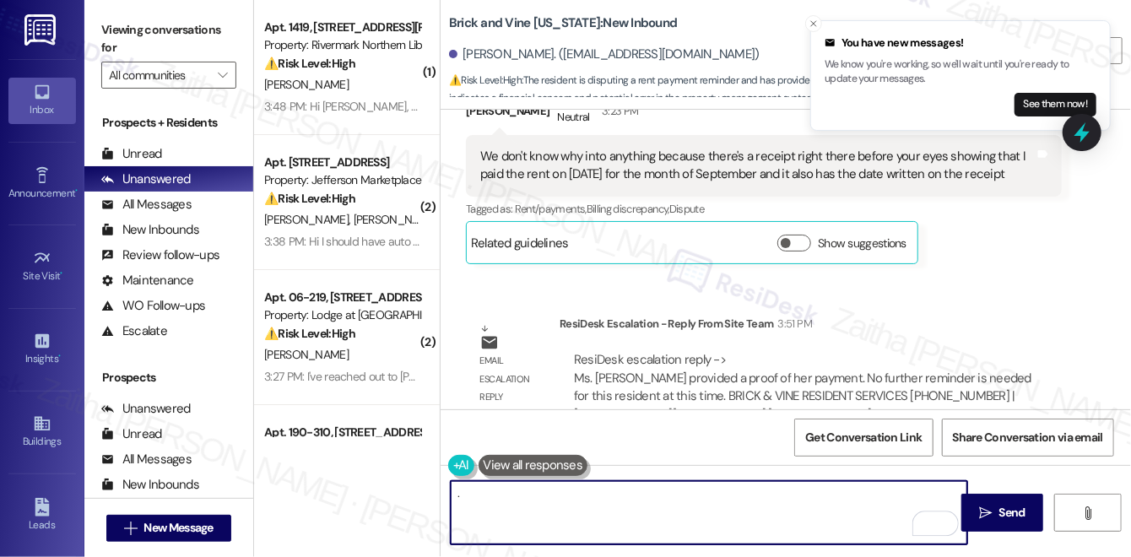
scroll to position [5350, 0]
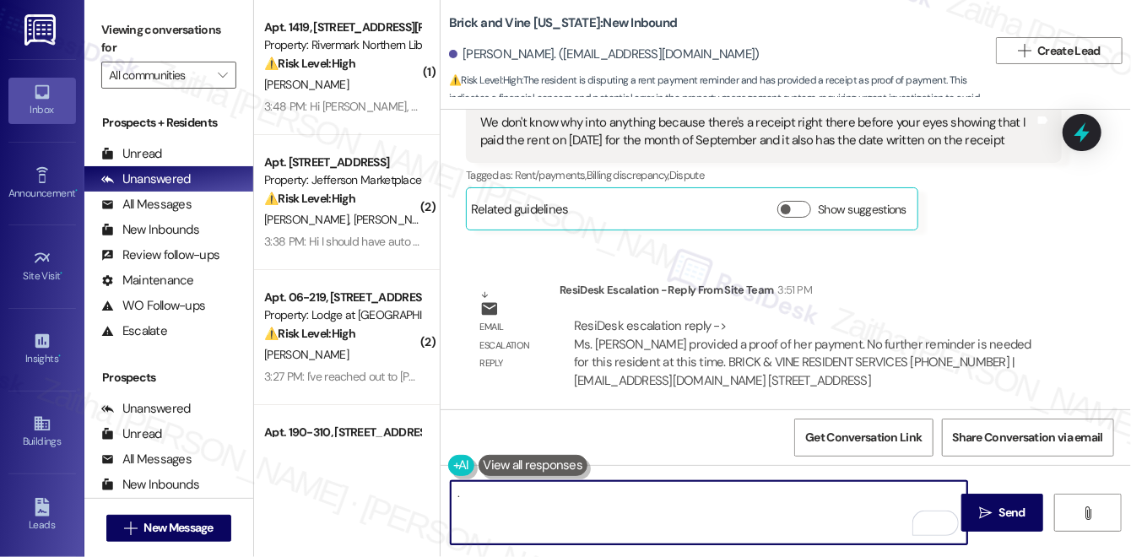
paste textarea "My apologies for any confusion caused. The team has confirmed that you’ve provi…"
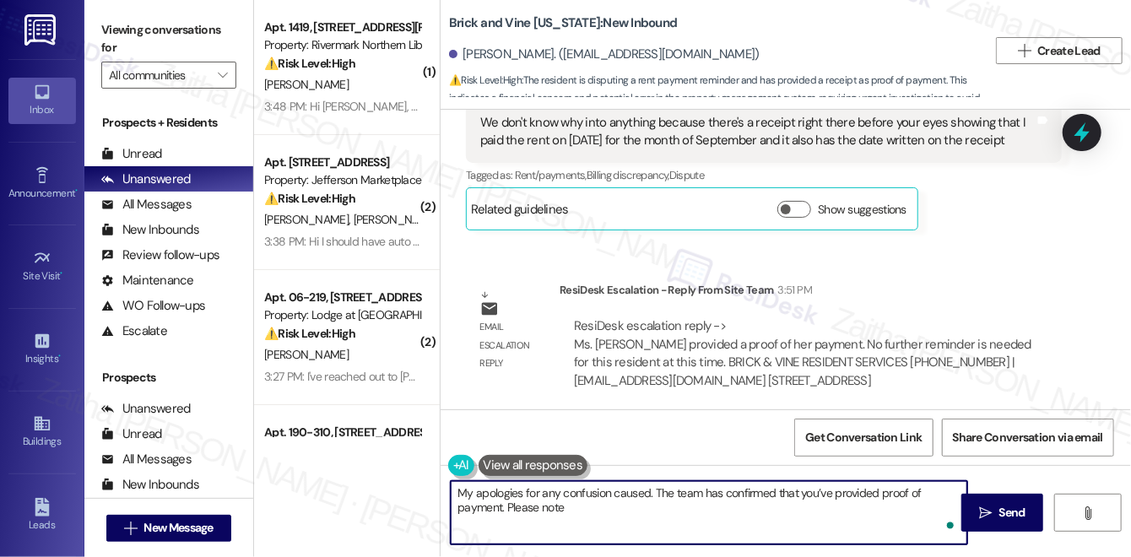
paste textarea "The gentle reminder was sent to all residents to help prevent late fees. If you…"
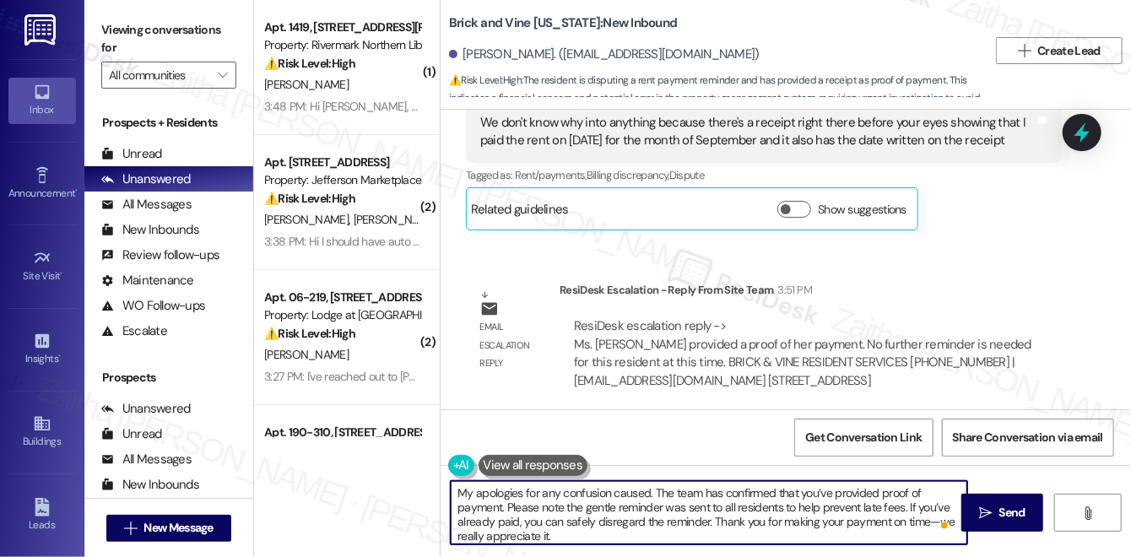
click at [596, 509] on textarea "My apologies for any confusion caused. The team has confirmed that you’ve provi…" at bounding box center [709, 512] width 517 height 63
drag, startPoint x: 505, startPoint y: 502, endPoint x: 562, endPoint y: 532, distance: 64.6
click at [562, 532] on textarea "My apologies for any confusion caused. The team has confirmed that you’ve provi…" at bounding box center [709, 512] width 517 height 63
click at [567, 529] on textarea "My apologies for any confusion caused. The team has confirmed that you’ve provi…" at bounding box center [709, 512] width 517 height 63
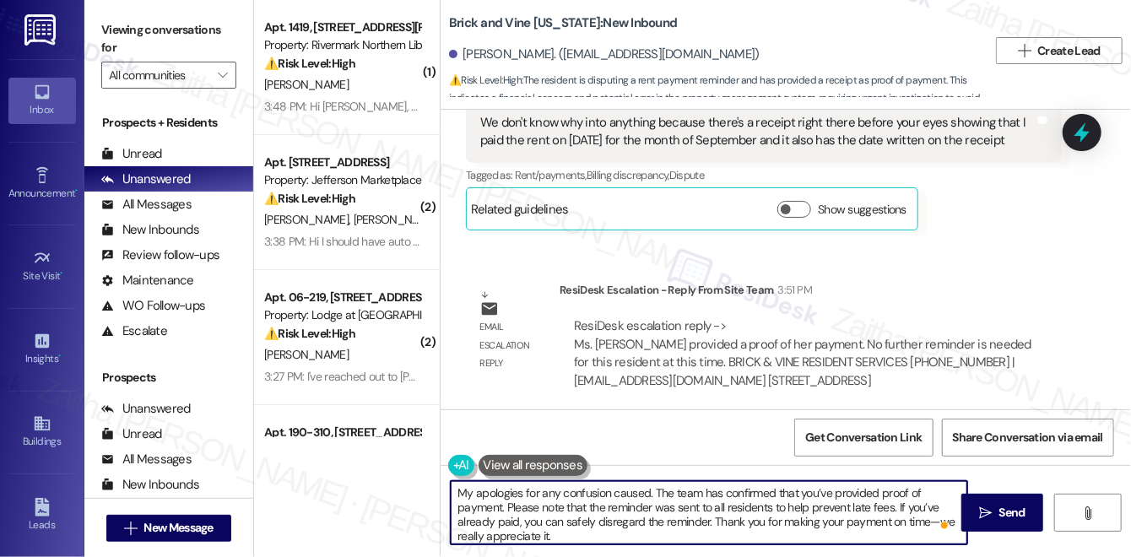
click at [906, 520] on textarea "My apologies for any confusion caused. The team has confirmed that you’ve provi…" at bounding box center [709, 512] width 517 height 63
type textarea "My apologies for any confusion caused. The team has confirmed that you’ve provi…"
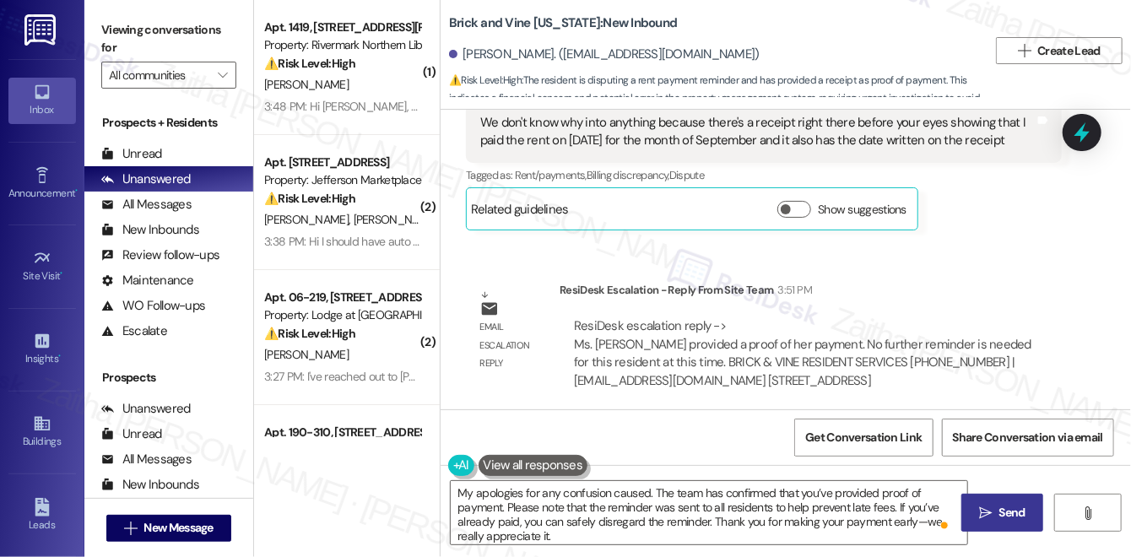
click at [1010, 513] on span "Send" at bounding box center [1012, 513] width 26 height 18
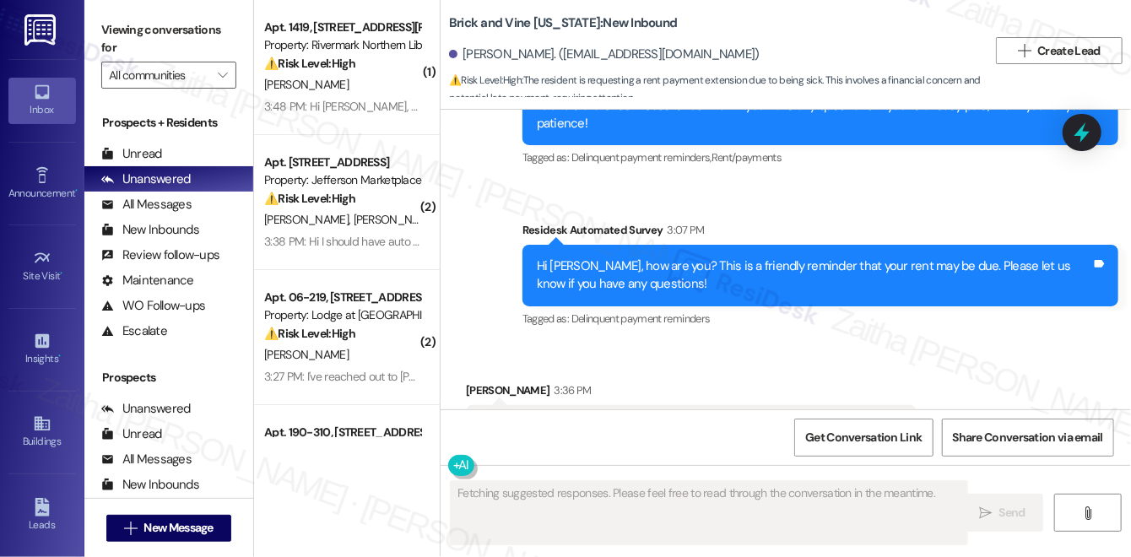
scroll to position [3098, 0]
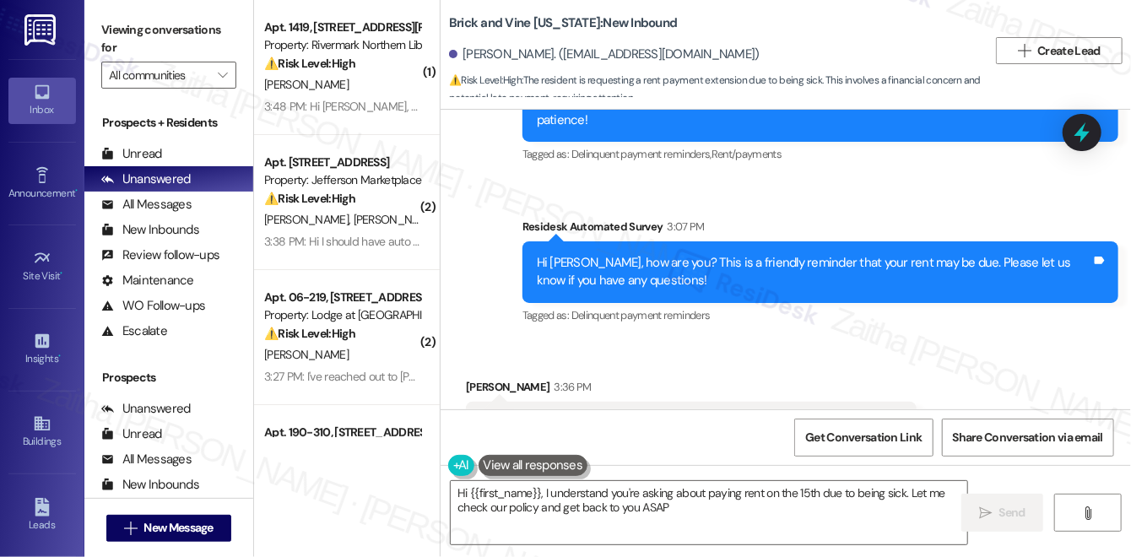
type textarea "Hi {{first_name}}, I understand you're asking about paying rent on the 15th due…"
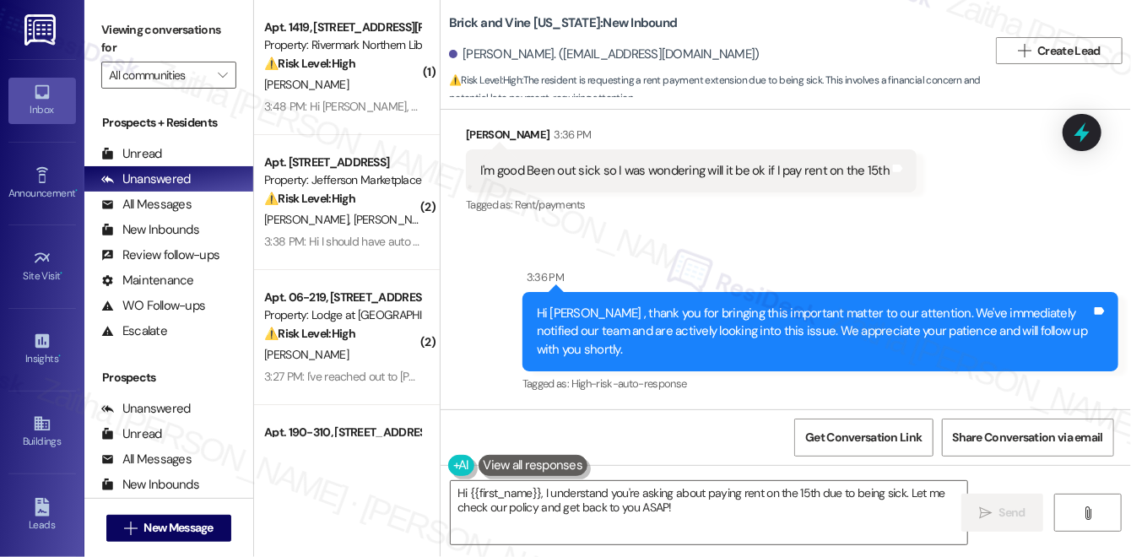
scroll to position [3273, 0]
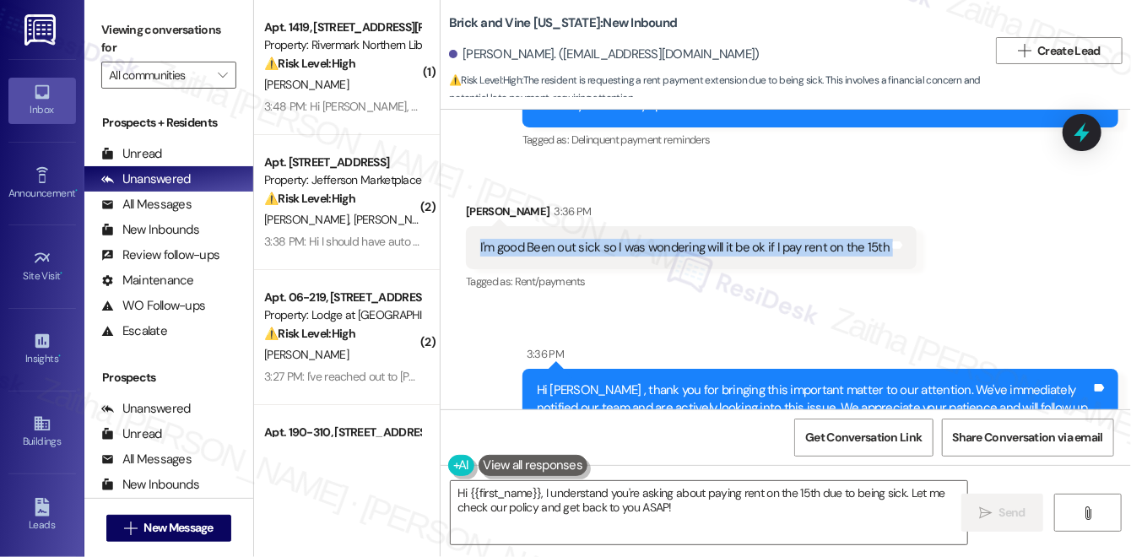
drag, startPoint x: 478, startPoint y: 177, endPoint x: 907, endPoint y: 169, distance: 428.9
click at [907, 190] on div "Received via SMS [PERSON_NAME] 3:36 PM I'm good Been out sick so I was wonderin…" at bounding box center [691, 248] width 476 height 117
copy div "I'm good Been out sick so I was wondering will it be ok if I pay rent on the 15…"
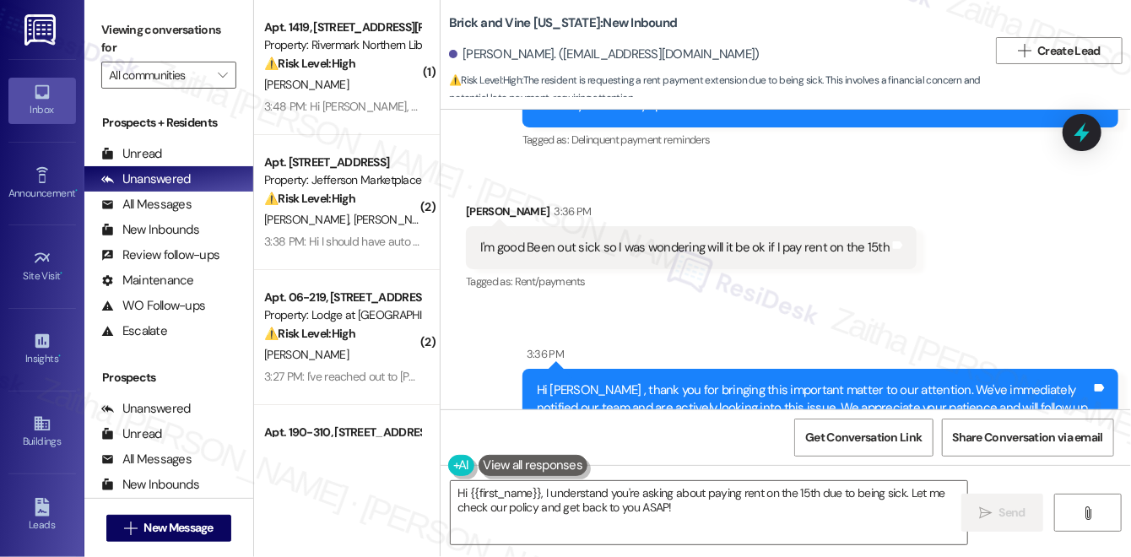
click at [752, 307] on div "Sent via SMS 3:36 PM Hi [PERSON_NAME] , thank you for bringing this important m…" at bounding box center [786, 396] width 690 height 179
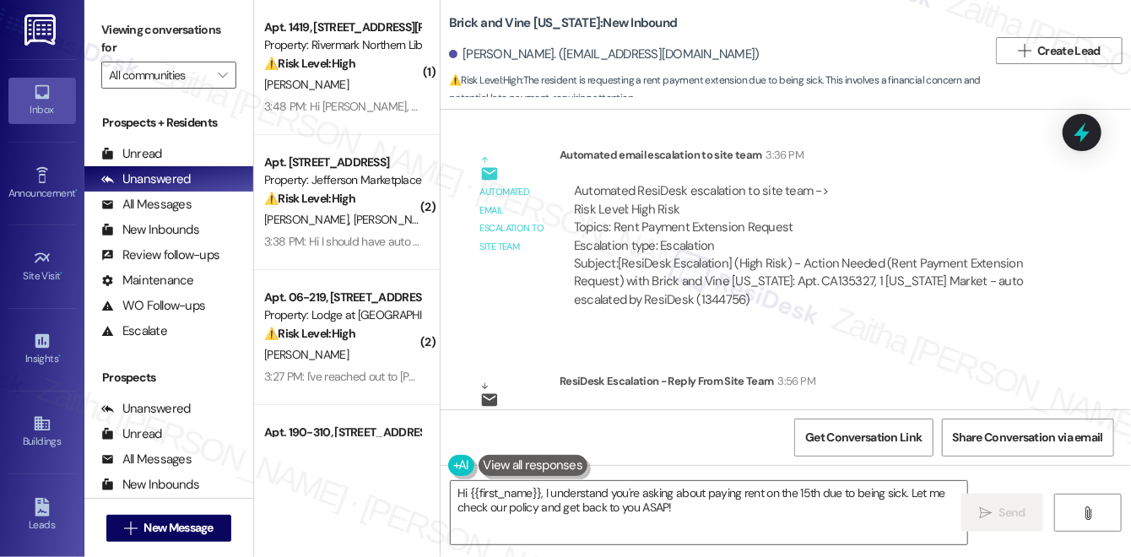
scroll to position [3657, 0]
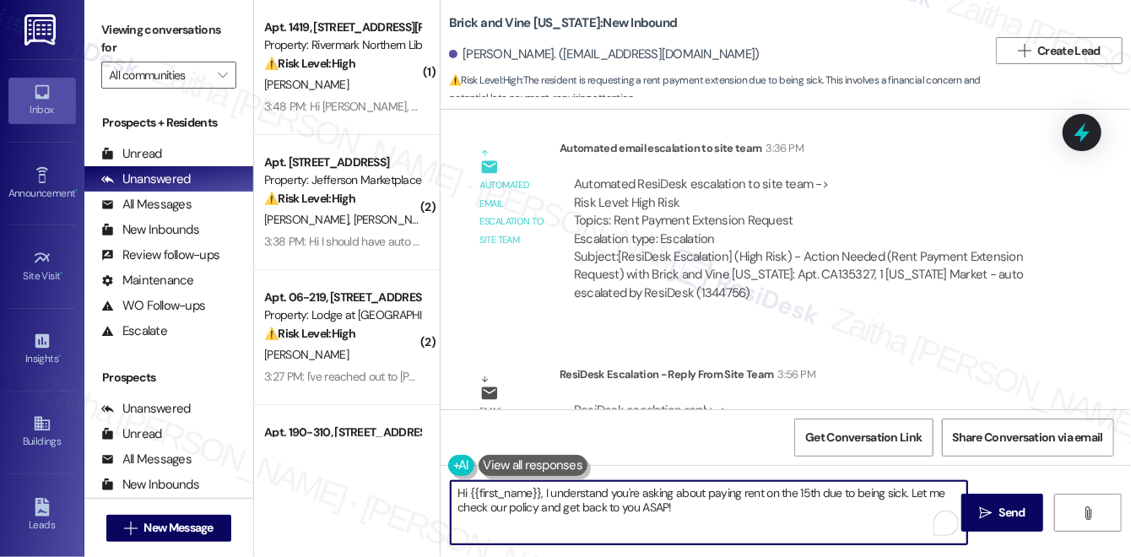
drag, startPoint x: 455, startPoint y: 493, endPoint x: 684, endPoint y: 515, distance: 229.8
click at [682, 520] on textarea "Hi {{first_name}}, I understand you're asking about paying rent on the 15th due…" at bounding box center [709, 512] width 517 height 63
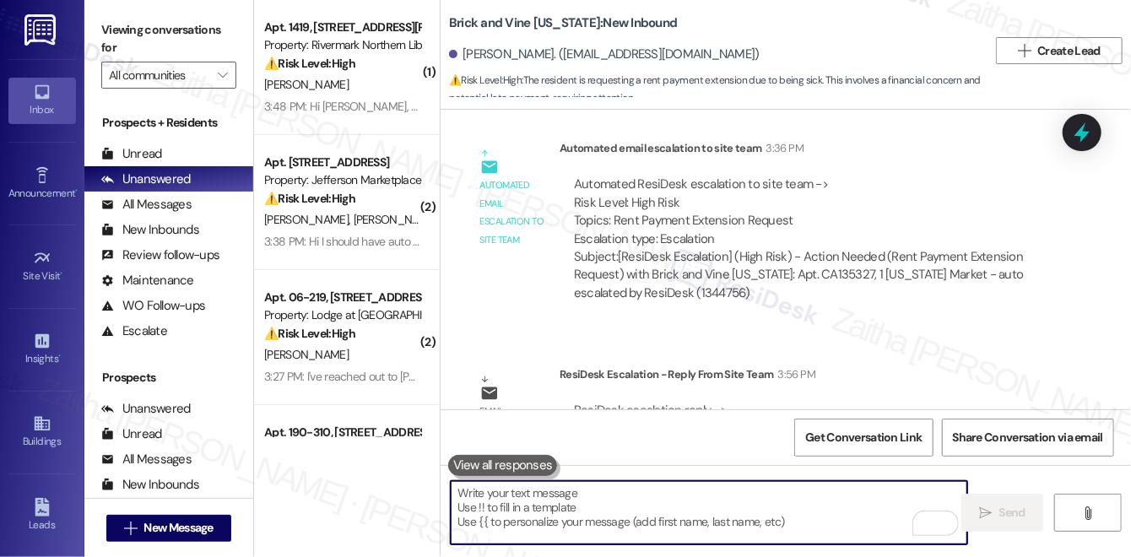
click at [565, 485] on textarea "To enrich screen reader interactions, please activate Accessibility in Grammarl…" at bounding box center [709, 512] width 517 height 63
paste textarea "Thank you for letting me know, {{first_name}}. I’m sorry to hear you’ve been si…"
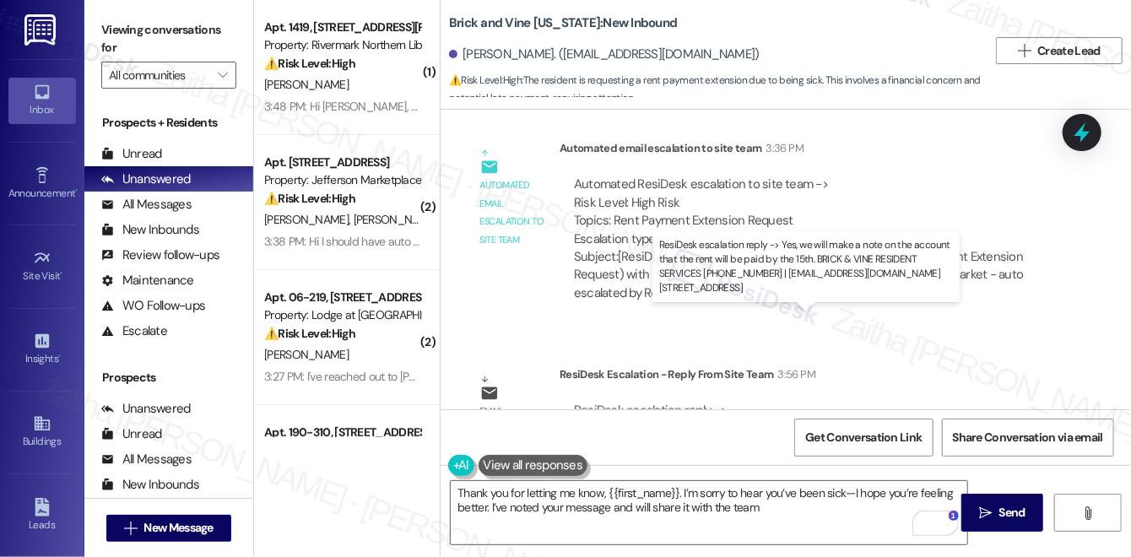
drag, startPoint x: 779, startPoint y: 339, endPoint x: 971, endPoint y: 331, distance: 191.8
click at [971, 402] on div "ResiDesk escalation reply -> Yes, we will make a note on the account that the r…" at bounding box center [800, 437] width 452 height 71
copy div "that the rent will be paid by the 15th."
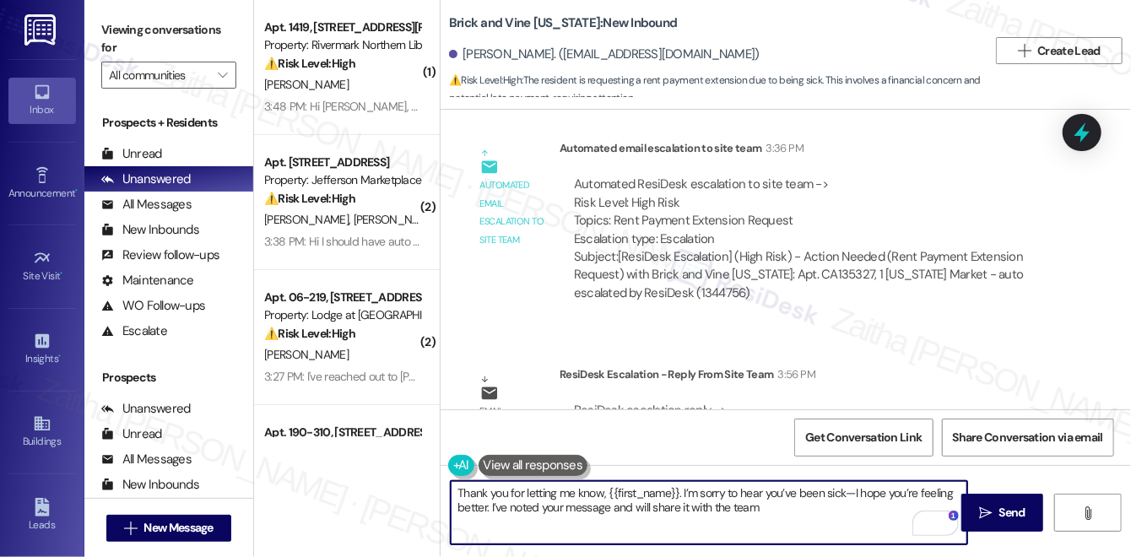
click at [762, 506] on textarea "Thank you for letting me know, {{first_name}}. I’m sorry to hear you’ve been si…" at bounding box center [709, 512] width 517 height 63
paste textarea "that the rent will be paid by the 15th."
click at [768, 505] on textarea "Thank you for letting me know, {{first_name}}. I’m sorry to hear you’ve been si…" at bounding box center [709, 512] width 517 height 63
drag, startPoint x: 758, startPoint y: 506, endPoint x: 946, endPoint y: 507, distance: 188.2
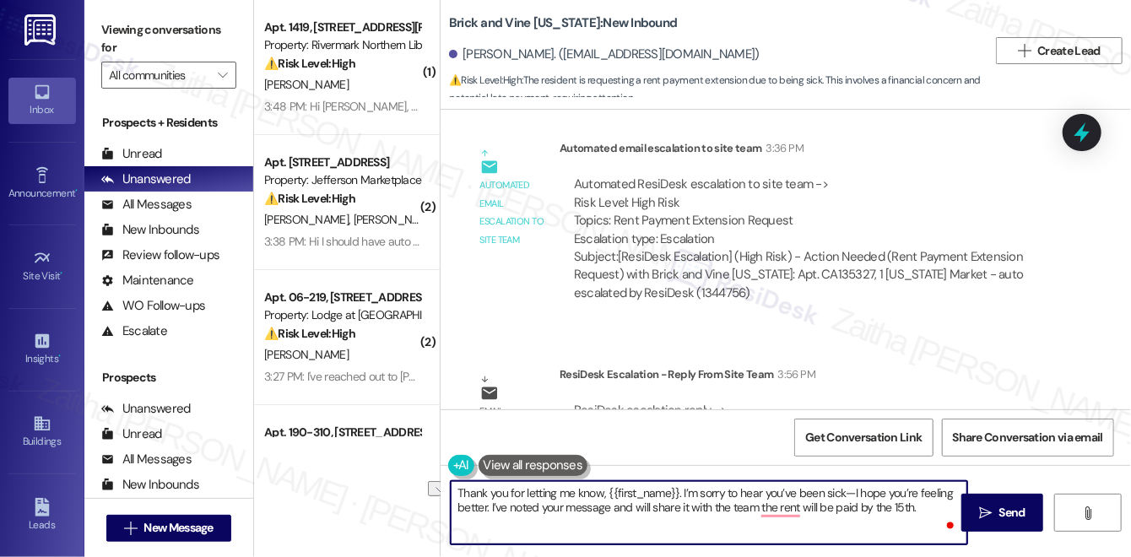
click at [946, 507] on textarea "Thank you for letting me know, {{first_name}}. I’m sorry to hear you’ve been si…" at bounding box center [709, 512] width 517 height 63
click at [609, 512] on textarea "Thank you for letting me know, {{first_name}}. I’m sorry to hear you’ve been si…" at bounding box center [709, 512] width 517 height 63
paste textarea "the rent will be paid by the 15th."
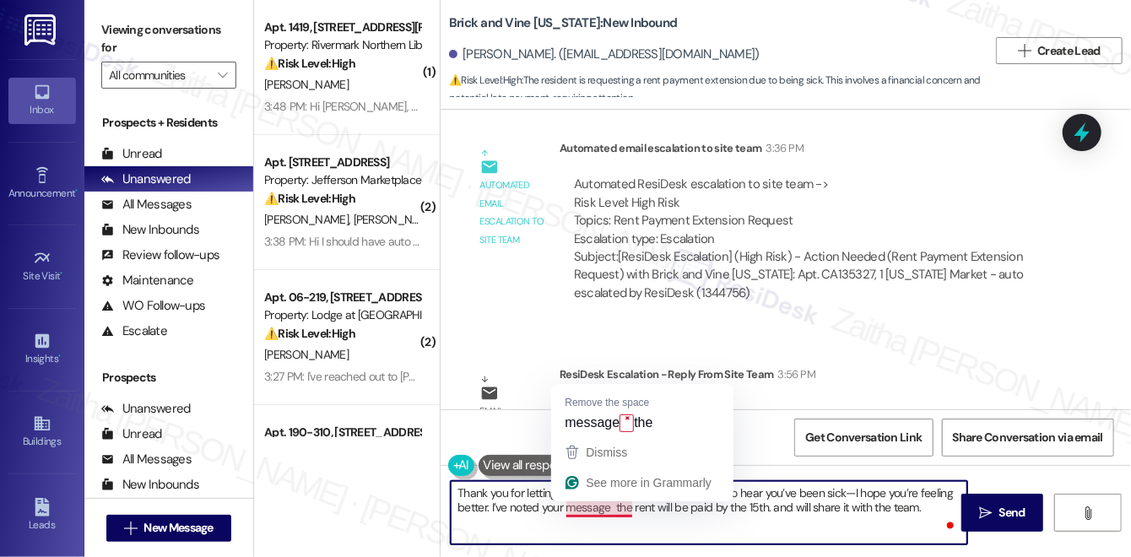
click at [589, 505] on textarea "Thank you for letting me know, {{first_name}}. I’m sorry to hear you’ve been si…" at bounding box center [709, 512] width 517 height 63
click at [611, 502] on textarea "Thank you for letting me know, {{first_name}}. I’m sorry to hear you’ve been si…" at bounding box center [709, 512] width 517 height 63
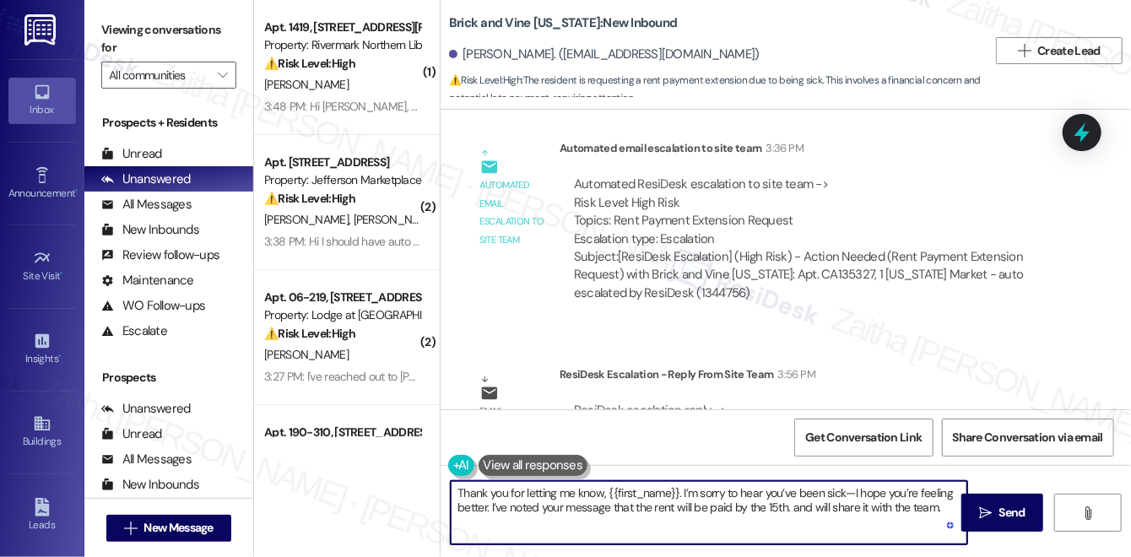
click at [818, 506] on textarea "Thank you for letting me know, {{first_name}}. I’m sorry to hear you’ve been si…" at bounding box center [709, 512] width 517 height 63
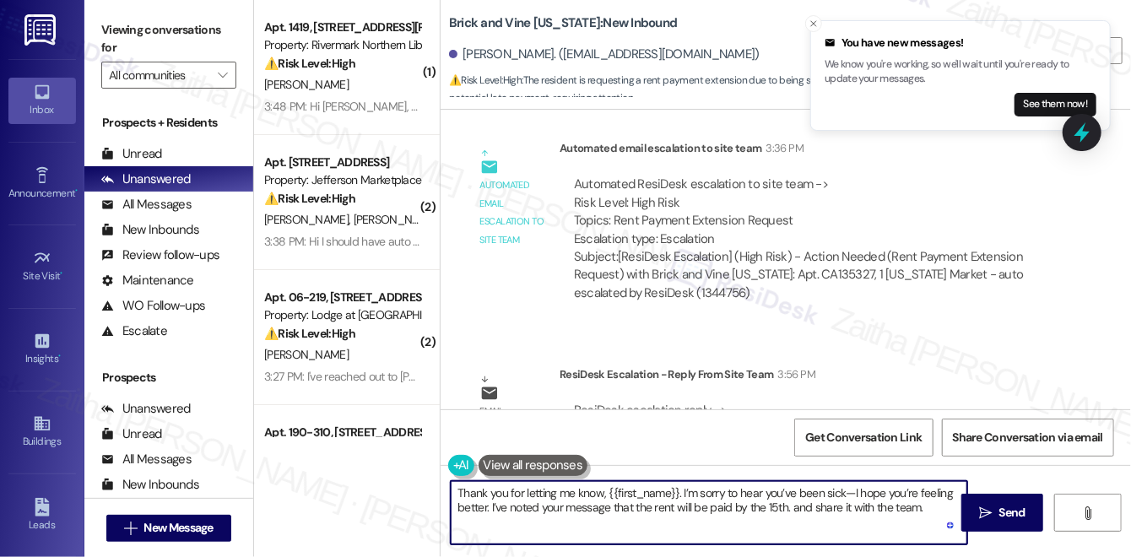
click at [837, 505] on textarea "Thank you for letting me know, {{first_name}}. I’m sorry to hear you’ve been si…" at bounding box center [709, 512] width 517 height 63
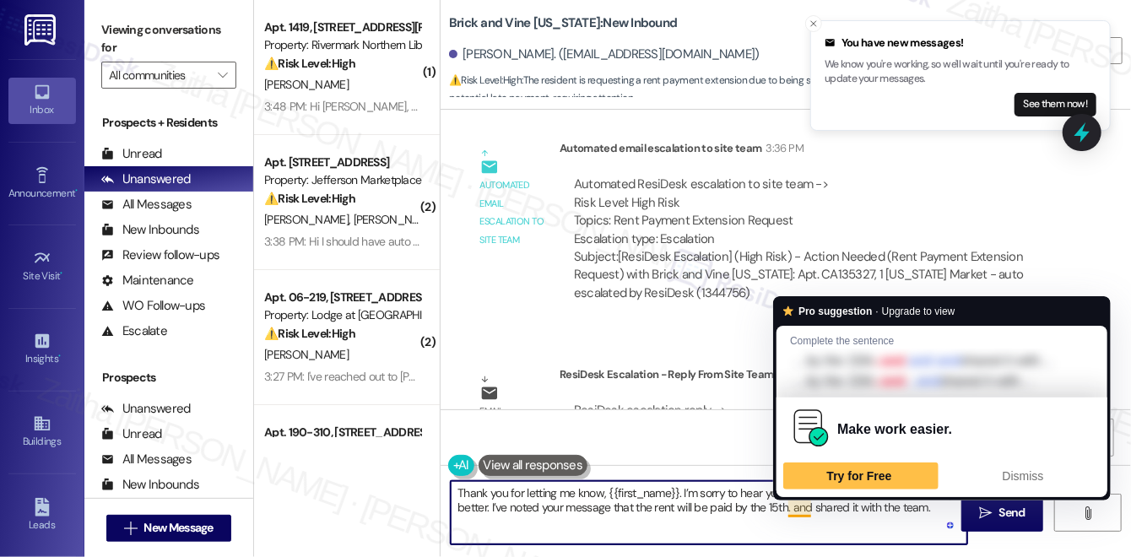
click at [792, 509] on textarea "Thank you for letting me know, {{first_name}}. I’m sorry to hear you’ve been si…" at bounding box center [709, 512] width 517 height 63
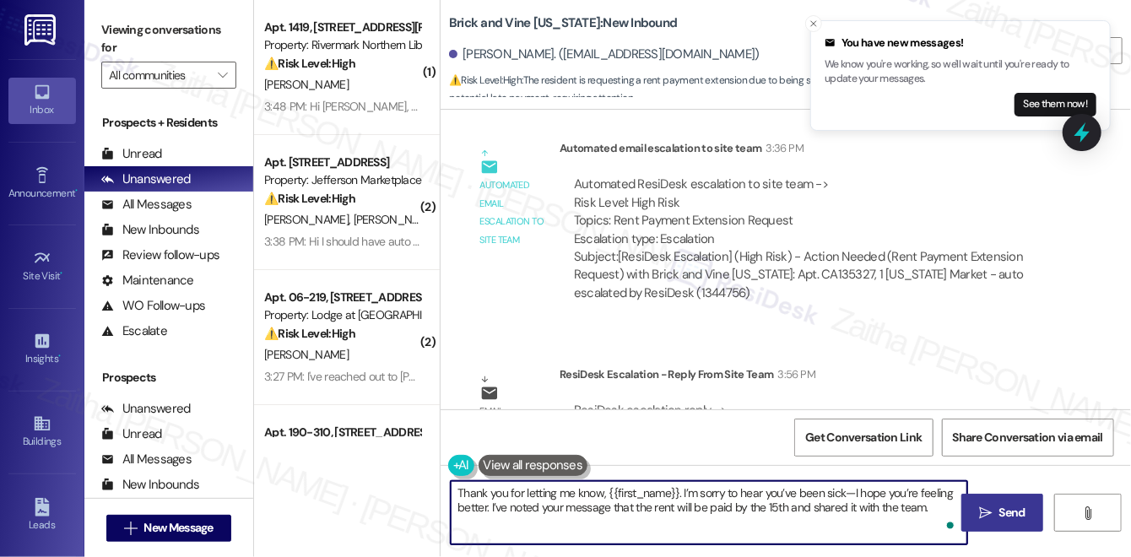
type textarea "Thank you for letting me know, {{first_name}}. I’m sorry to hear you’ve been si…"
click at [999, 505] on span "Send" at bounding box center [1012, 513] width 26 height 18
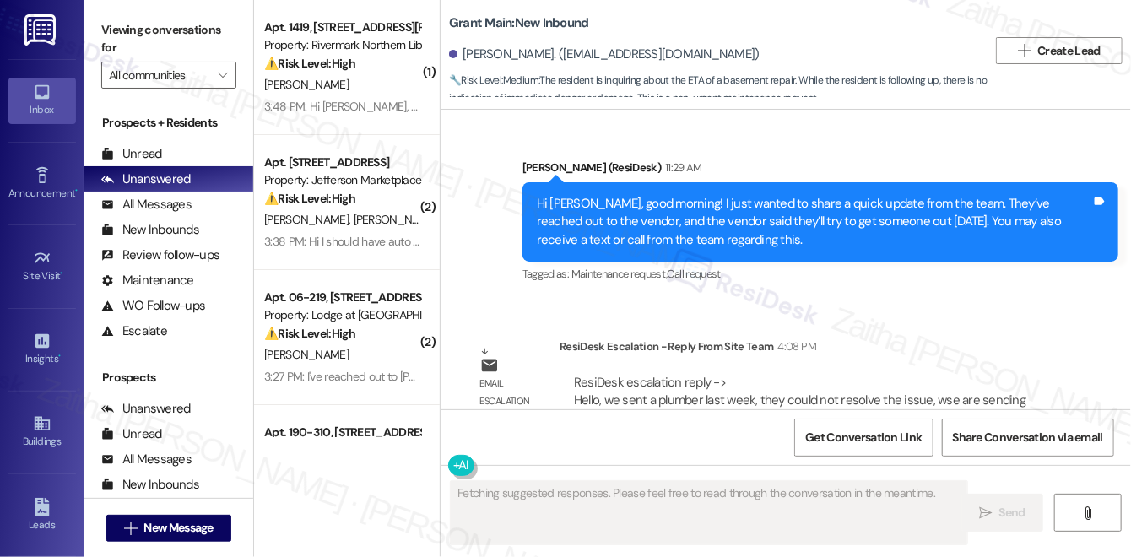
scroll to position [4915, 0]
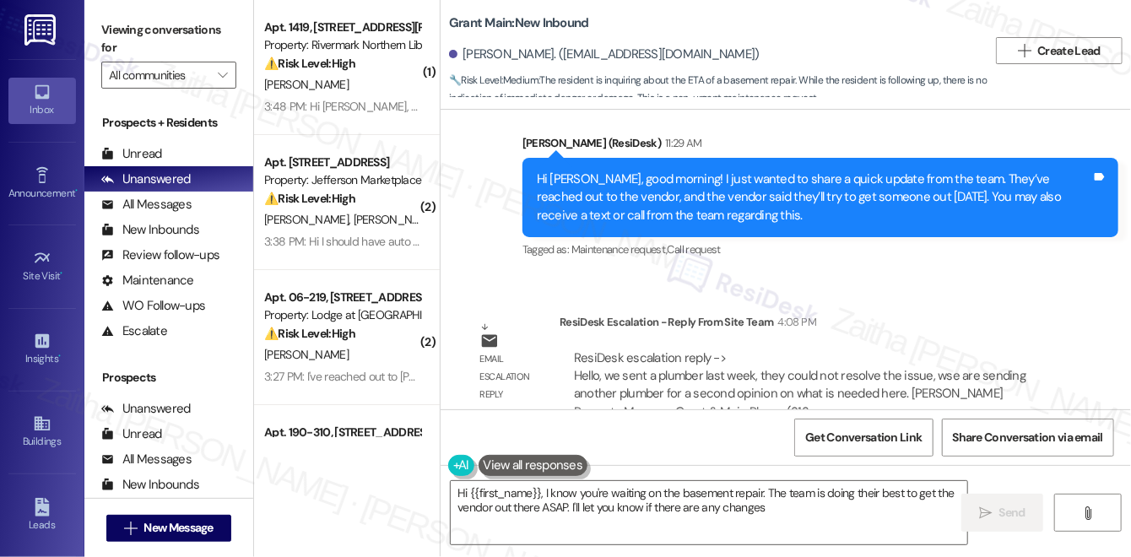
type textarea "Hi {{first_name}}, I know you're waiting on the basement repair. The team is do…"
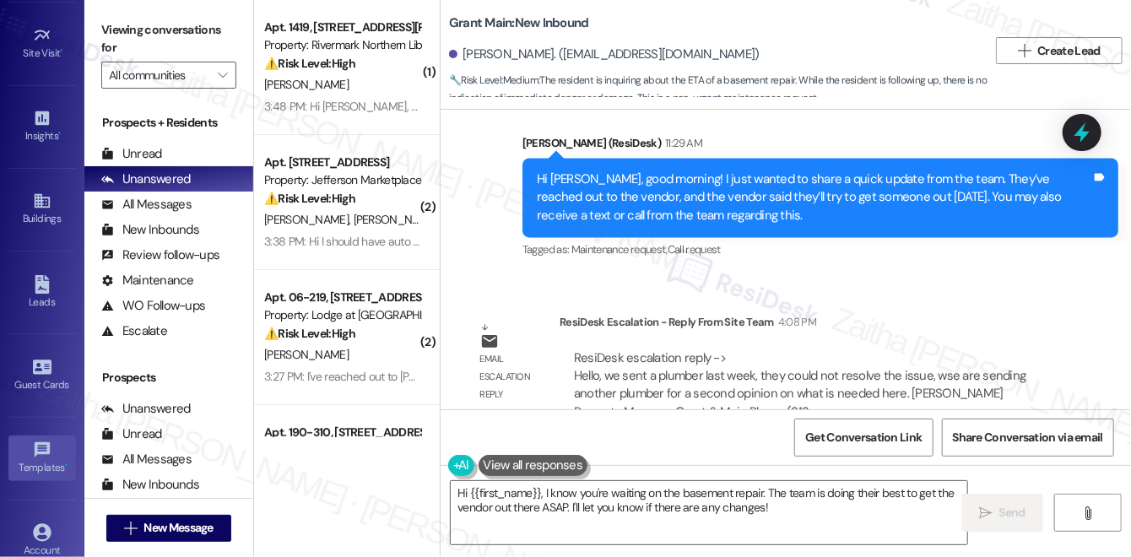
scroll to position [324, 0]
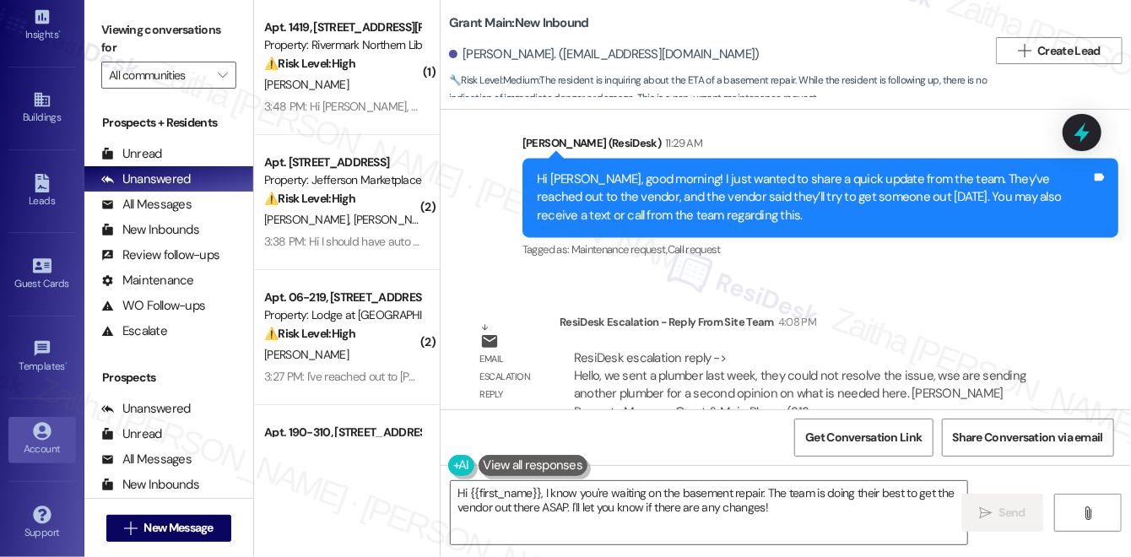
click at [39, 447] on div "Account" at bounding box center [42, 449] width 84 height 17
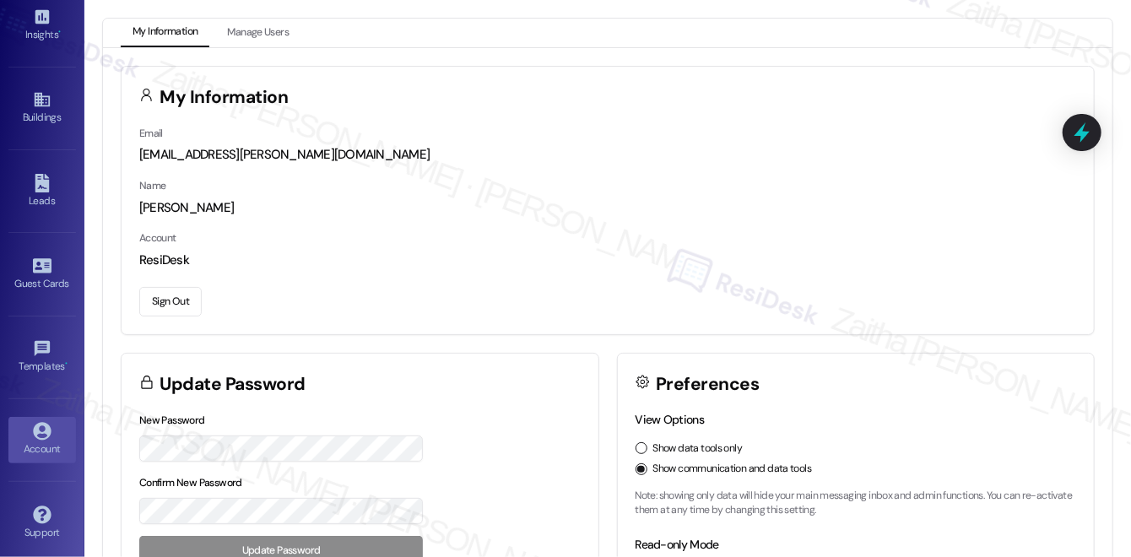
click at [181, 304] on button "Sign Out" at bounding box center [170, 302] width 62 height 30
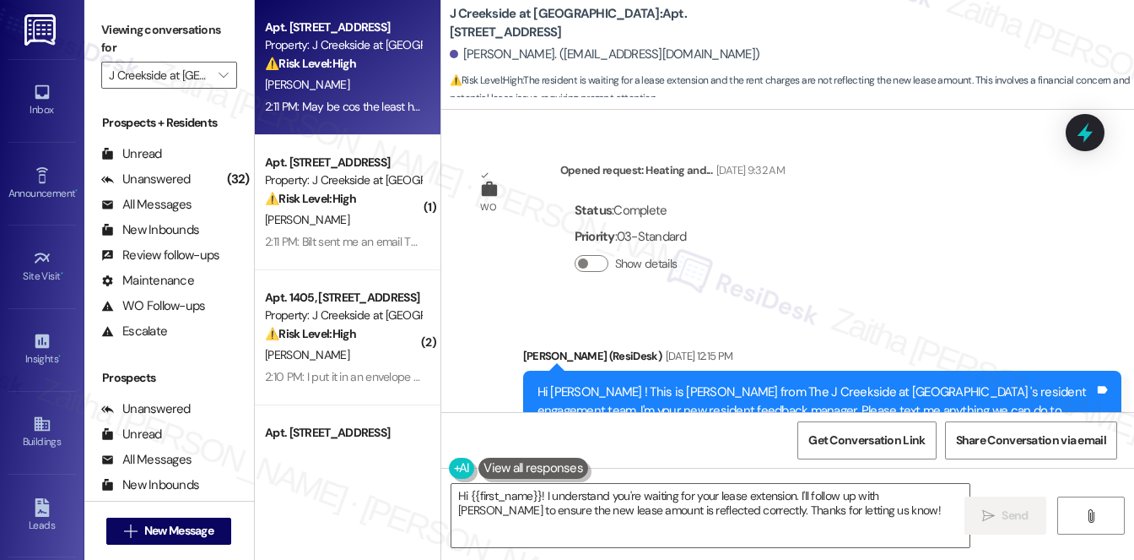
scroll to position [14903, 0]
